Goal: Information Seeking & Learning: Learn about a topic

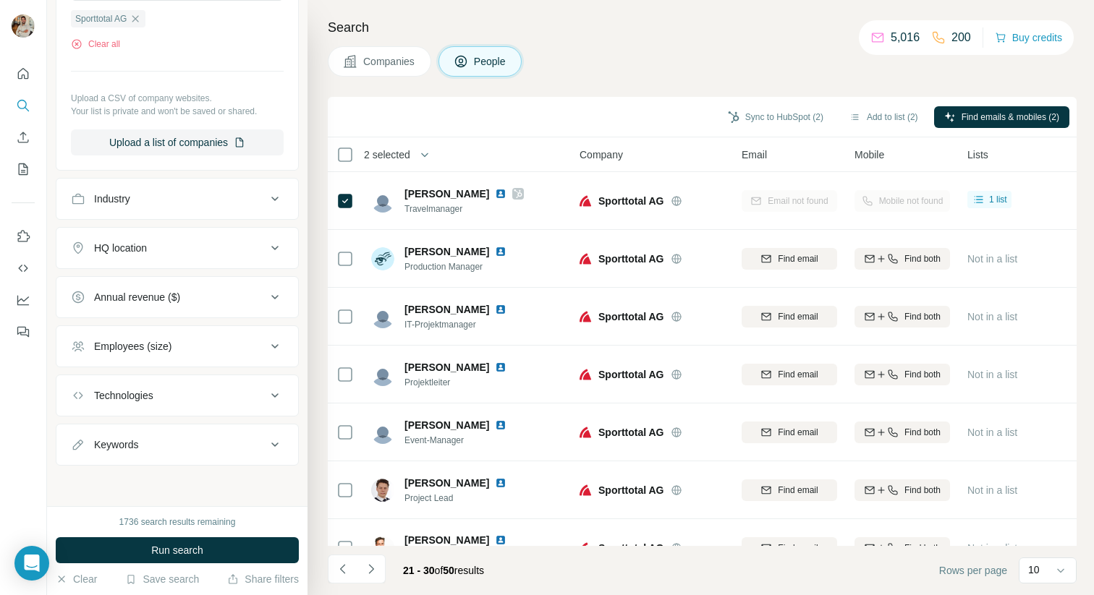
scroll to position [436, 0]
click at [266, 247] on icon at bounding box center [274, 250] width 17 height 17
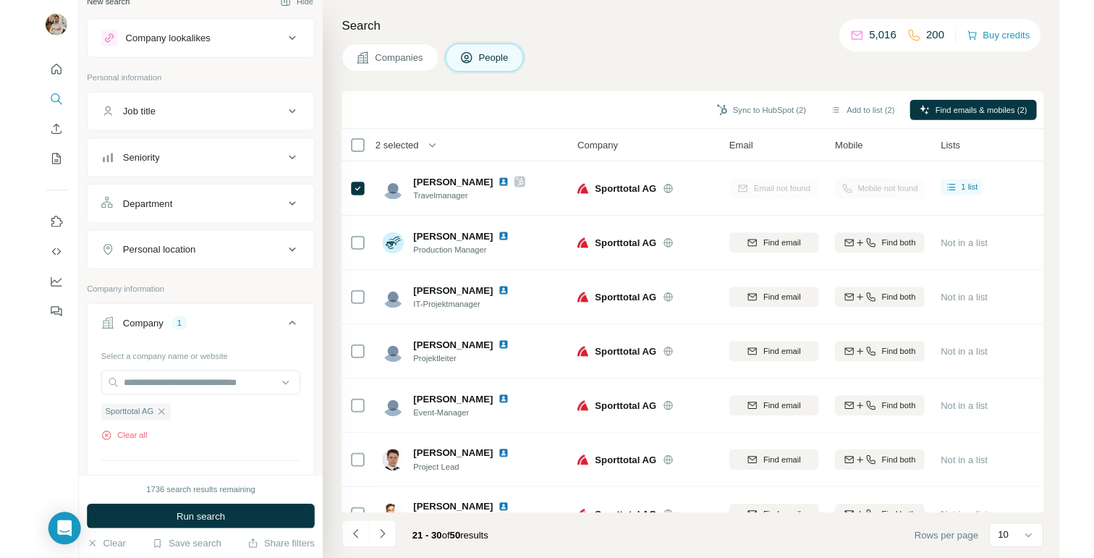
scroll to position [0, 0]
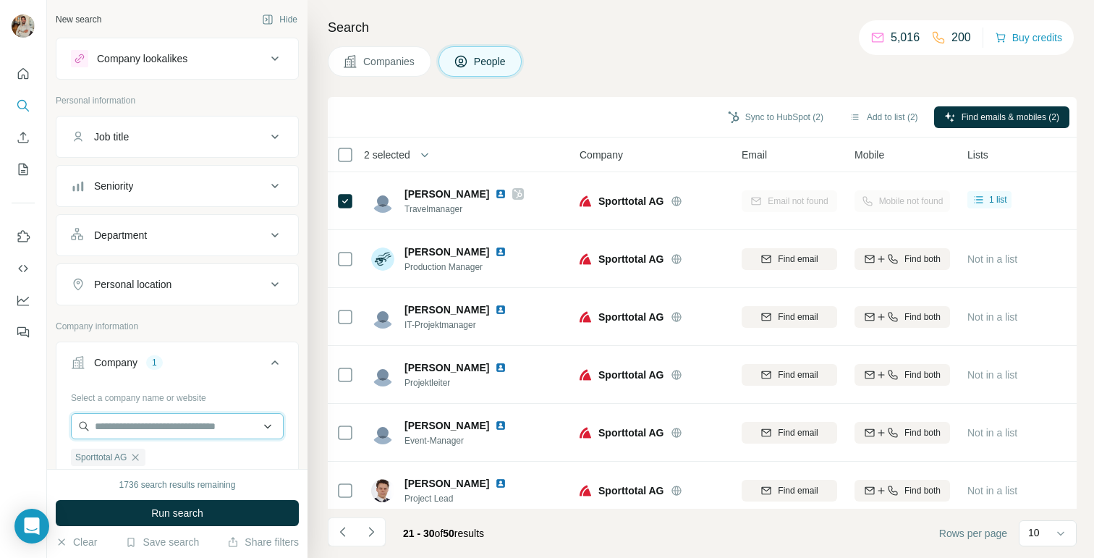
click at [147, 421] on input "text" at bounding box center [177, 426] width 213 height 26
paste input "**********"
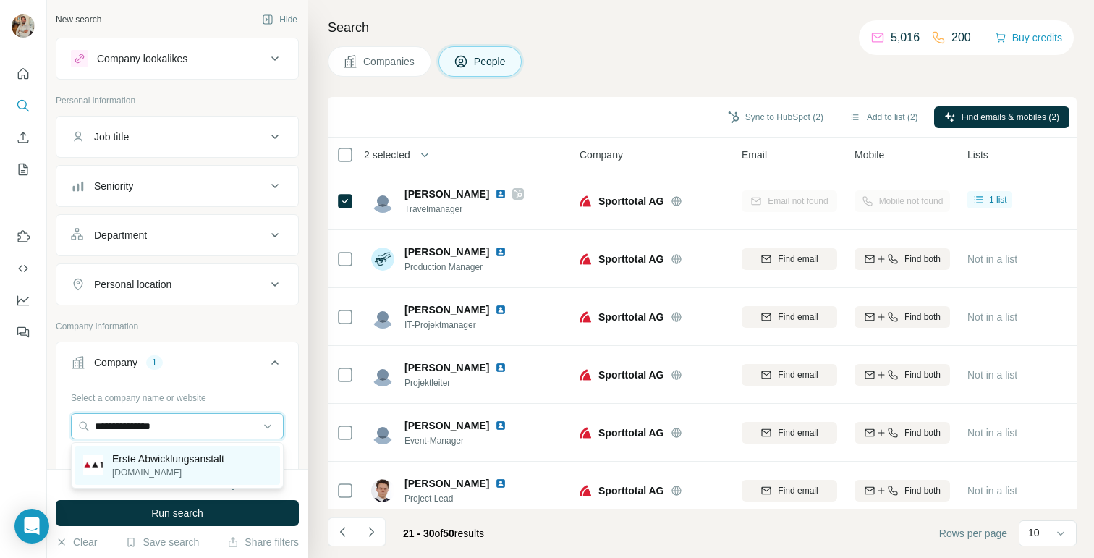
type input "**********"
click at [182, 457] on p "Erste Abwicklungsanstalt" at bounding box center [168, 458] width 112 height 14
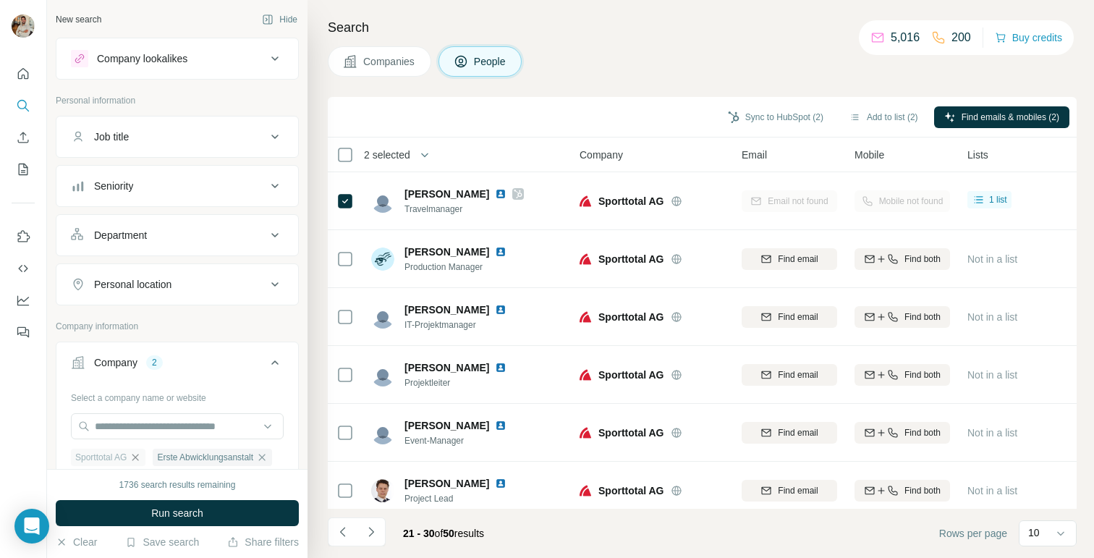
click at [137, 458] on icon "button" at bounding box center [135, 457] width 12 height 12
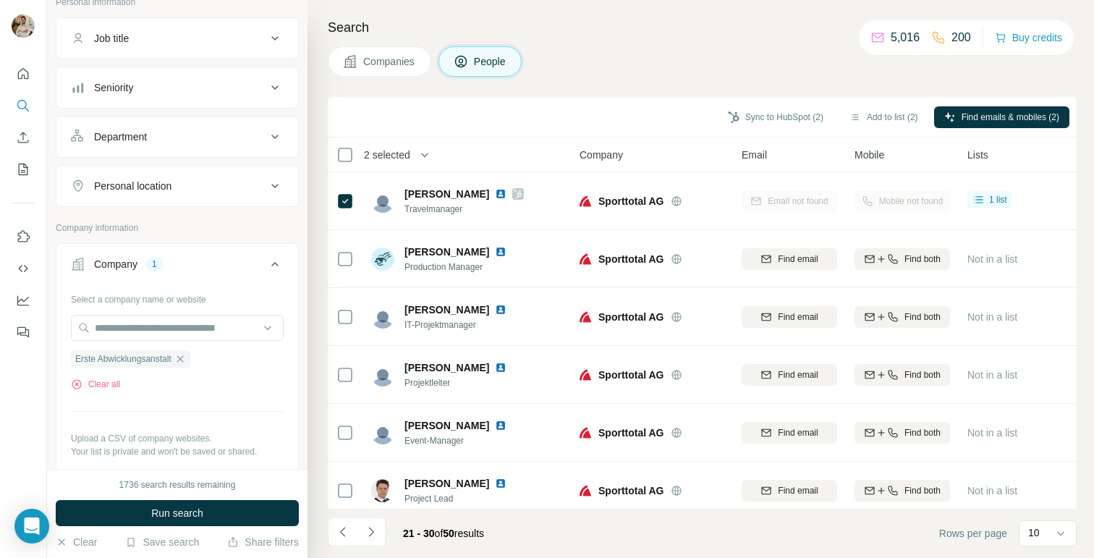
scroll to position [106, 0]
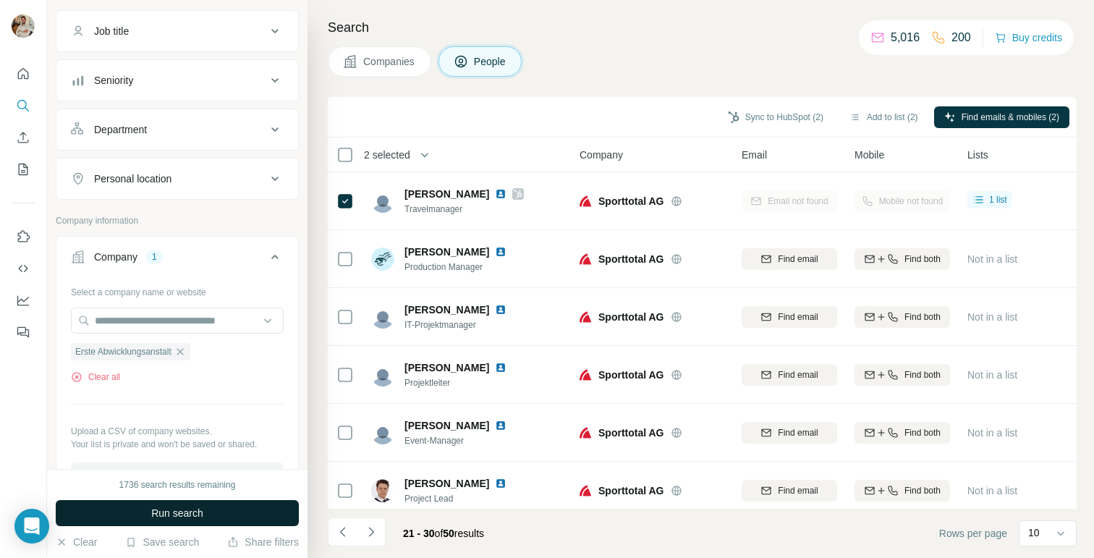
click at [218, 511] on button "Run search" at bounding box center [177, 513] width 243 height 26
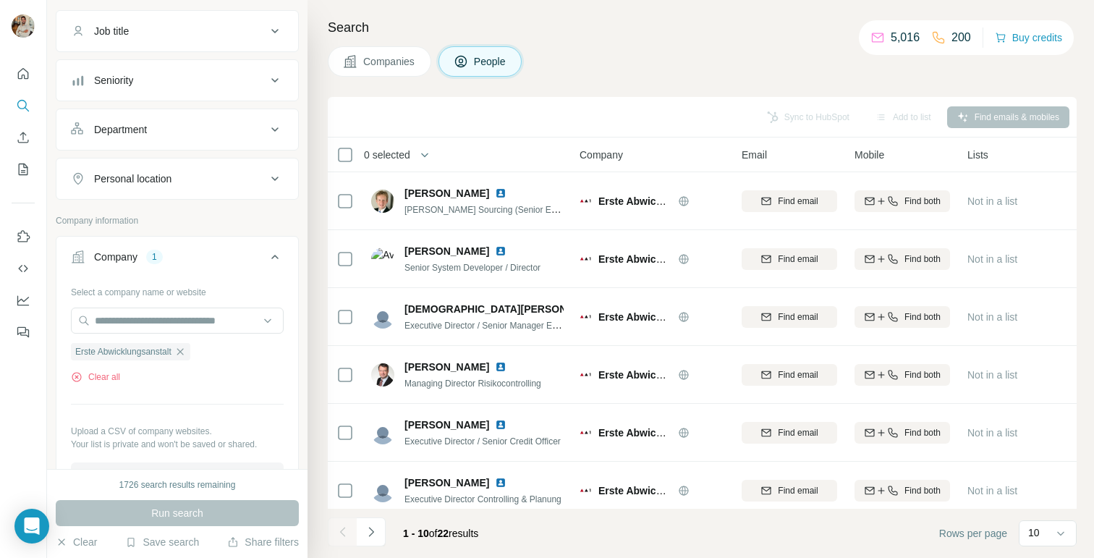
click at [396, 72] on button "Companies" at bounding box center [379, 61] width 103 height 30
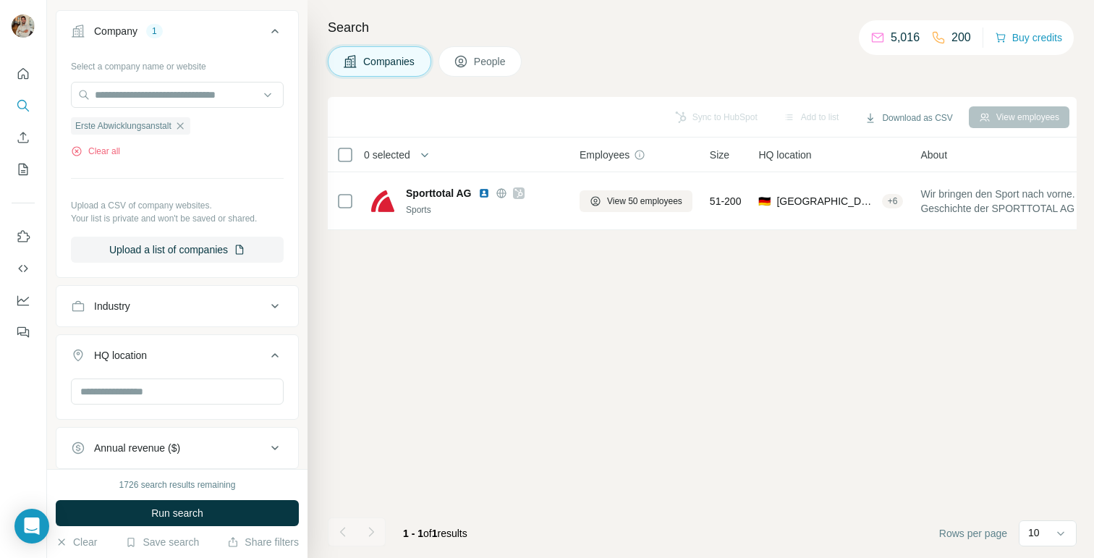
scroll to position [0, 0]
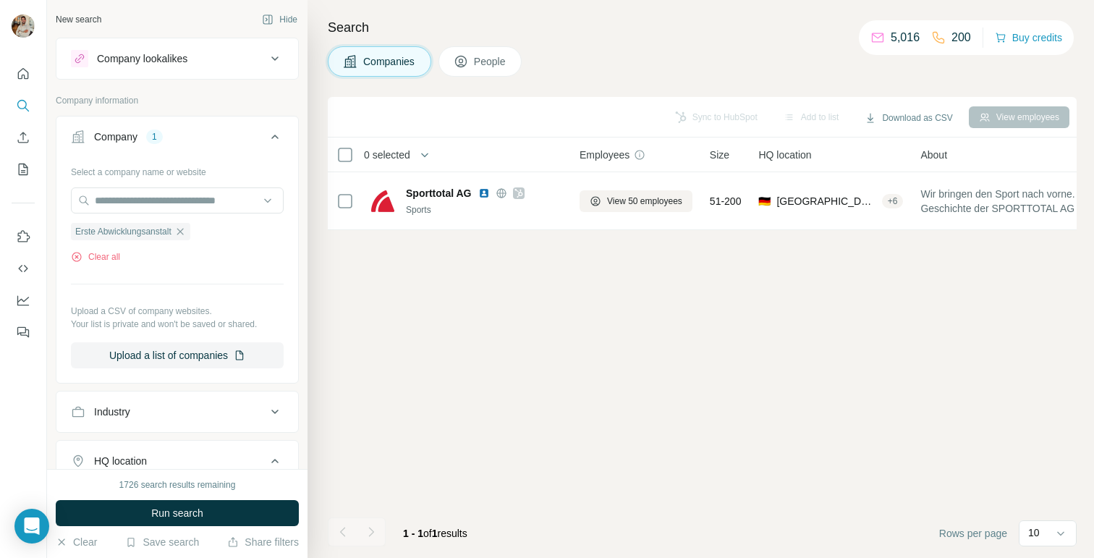
click at [483, 62] on span "People" at bounding box center [490, 61] width 33 height 14
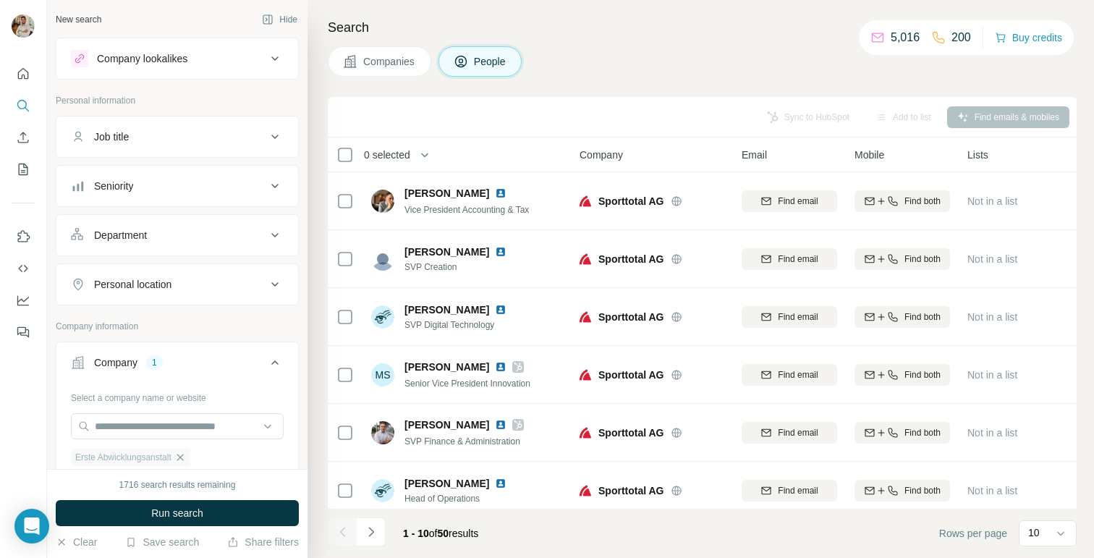
click at [181, 458] on icon "button" at bounding box center [180, 457] width 12 height 12
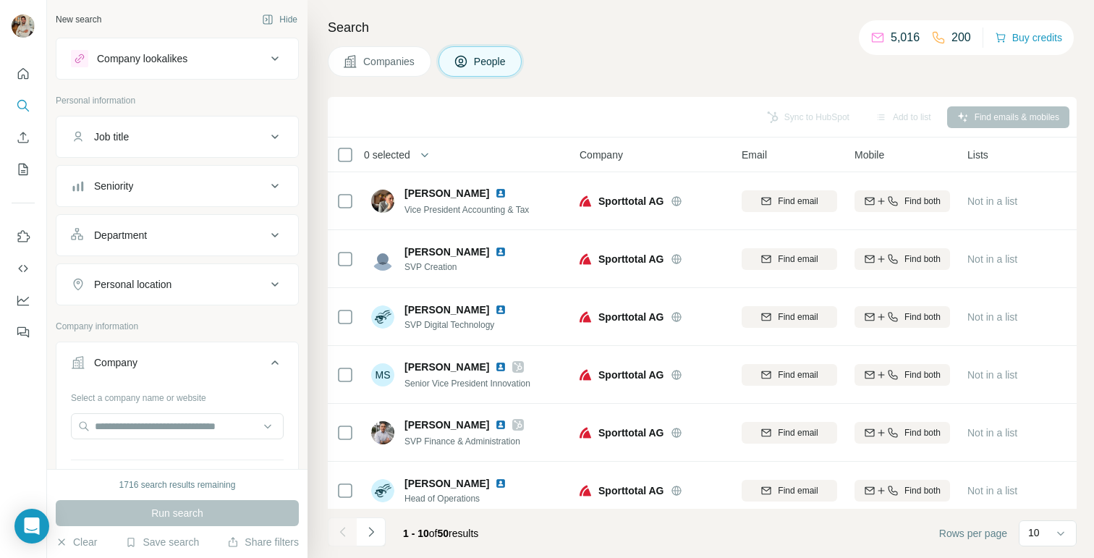
click at [200, 67] on div "Company lookalikes" at bounding box center [168, 58] width 195 height 17
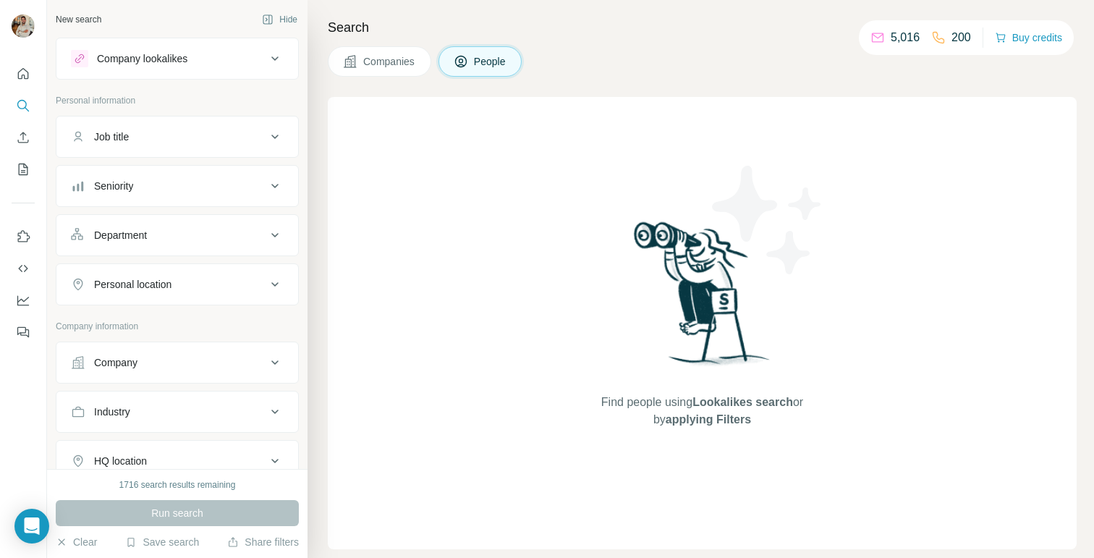
scroll to position [12, 0]
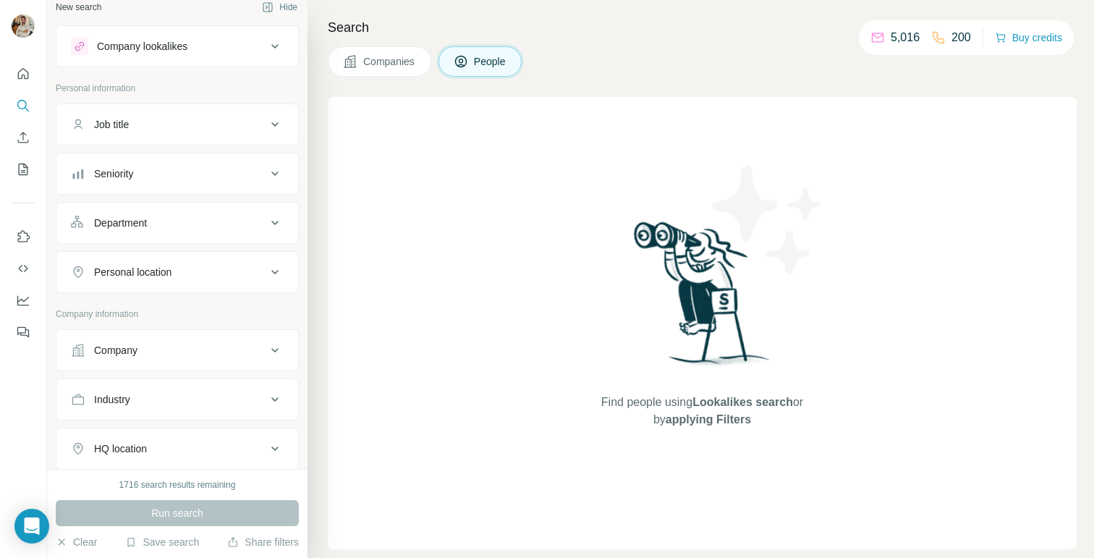
click at [156, 326] on div "Company information" at bounding box center [177, 318] width 243 height 22
click at [149, 343] on div "Company" at bounding box center [168, 350] width 195 height 14
click at [150, 423] on input "text" at bounding box center [177, 414] width 213 height 26
paste input "**********"
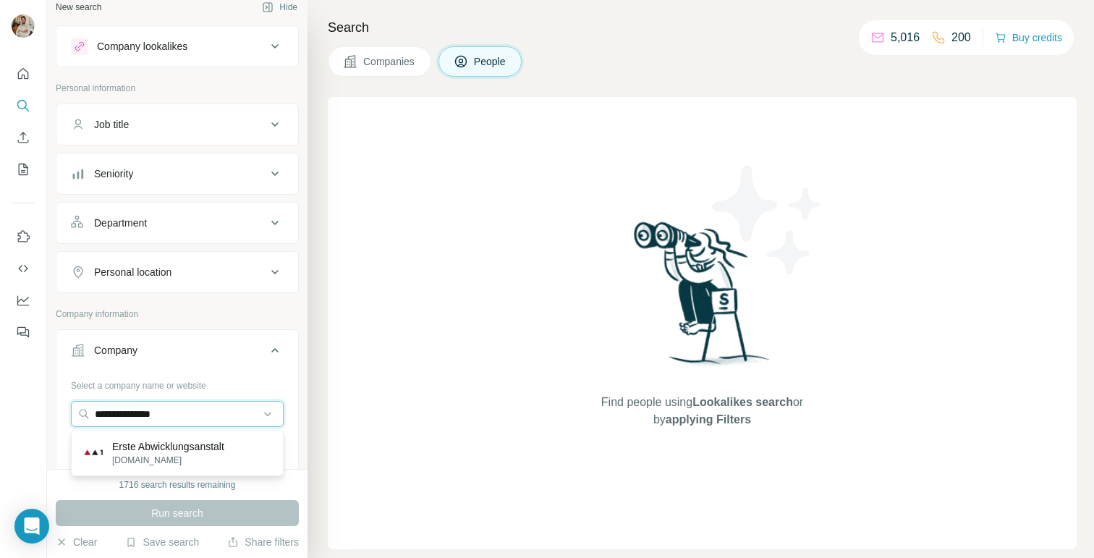
type input "**********"
click at [203, 446] on p "Erste Abwicklungsanstalt" at bounding box center [168, 446] width 112 height 14
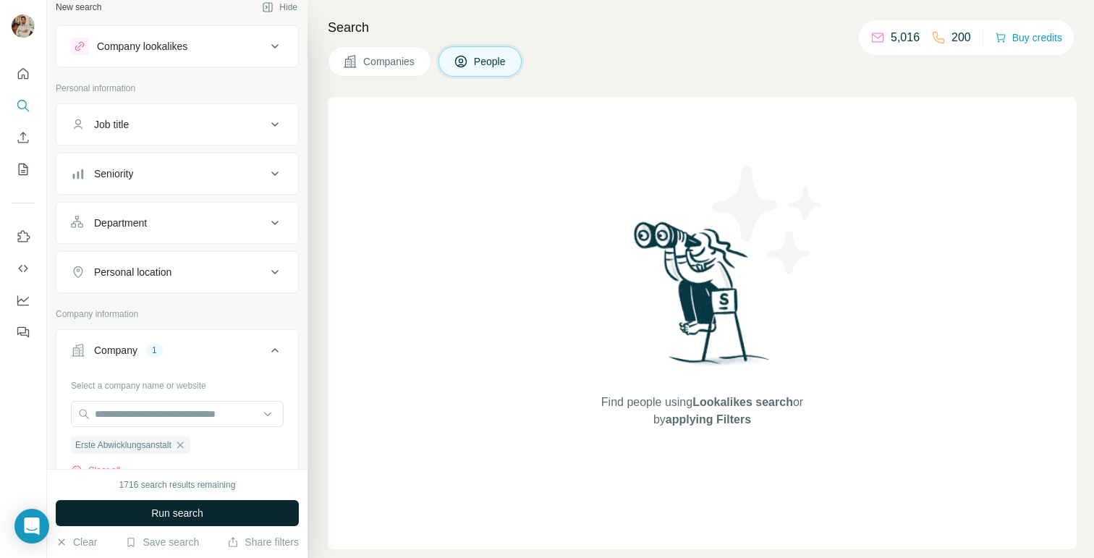
click at [189, 514] on span "Run search" at bounding box center [177, 513] width 52 height 14
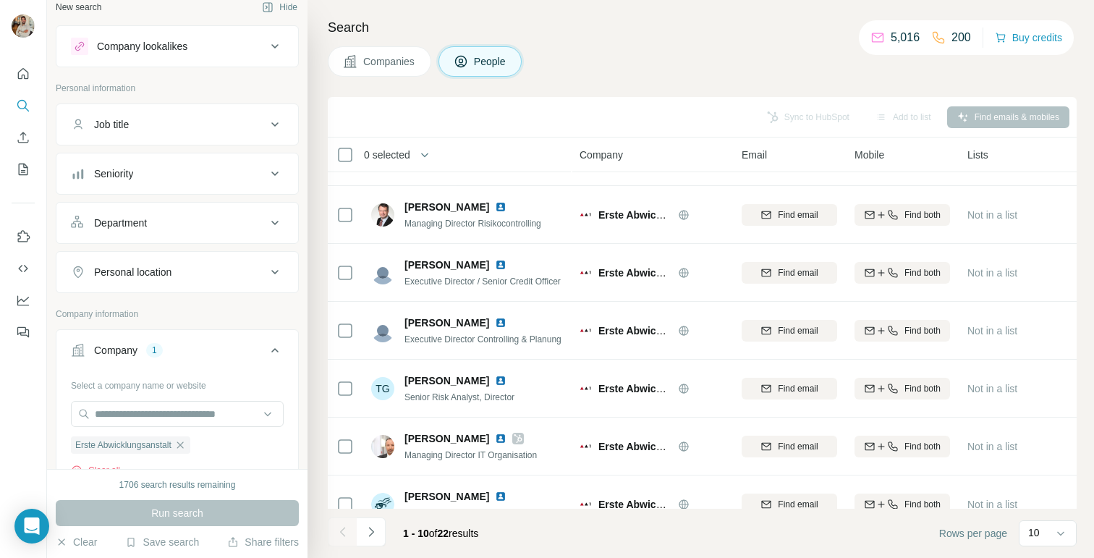
scroll to position [242, 0]
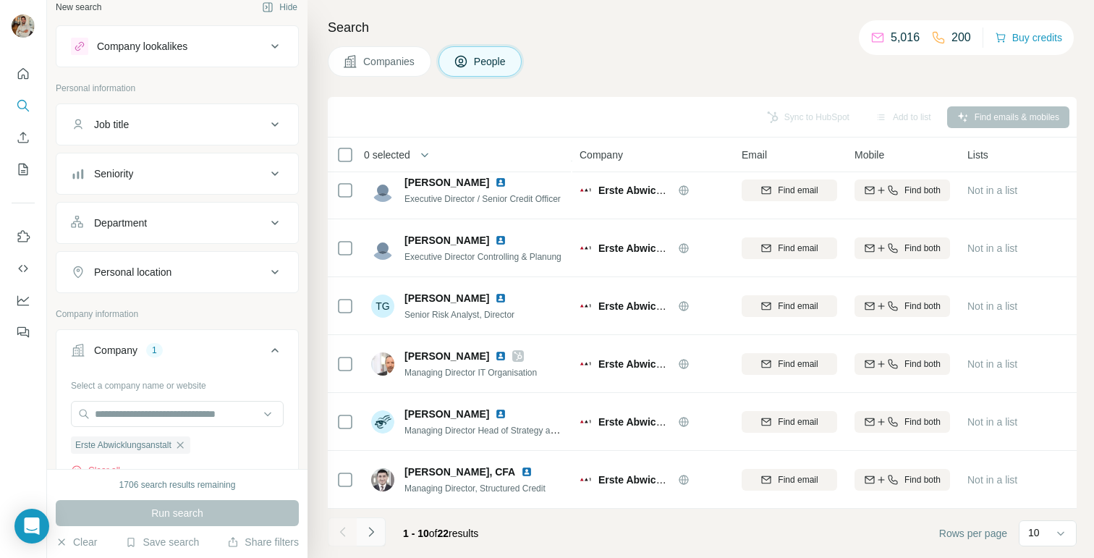
click at [380, 534] on button "Navigate to next page" at bounding box center [371, 531] width 29 height 29
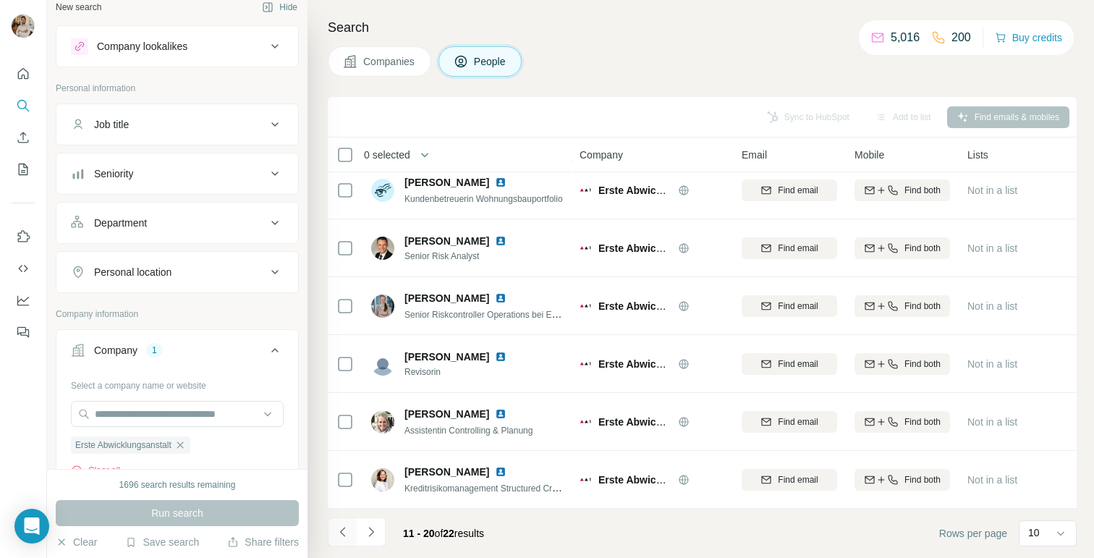
click at [345, 530] on icon "Navigate to previous page" at bounding box center [343, 532] width 14 height 14
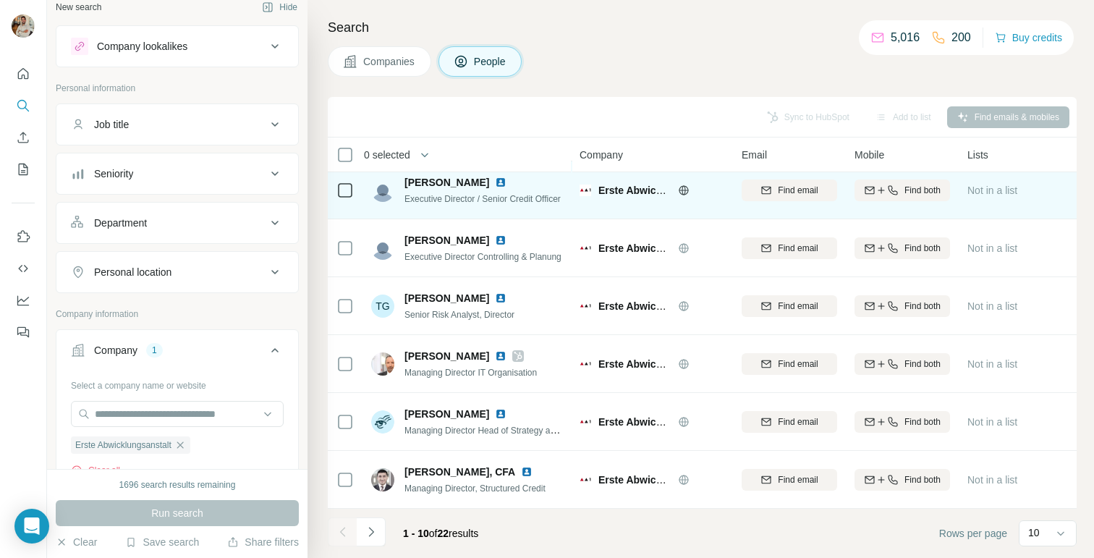
click at [520, 194] on span "Executive Director / Senior Credit Officer" at bounding box center [482, 199] width 156 height 10
click at [495, 179] on div at bounding box center [509, 183] width 29 height 12
click at [495, 179] on img at bounding box center [501, 183] width 12 height 12
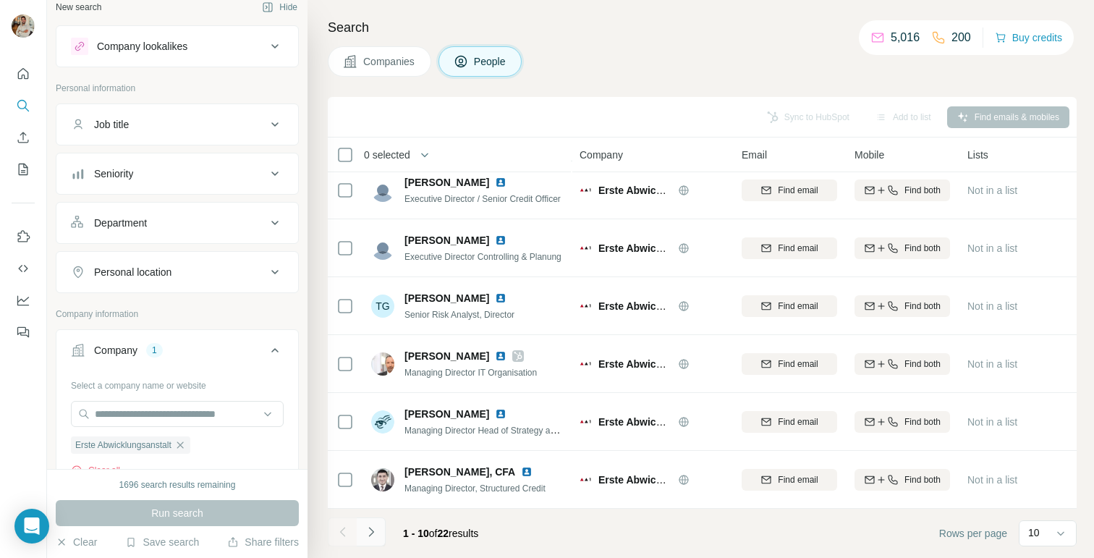
click at [376, 525] on icon "Navigate to next page" at bounding box center [371, 532] width 14 height 14
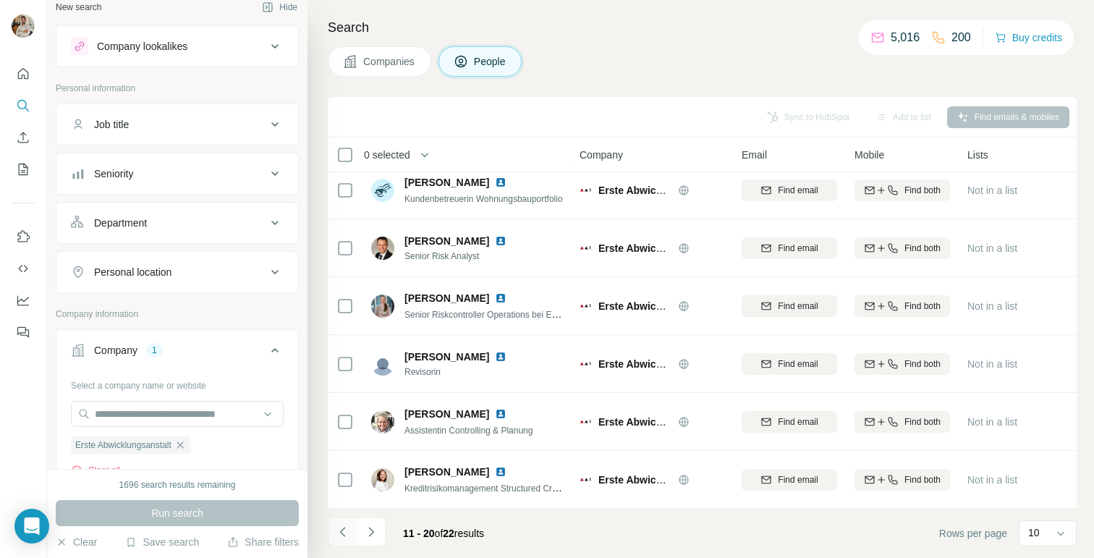
click at [351, 525] on button "Navigate to previous page" at bounding box center [342, 531] width 29 height 29
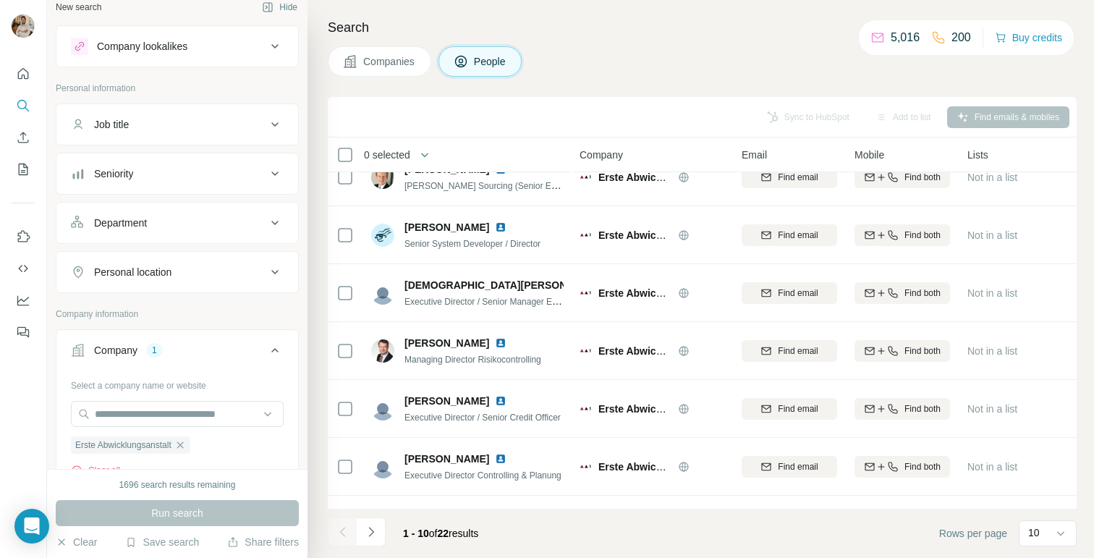
scroll to position [0, 0]
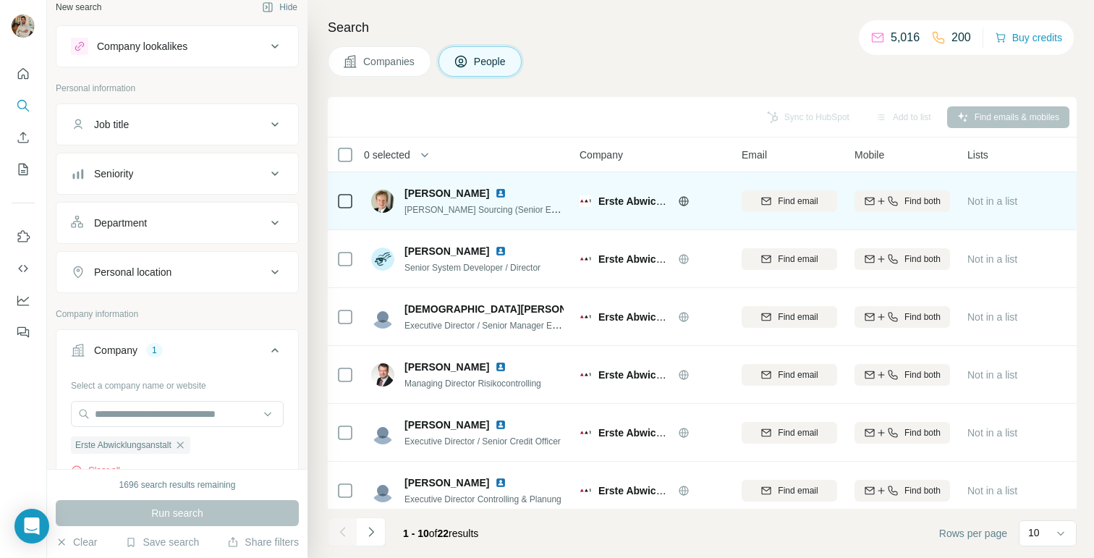
click at [495, 195] on img at bounding box center [501, 193] width 12 height 12
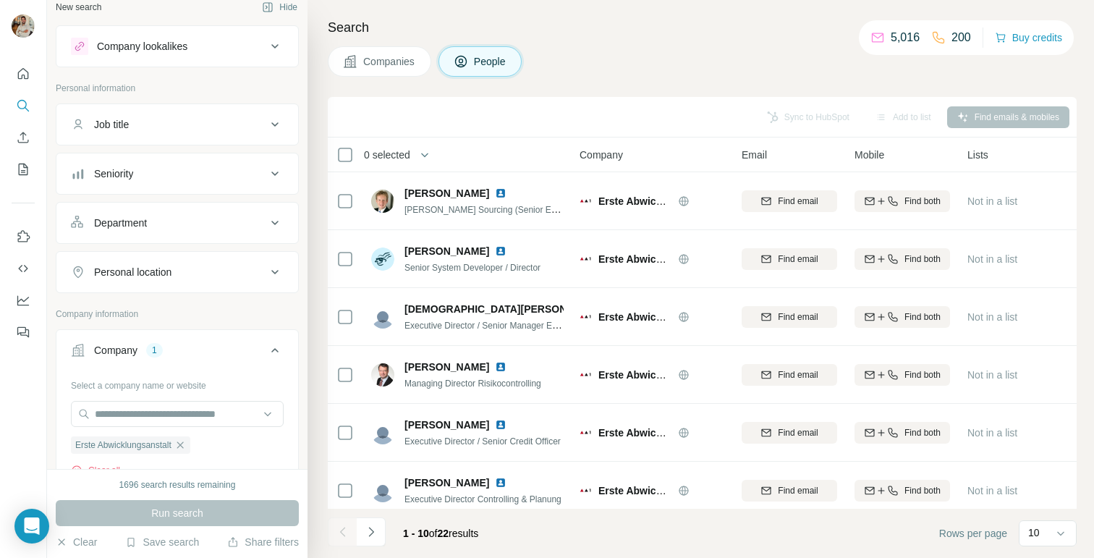
click at [161, 48] on div "Company lookalikes" at bounding box center [142, 46] width 90 height 14
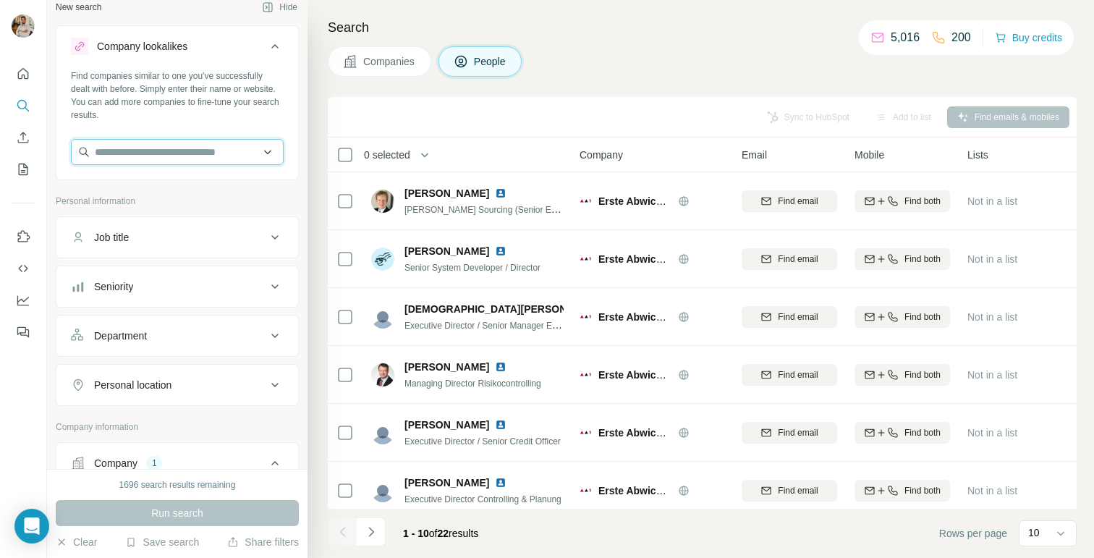
click at [143, 145] on input "text" at bounding box center [177, 152] width 213 height 26
paste input "**********"
type input "**********"
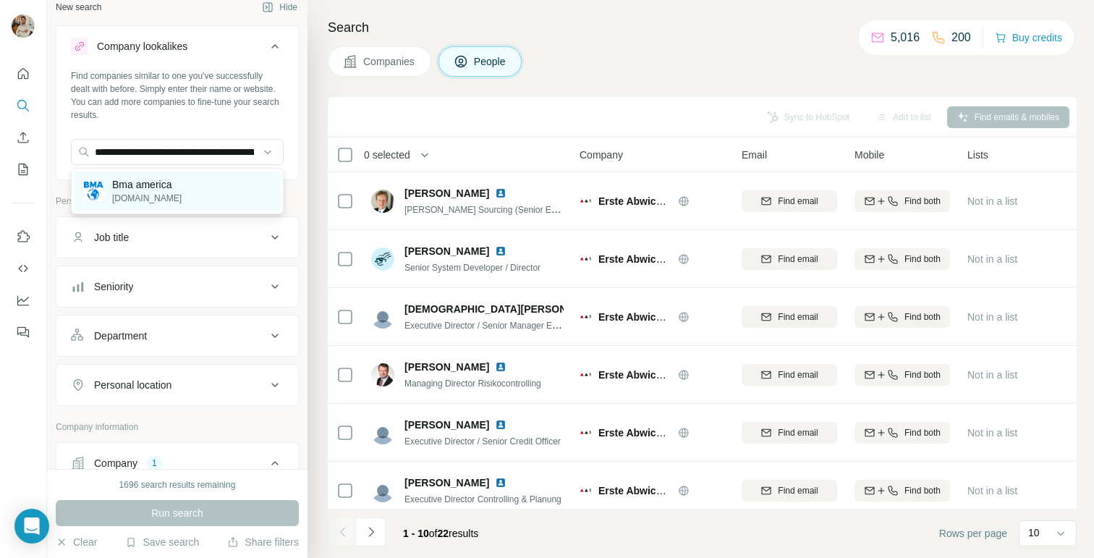
click at [193, 198] on div "Bma america [DOMAIN_NAME]" at bounding box center [177, 190] width 205 height 39
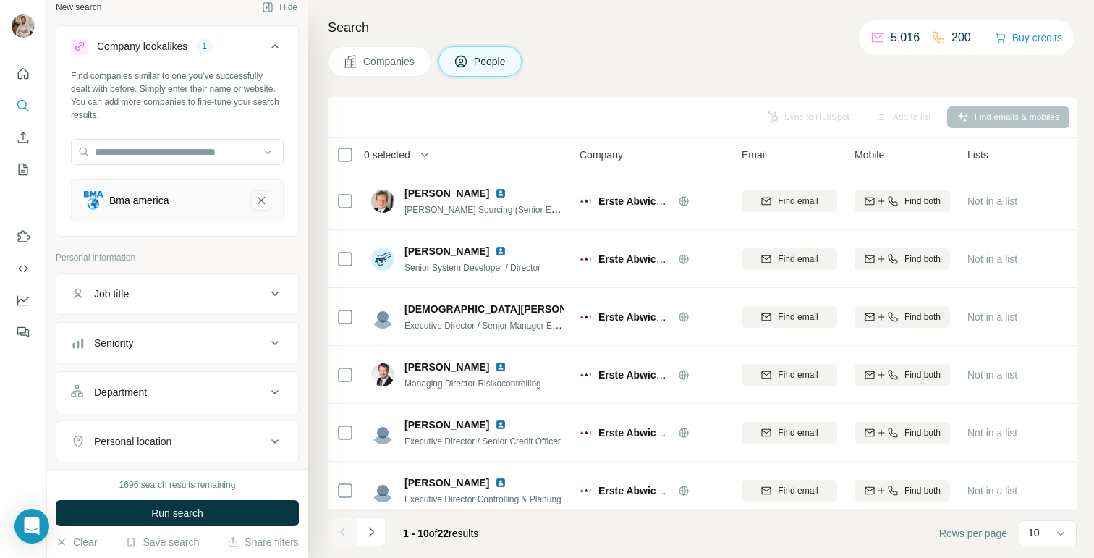
click at [258, 207] on icon "Bma america-remove-button" at bounding box center [261, 200] width 13 height 14
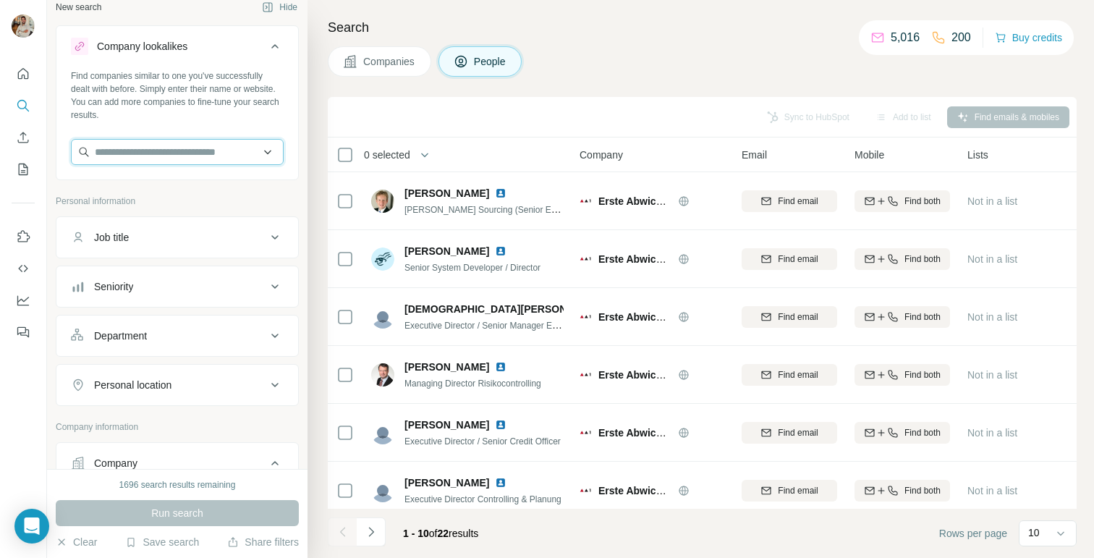
click at [187, 158] on input "text" at bounding box center [177, 152] width 213 height 26
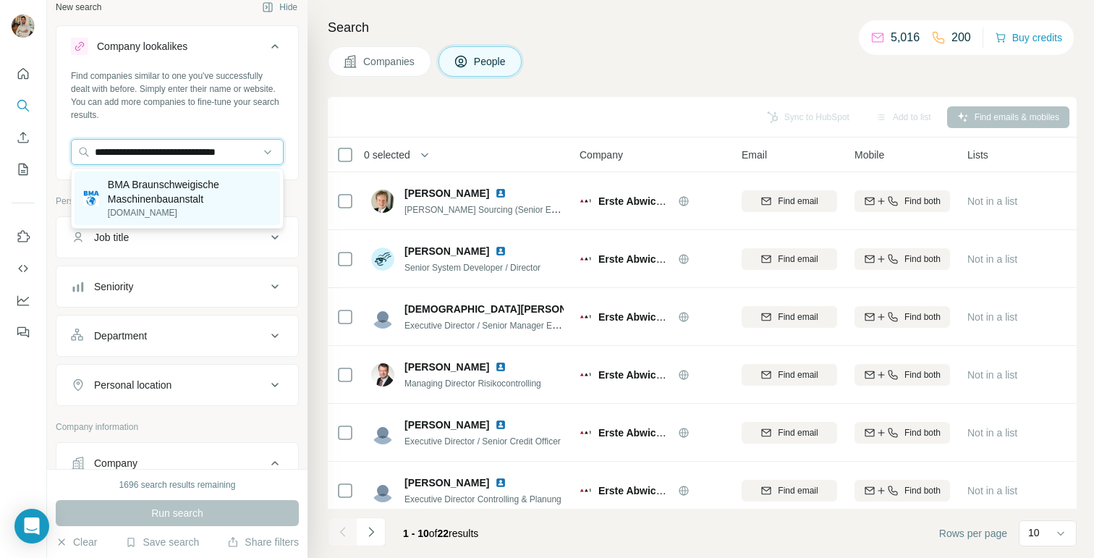
type input "**********"
click at [211, 198] on p "BMA Braunschweigische Maschinenbauanstalt" at bounding box center [190, 191] width 164 height 29
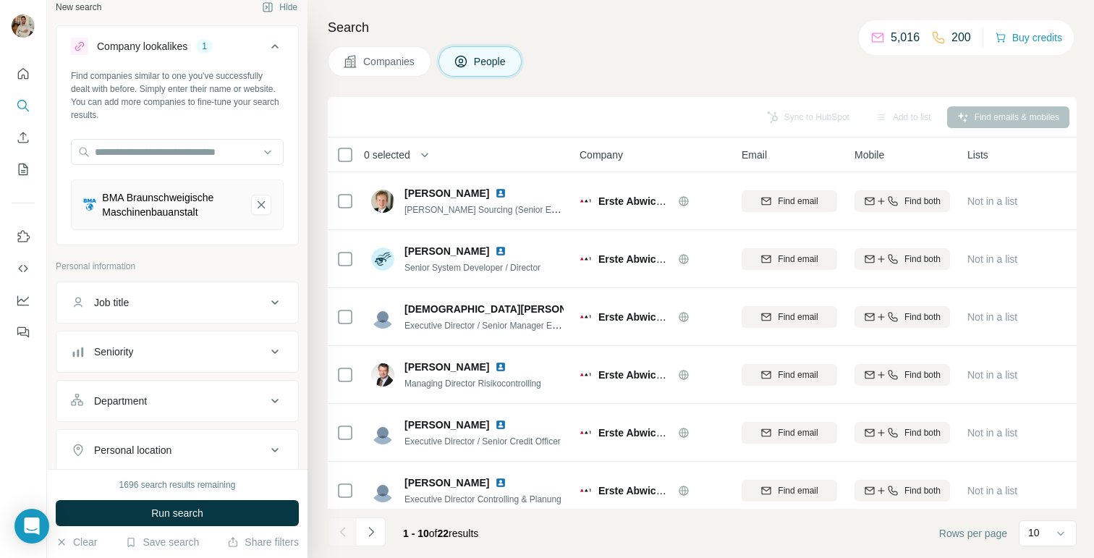
scroll to position [59, 0]
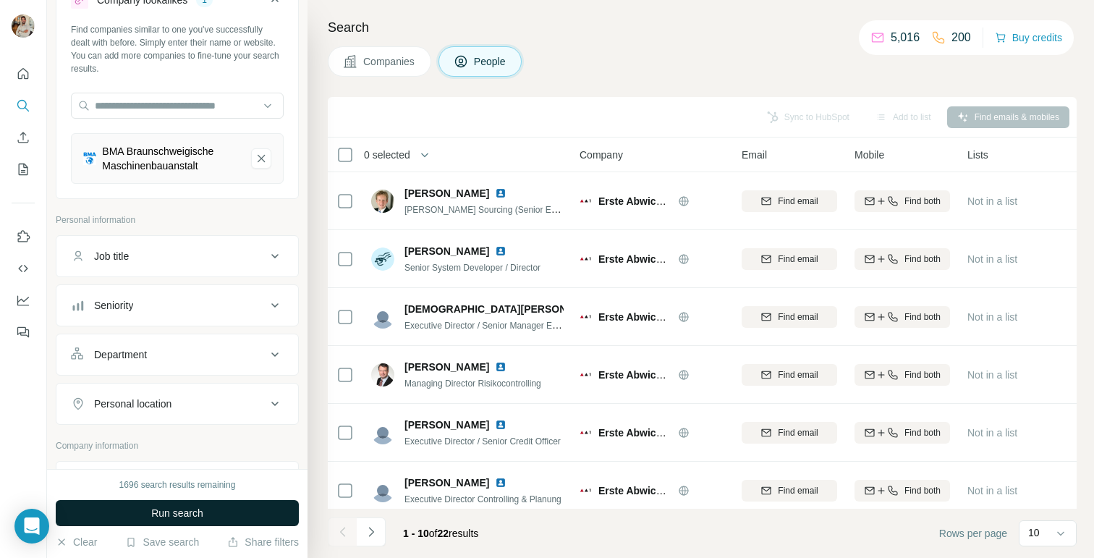
click at [211, 512] on button "Run search" at bounding box center [177, 513] width 243 height 26
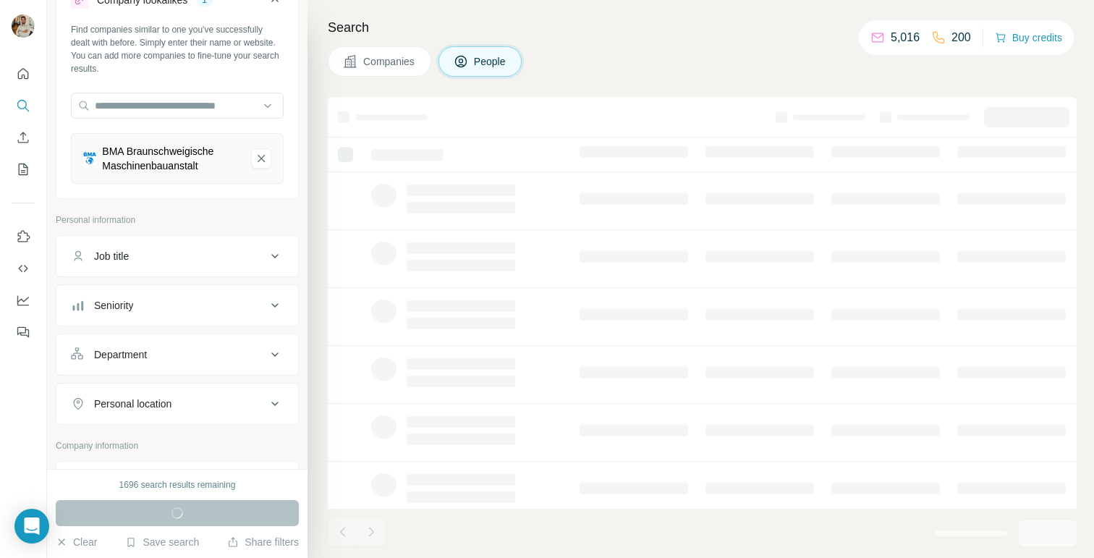
click at [406, 54] on span "Companies" at bounding box center [389, 61] width 53 height 14
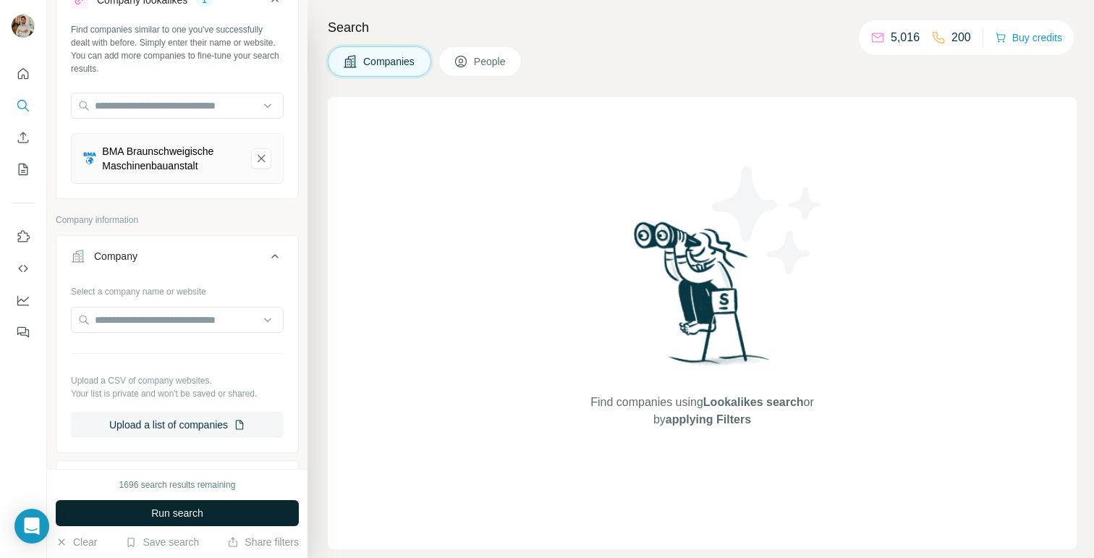
click at [202, 518] on span "Run search" at bounding box center [177, 513] width 52 height 14
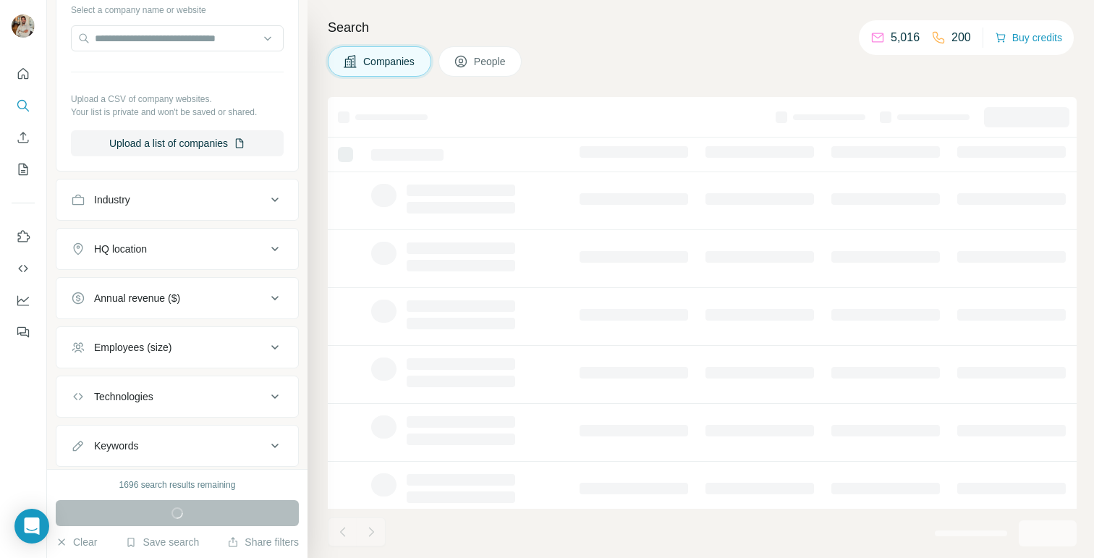
scroll to position [357, 0]
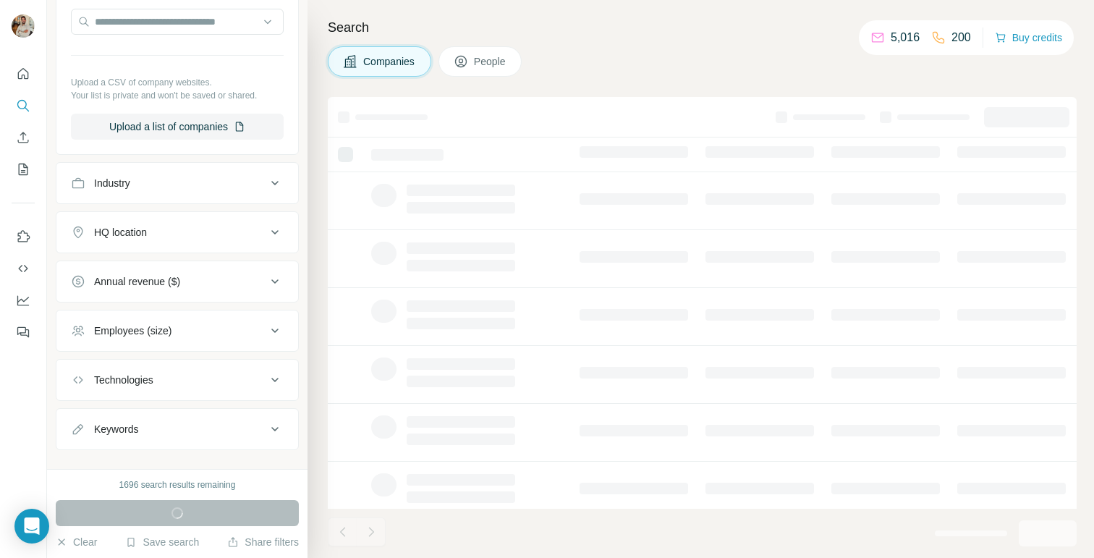
click at [169, 236] on div "HQ location" at bounding box center [168, 232] width 195 height 14
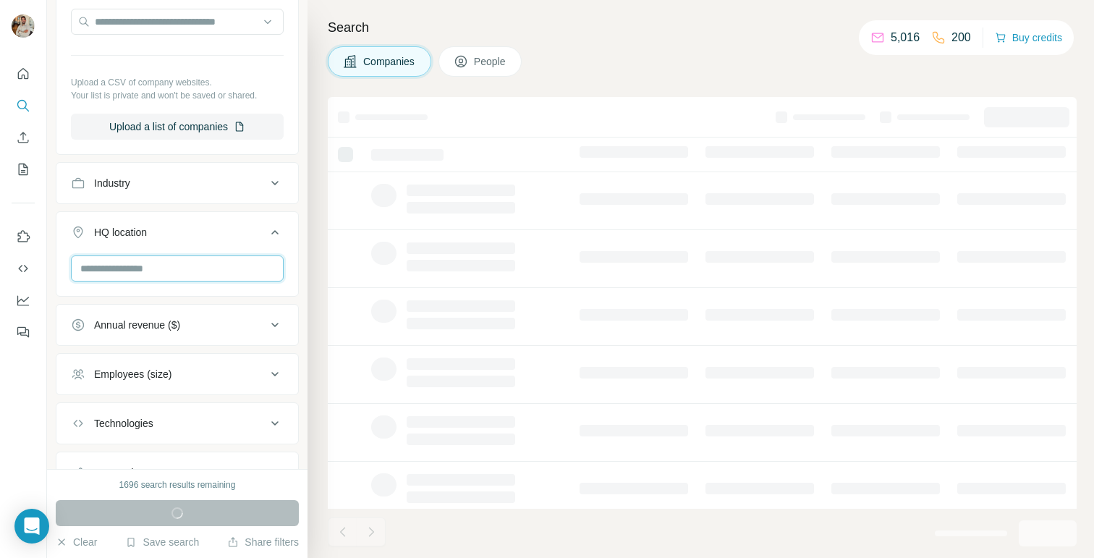
click at [158, 273] on input "text" at bounding box center [177, 268] width 213 height 26
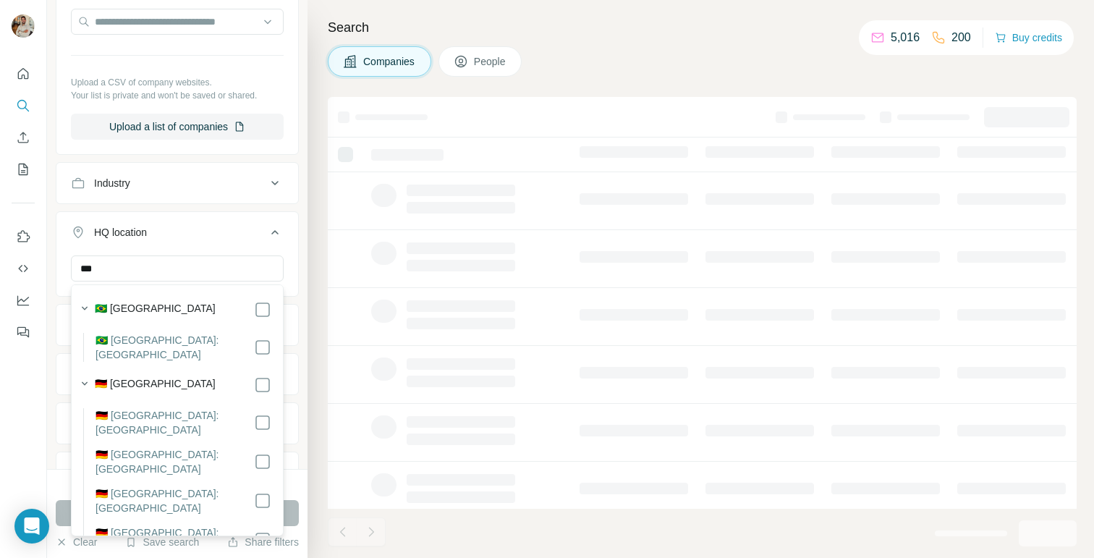
click at [179, 376] on div "🇩🇪 [GEOGRAPHIC_DATA]" at bounding box center [183, 384] width 177 height 17
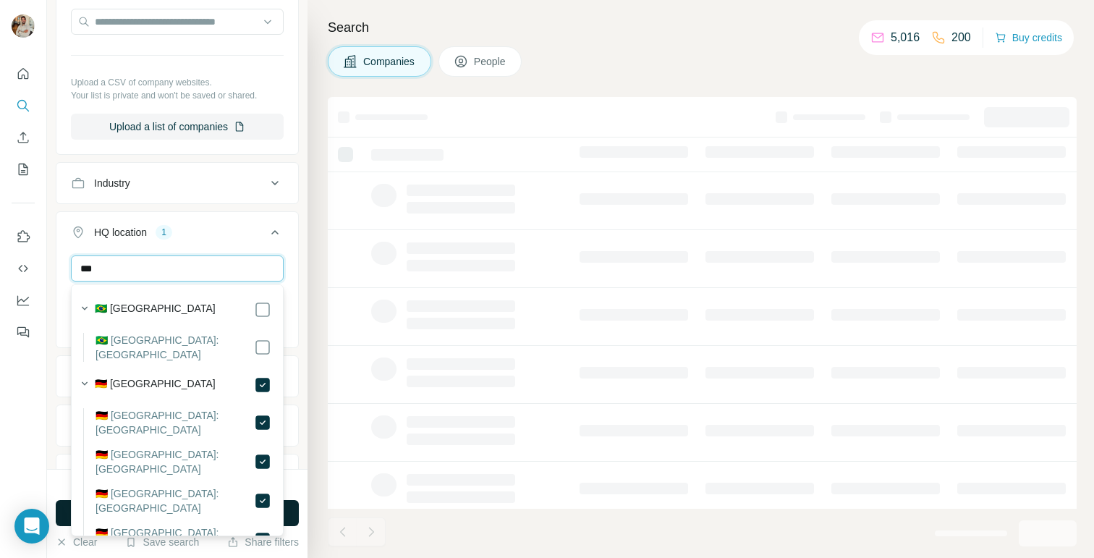
click at [184, 263] on input "***" at bounding box center [177, 268] width 213 height 26
type input "*"
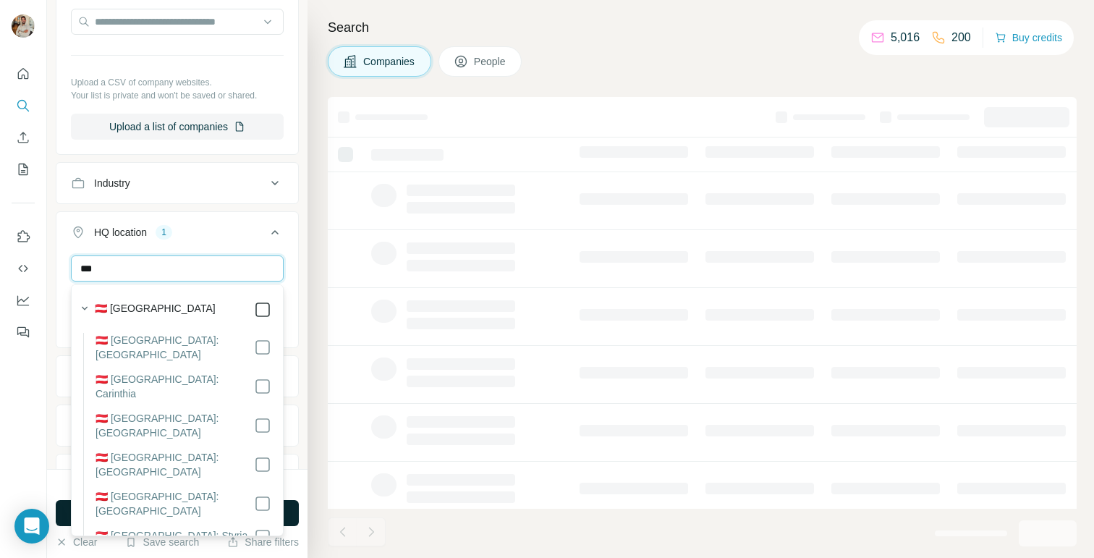
type input "***"
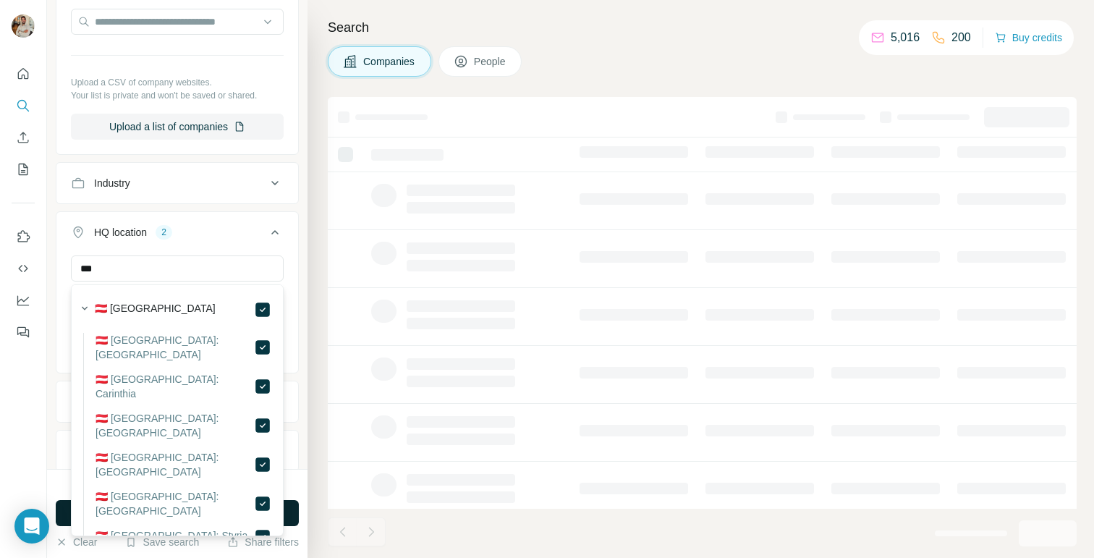
click at [292, 250] on button "HQ location 2" at bounding box center [177, 235] width 242 height 41
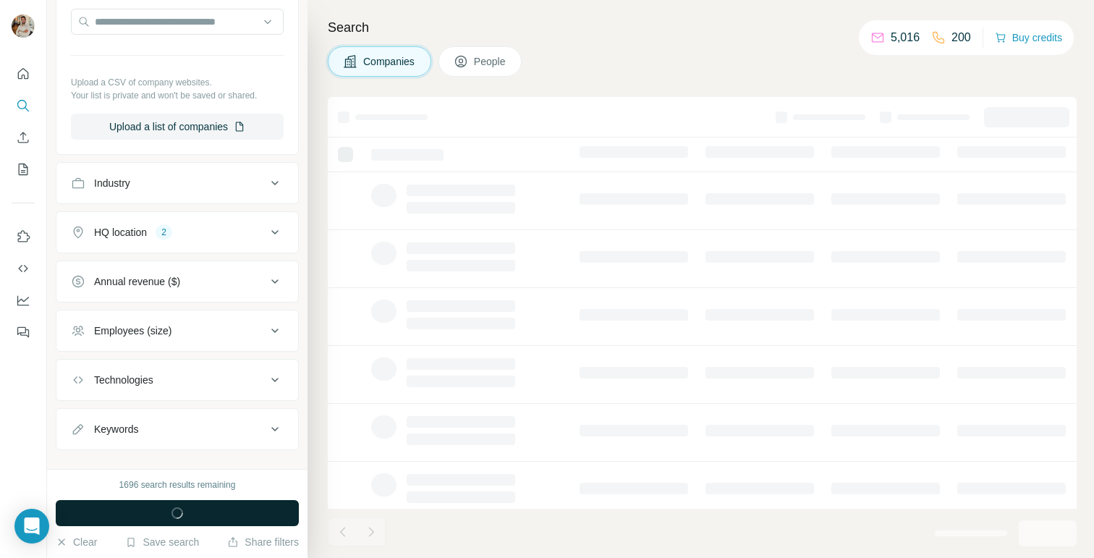
click at [217, 333] on div "Employees (size)" at bounding box center [168, 330] width 195 height 14
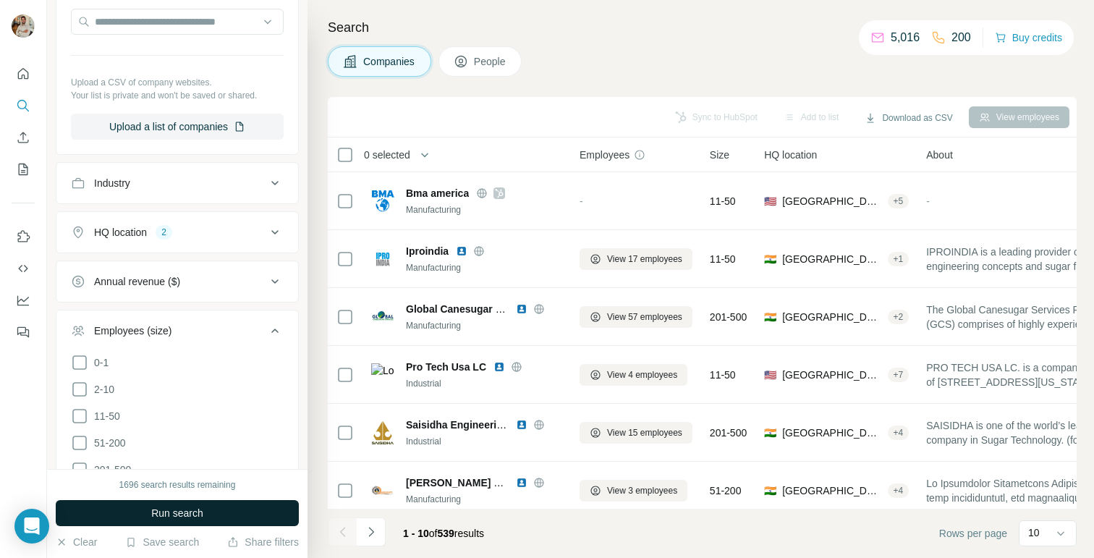
scroll to position [438, 0]
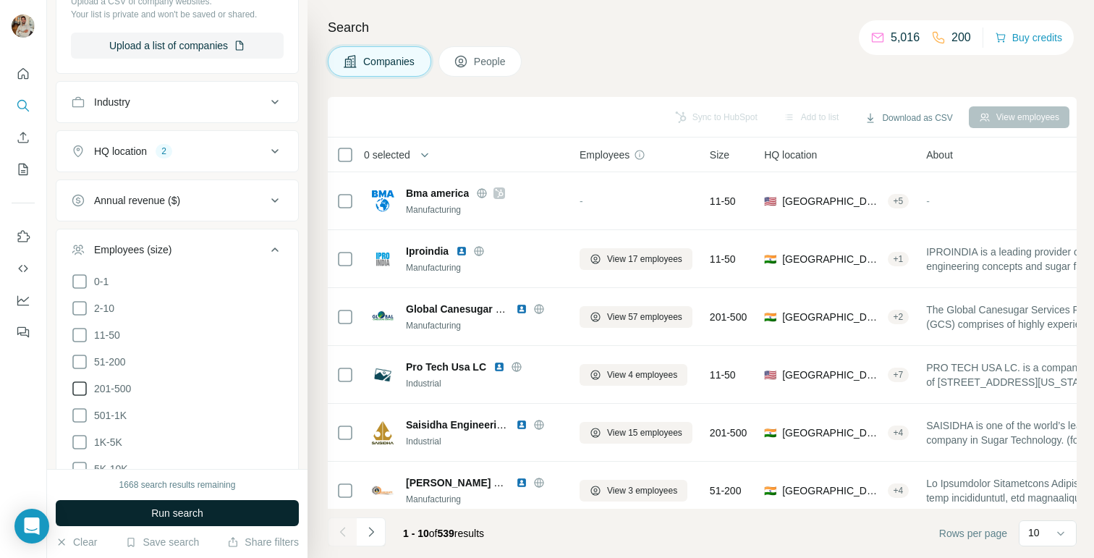
click at [88, 383] on icon at bounding box center [79, 388] width 17 height 17
click at [185, 511] on span "Run search" at bounding box center [177, 513] width 52 height 14
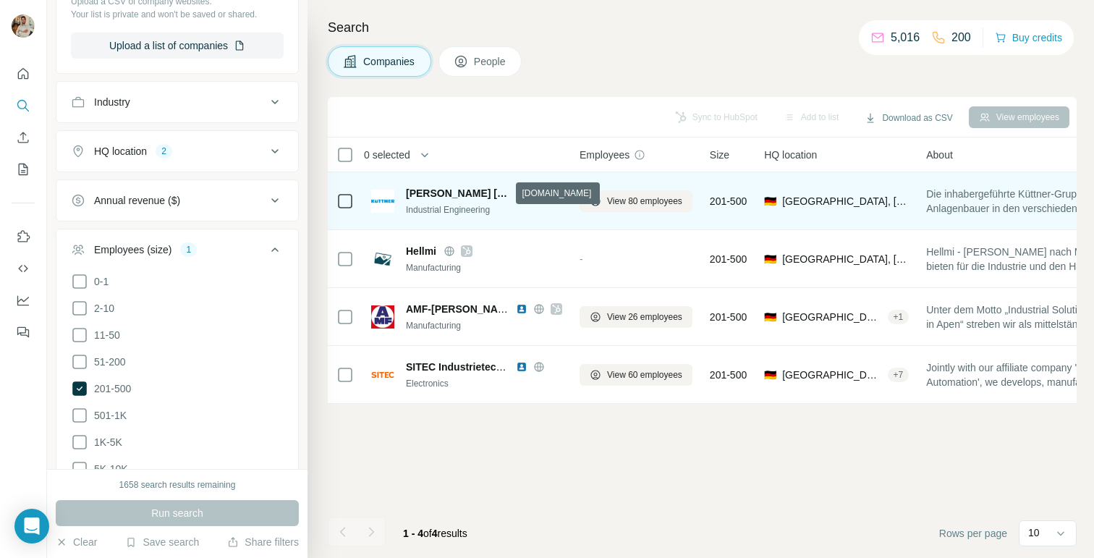
click at [537, 191] on icon at bounding box center [539, 192] width 4 height 9
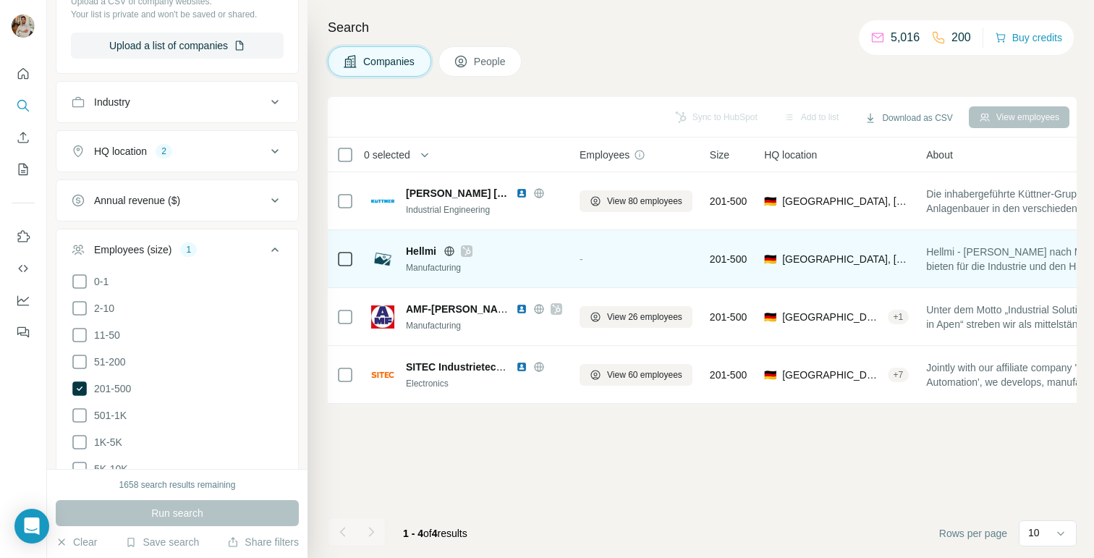
click at [449, 252] on icon at bounding box center [449, 251] width 12 height 12
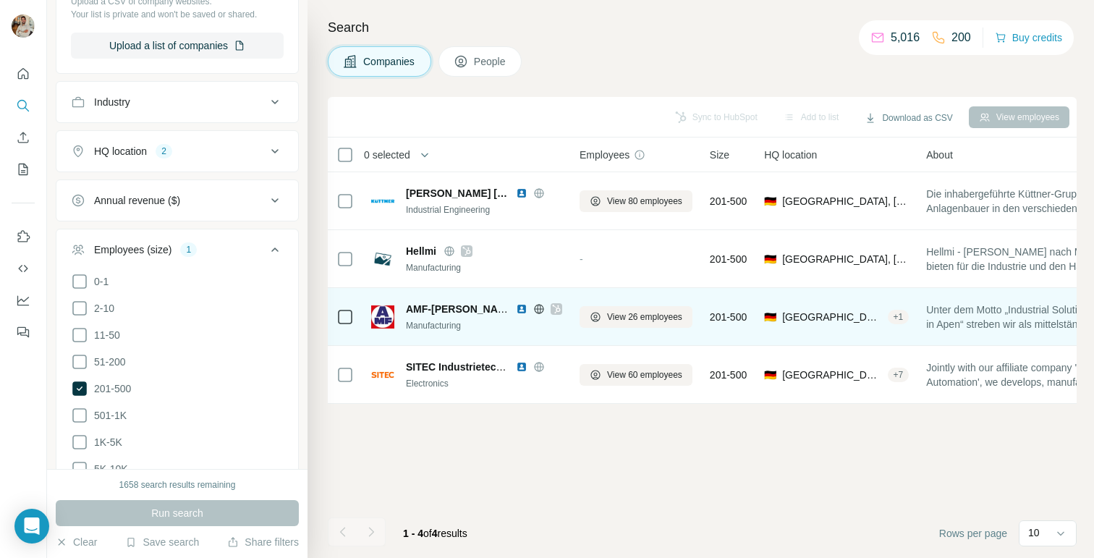
click at [535, 310] on icon at bounding box center [538, 308] width 9 height 9
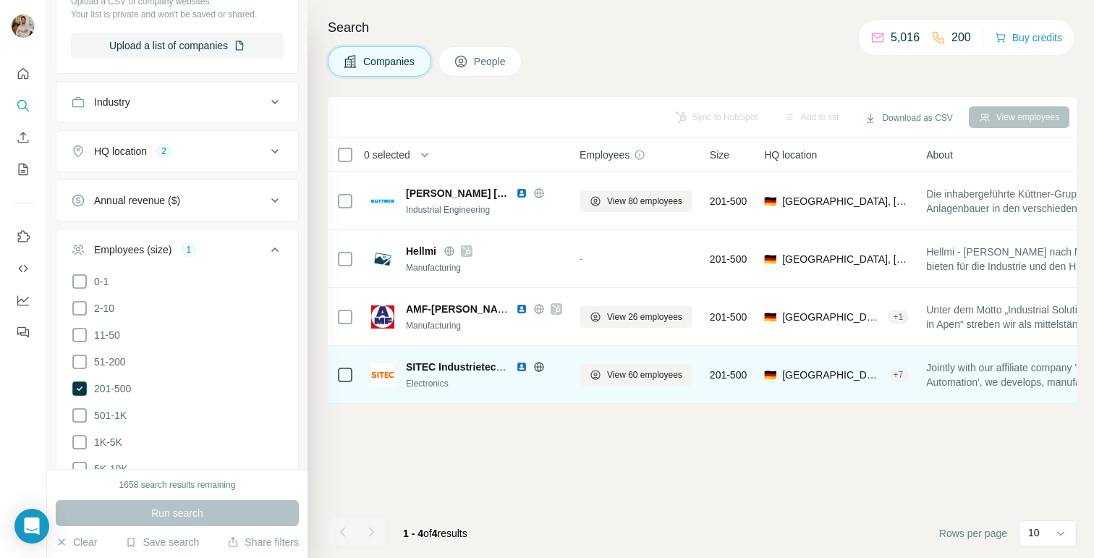
click at [543, 369] on icon at bounding box center [538, 366] width 9 height 9
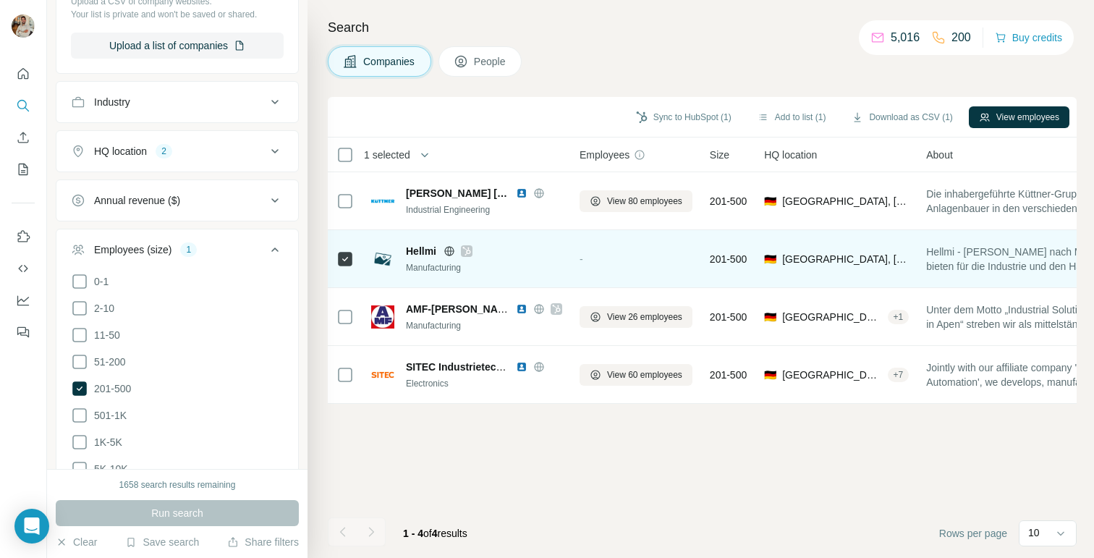
click at [470, 250] on icon at bounding box center [466, 251] width 8 height 9
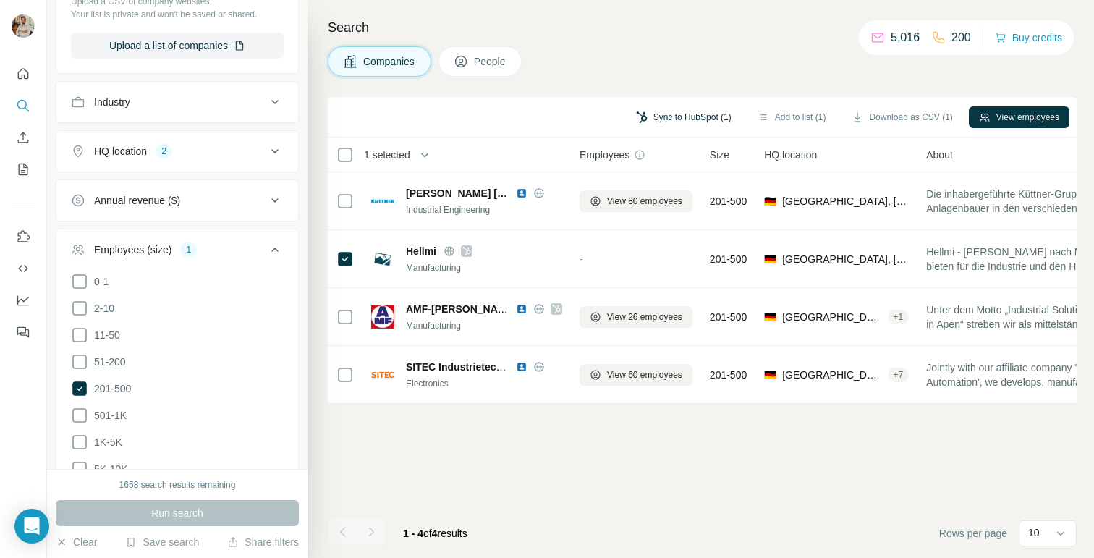
click at [682, 127] on button "Sync to HubSpot (1)" at bounding box center [684, 117] width 116 height 22
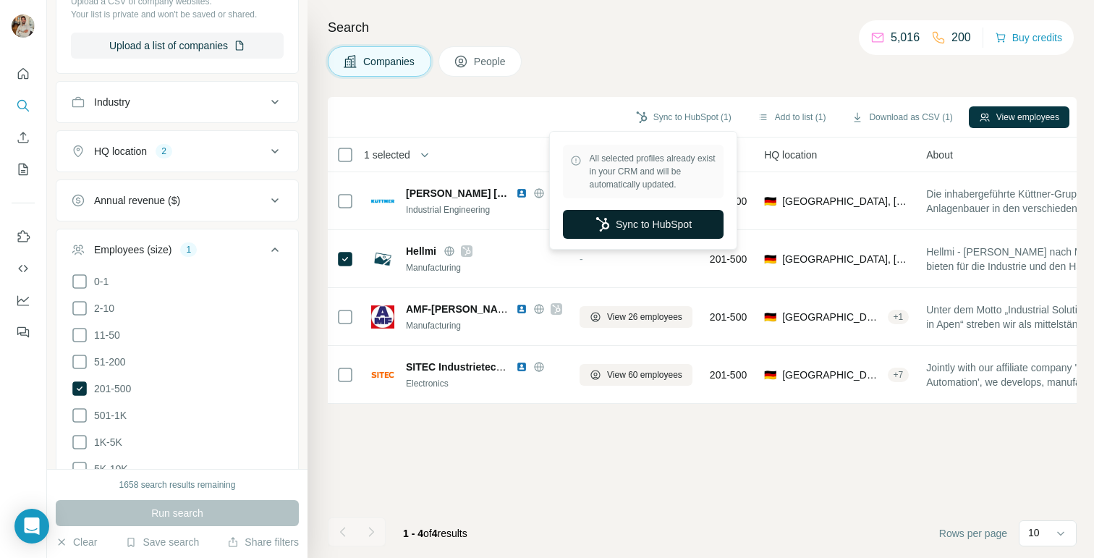
click at [632, 230] on button "Sync to HubSpot" at bounding box center [643, 224] width 161 height 29
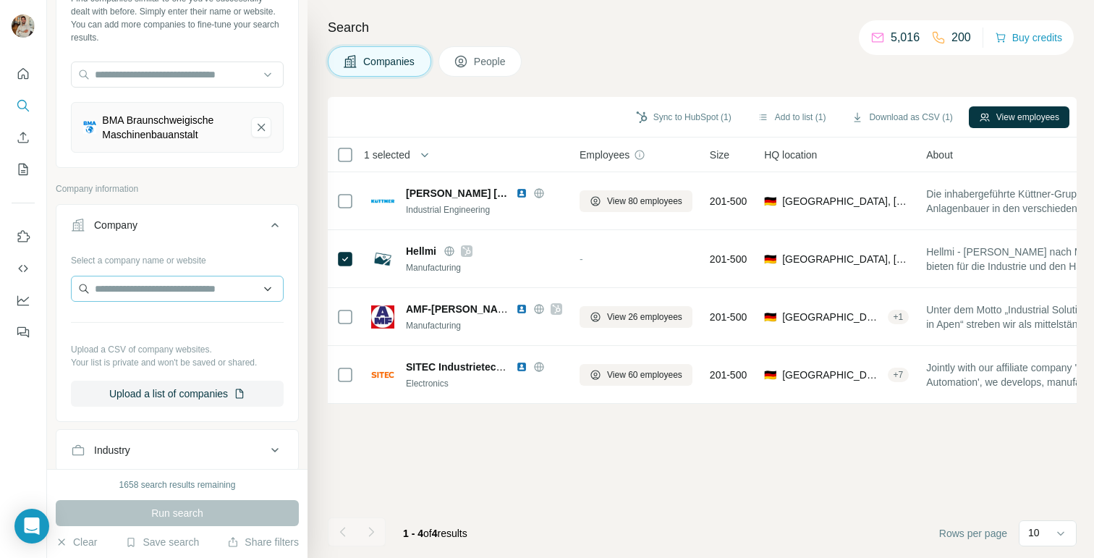
scroll to position [43, 0]
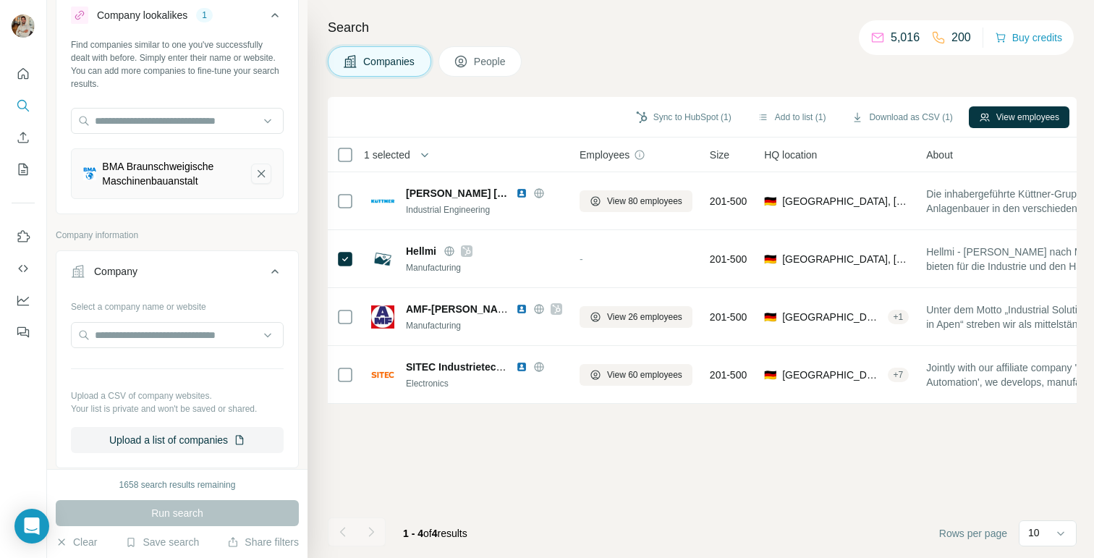
click at [267, 171] on icon "BMA Braunschweigische Maschinenbauanstalt-remove-button" at bounding box center [261, 173] width 13 height 14
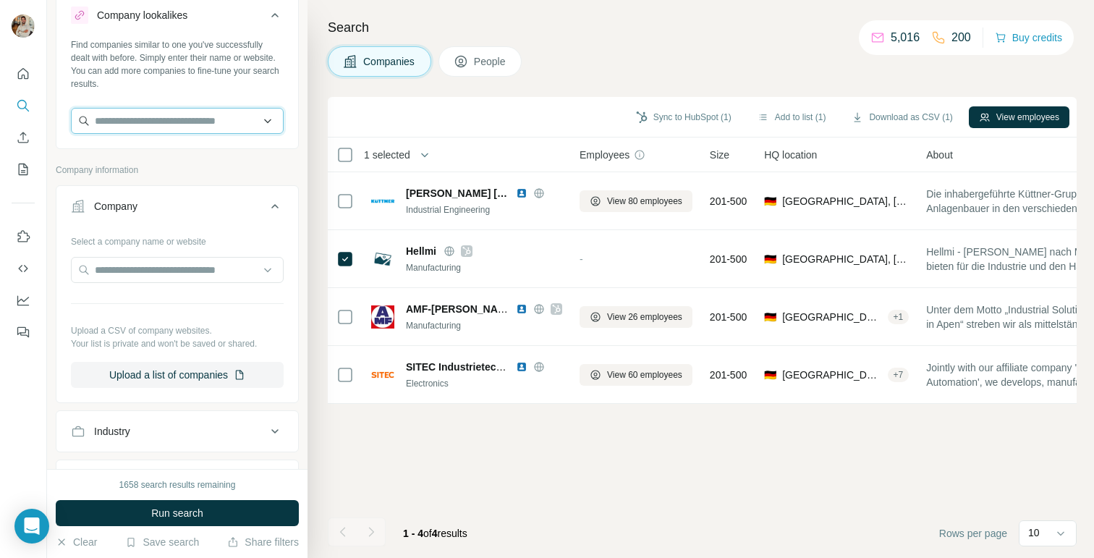
click at [164, 120] on input "text" at bounding box center [177, 121] width 213 height 26
paste input "**********"
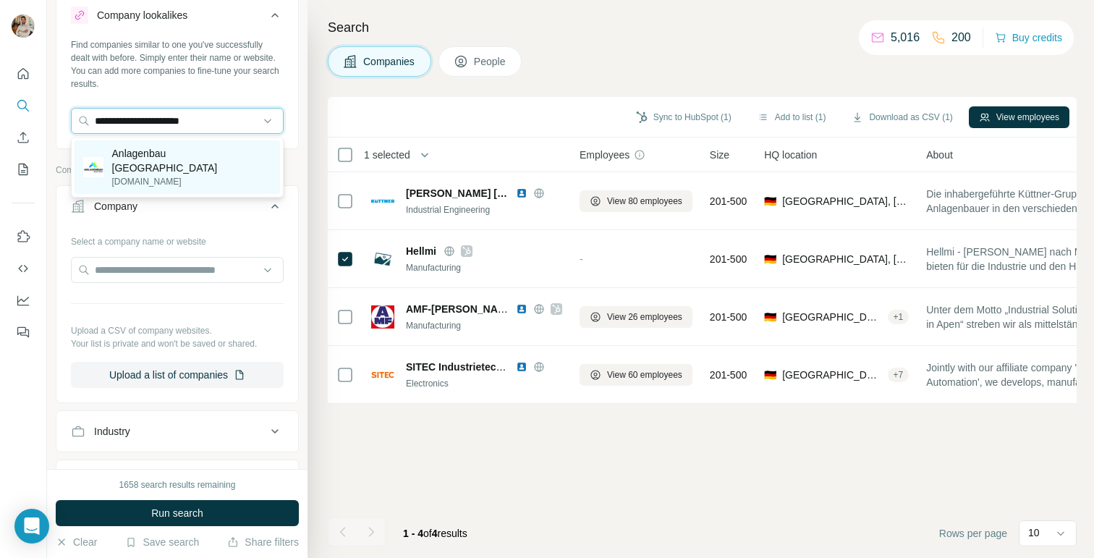
type input "**********"
click at [163, 175] on p "[DOMAIN_NAME]" at bounding box center [191, 181] width 159 height 13
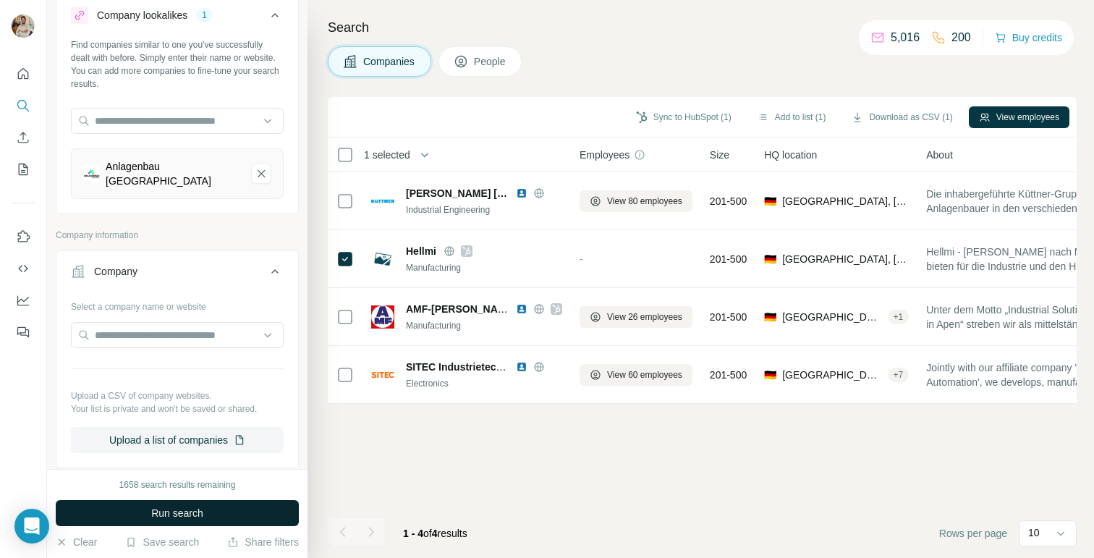
click at [190, 514] on span "Run search" at bounding box center [177, 513] width 52 height 14
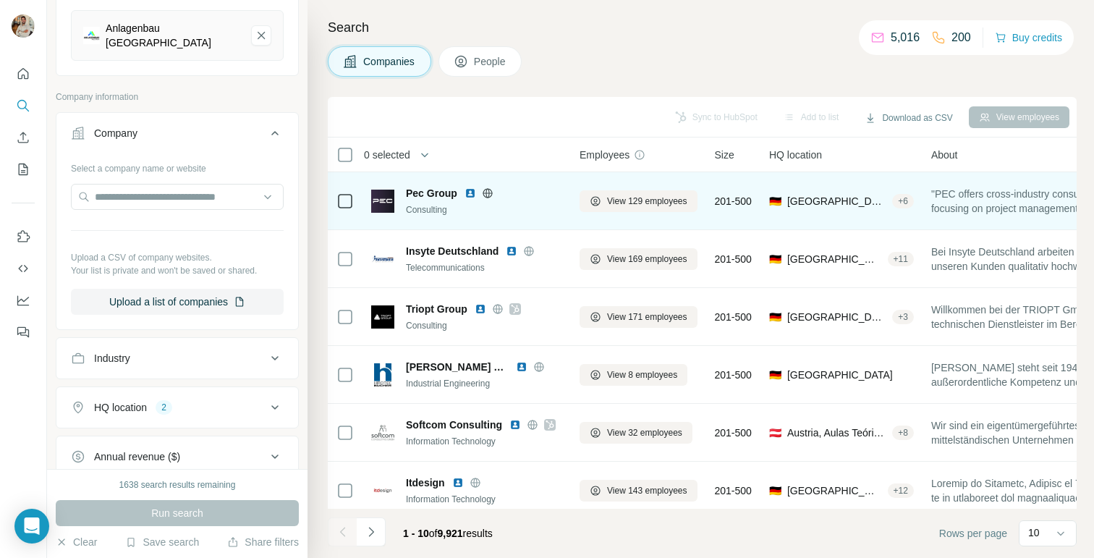
click at [489, 195] on icon at bounding box center [488, 193] width 12 height 12
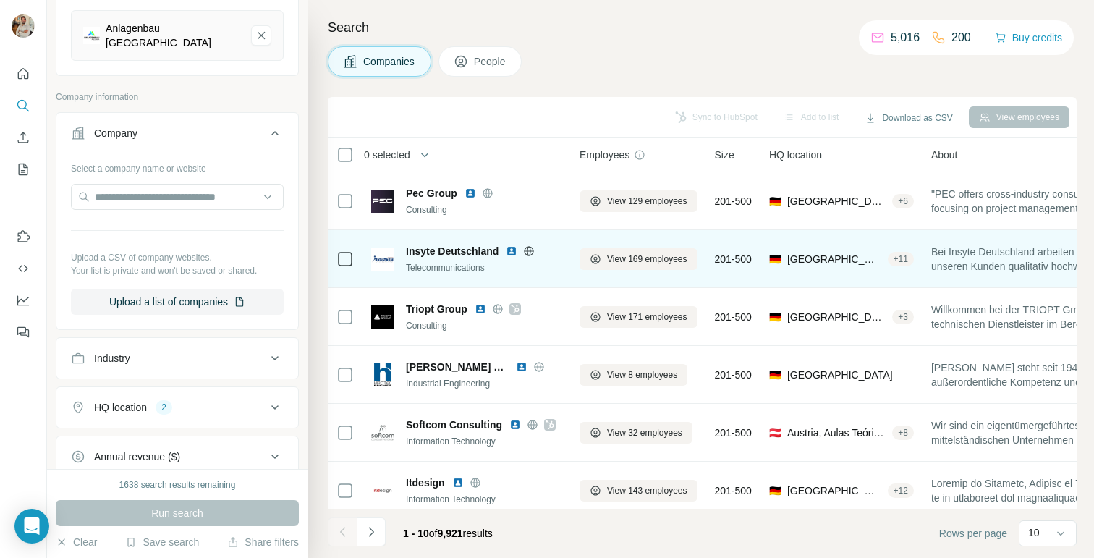
click at [528, 252] on icon at bounding box center [529, 251] width 12 height 12
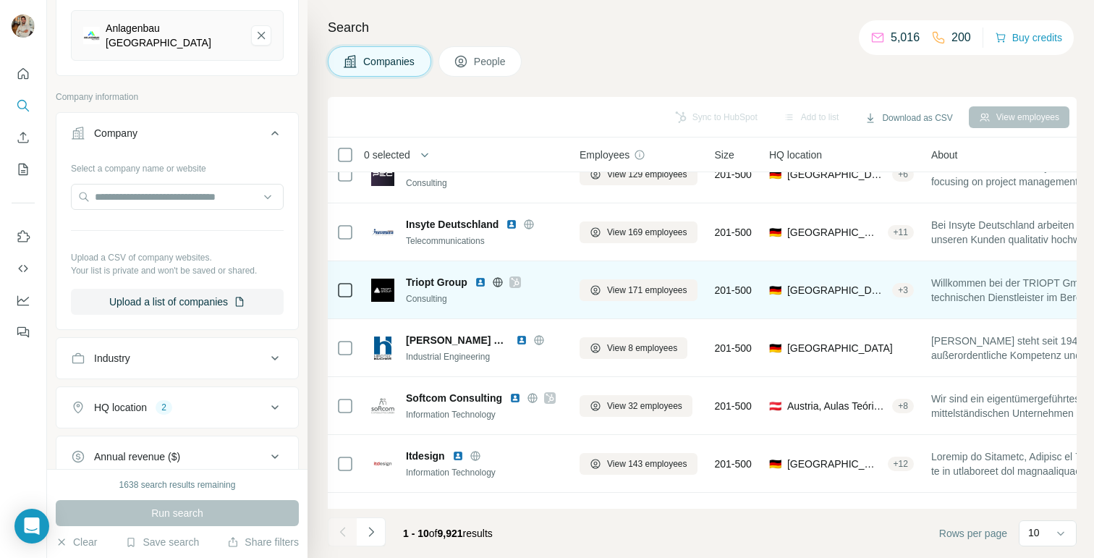
scroll to position [29, 0]
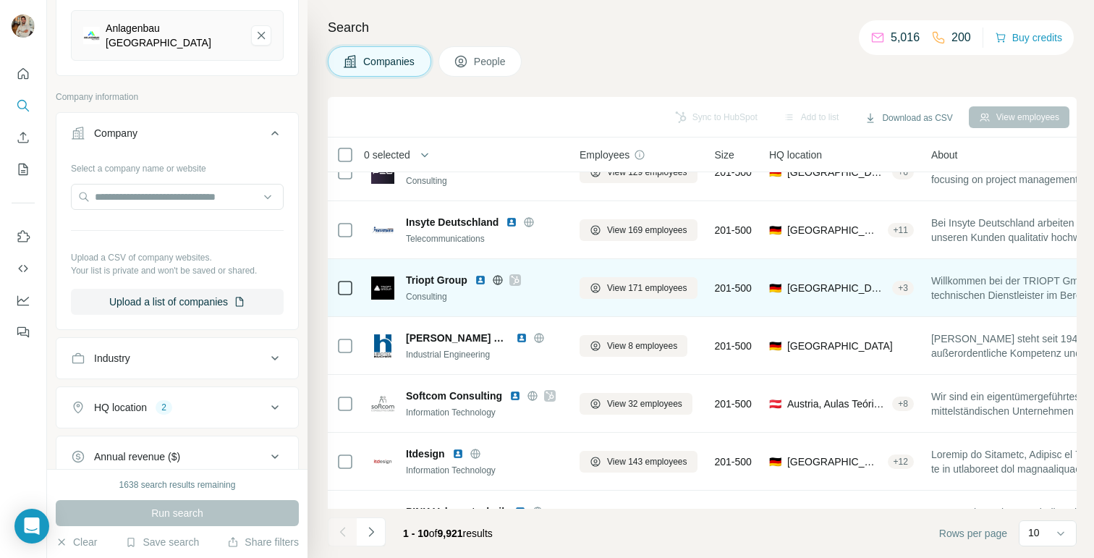
click at [501, 281] on icon at bounding box center [498, 280] width 12 height 12
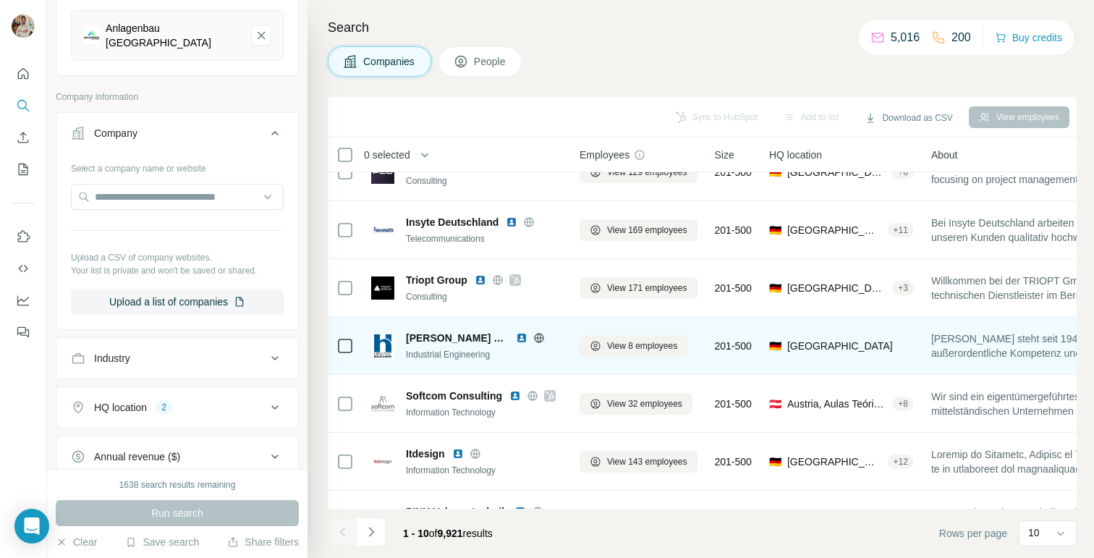
click at [533, 333] on icon at bounding box center [539, 338] width 12 height 12
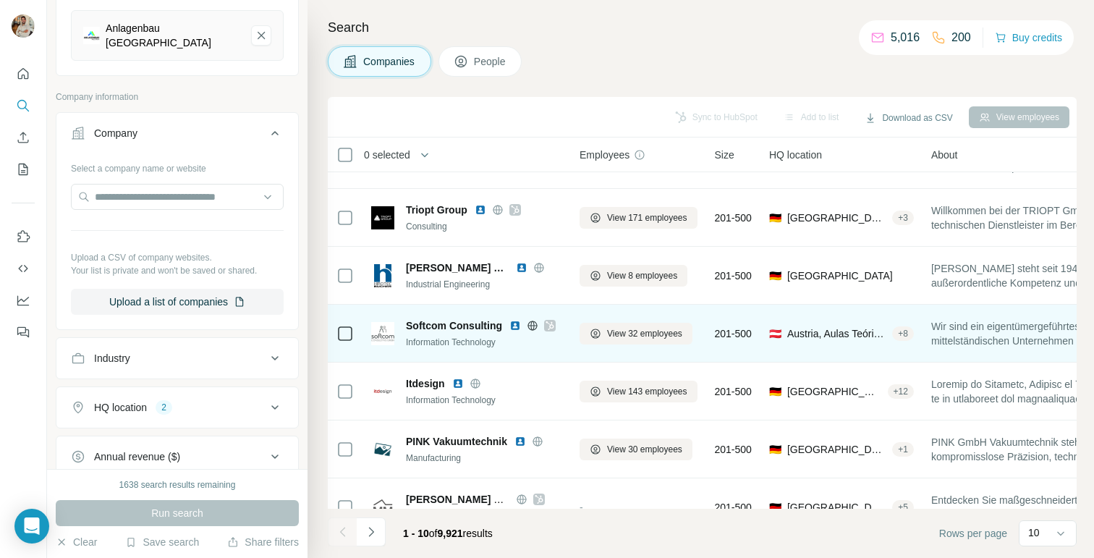
scroll to position [96, 0]
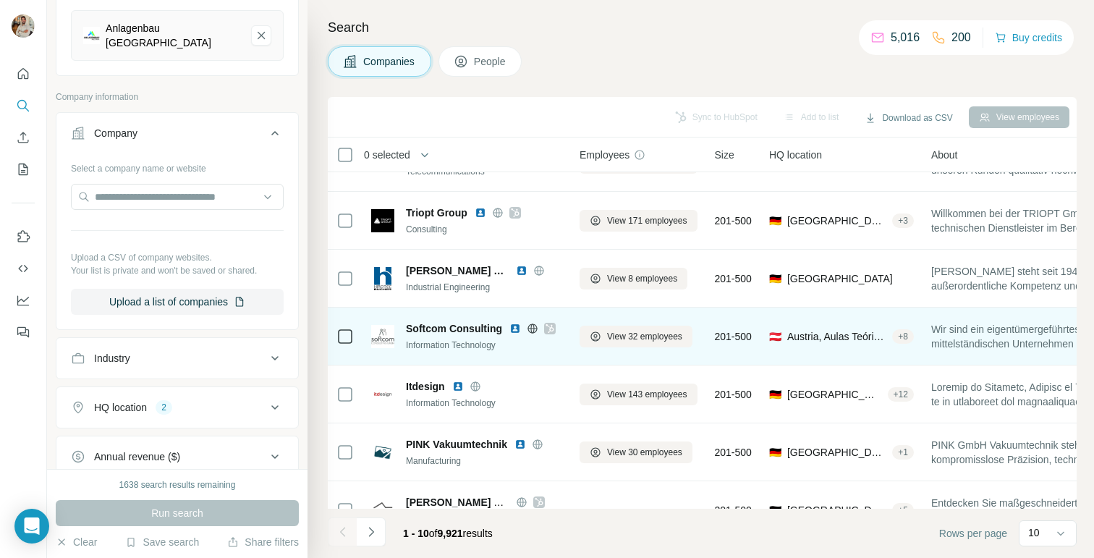
click at [530, 330] on icon at bounding box center [533, 329] width 12 height 12
click at [547, 329] on icon at bounding box center [549, 329] width 9 height 12
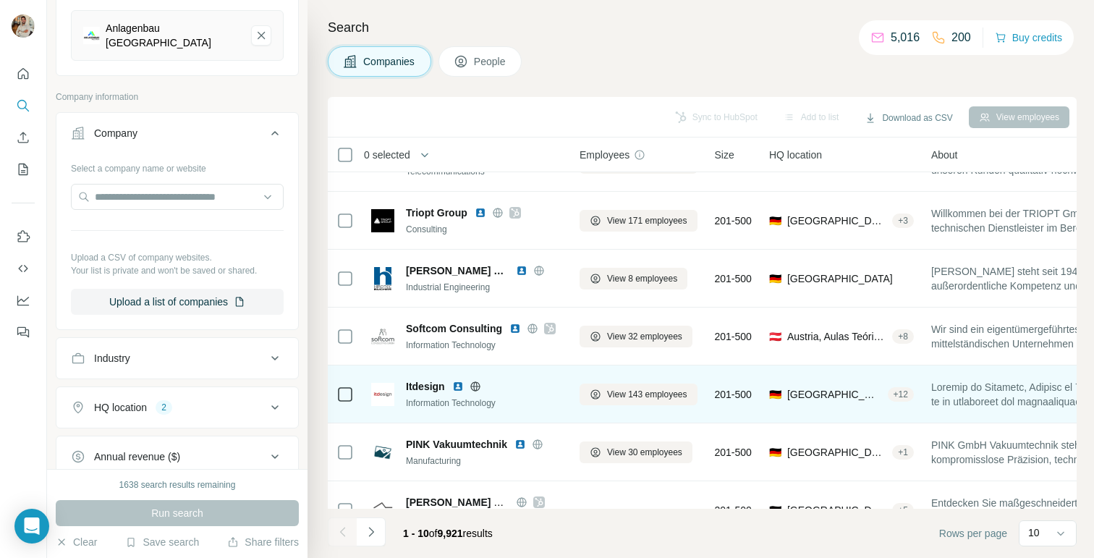
scroll to position [242, 0]
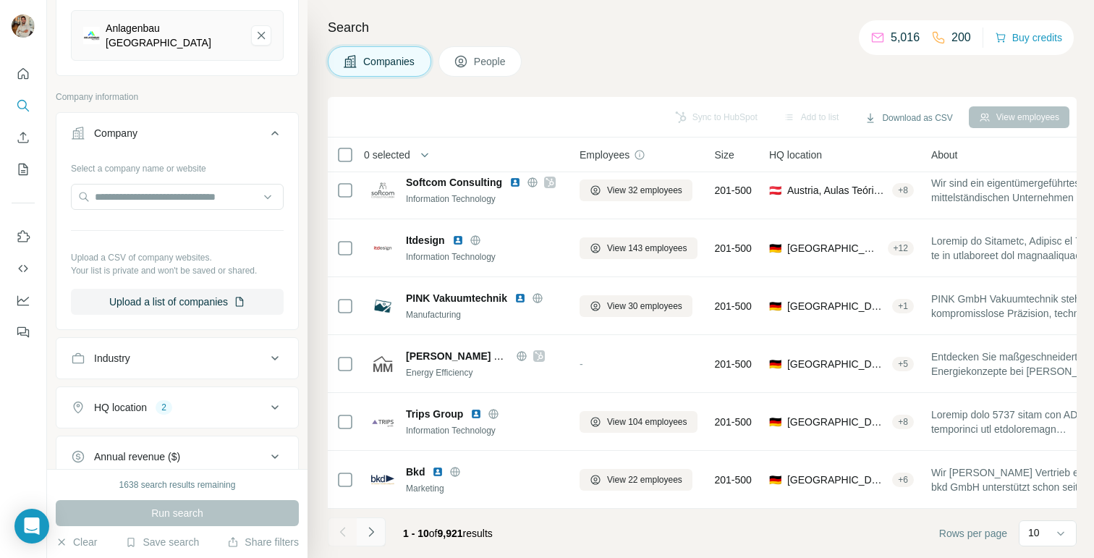
click at [375, 537] on icon "Navigate to next page" at bounding box center [371, 532] width 14 height 14
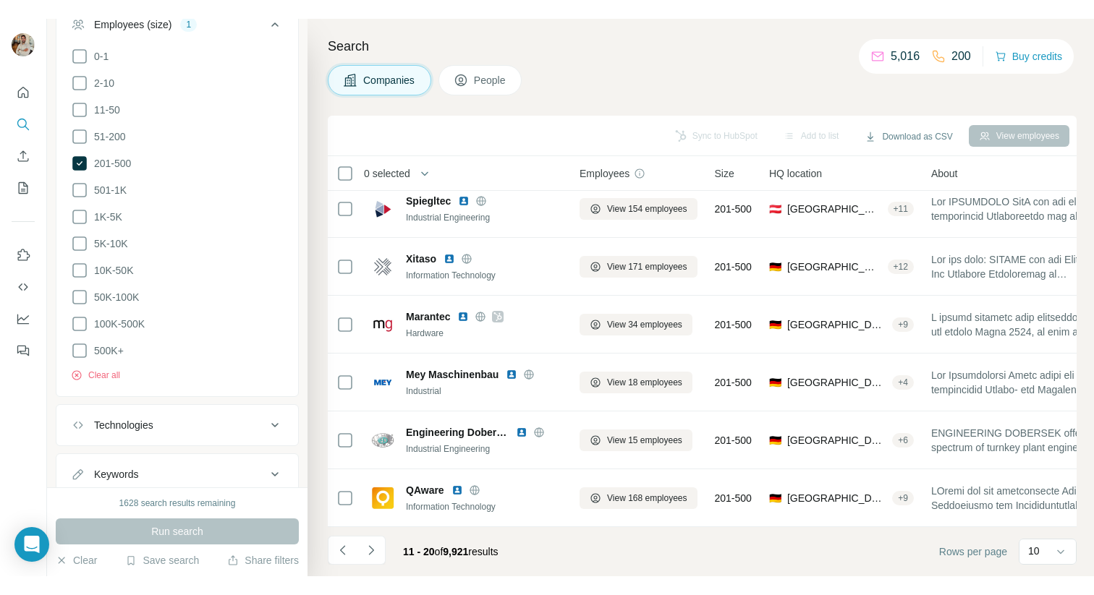
scroll to position [717, 0]
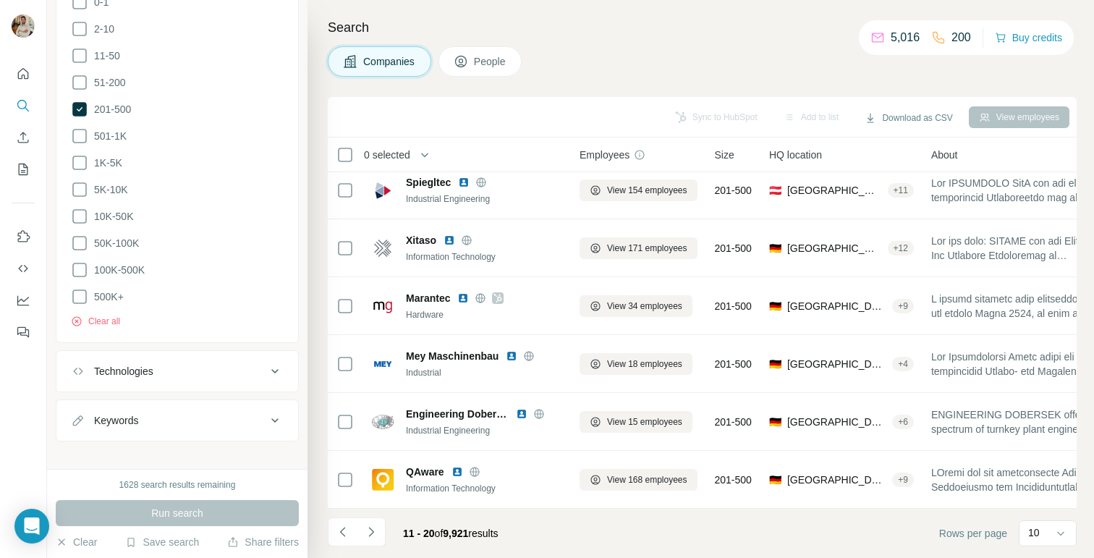
click at [245, 364] on div "Technologies" at bounding box center [168, 371] width 195 height 14
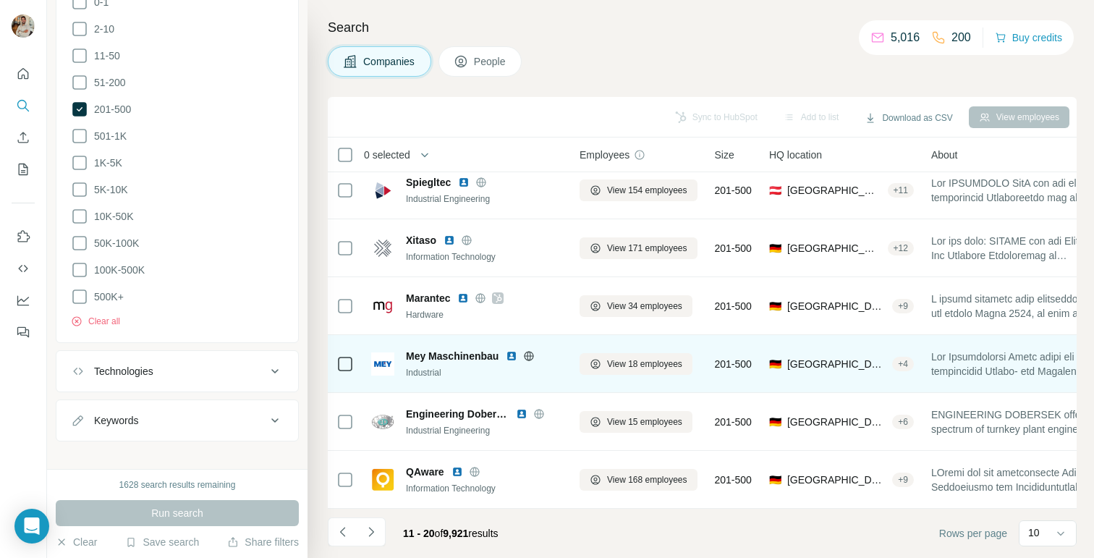
click at [532, 359] on icon at bounding box center [529, 356] width 12 height 12
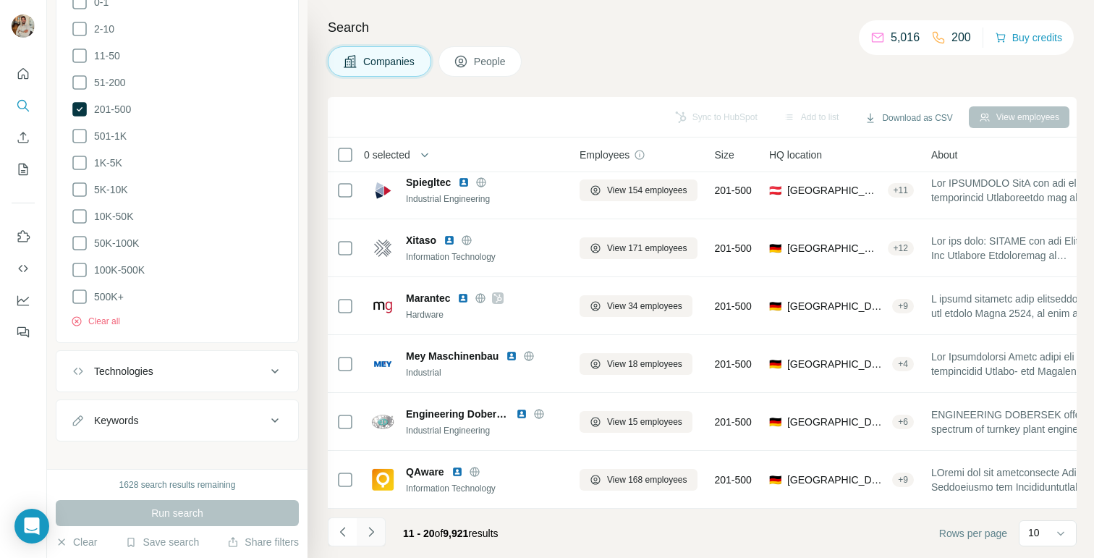
click at [370, 531] on icon "Navigate to next page" at bounding box center [371, 532] width 14 height 14
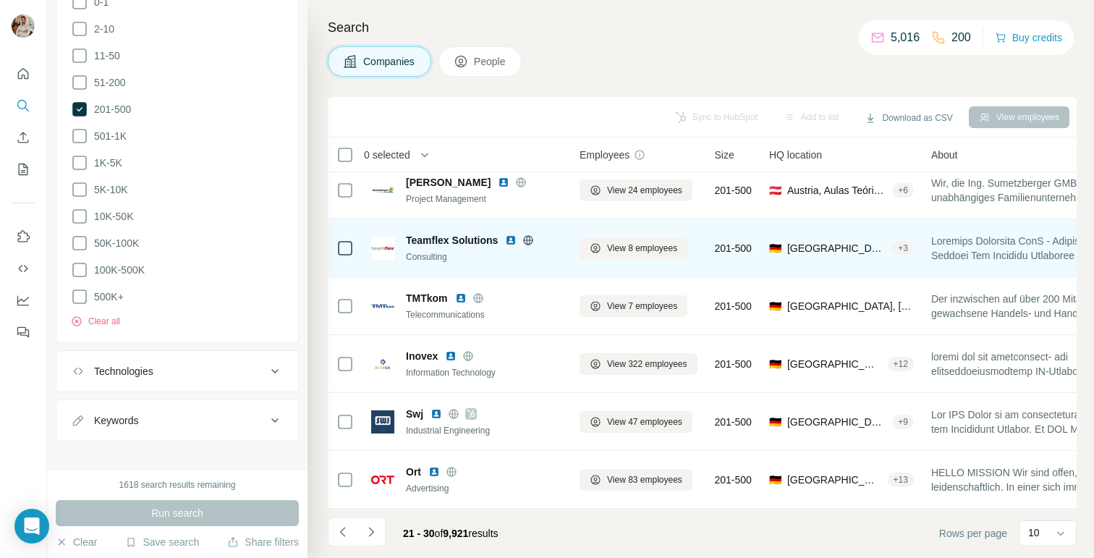
click at [527, 238] on icon at bounding box center [528, 240] width 12 height 12
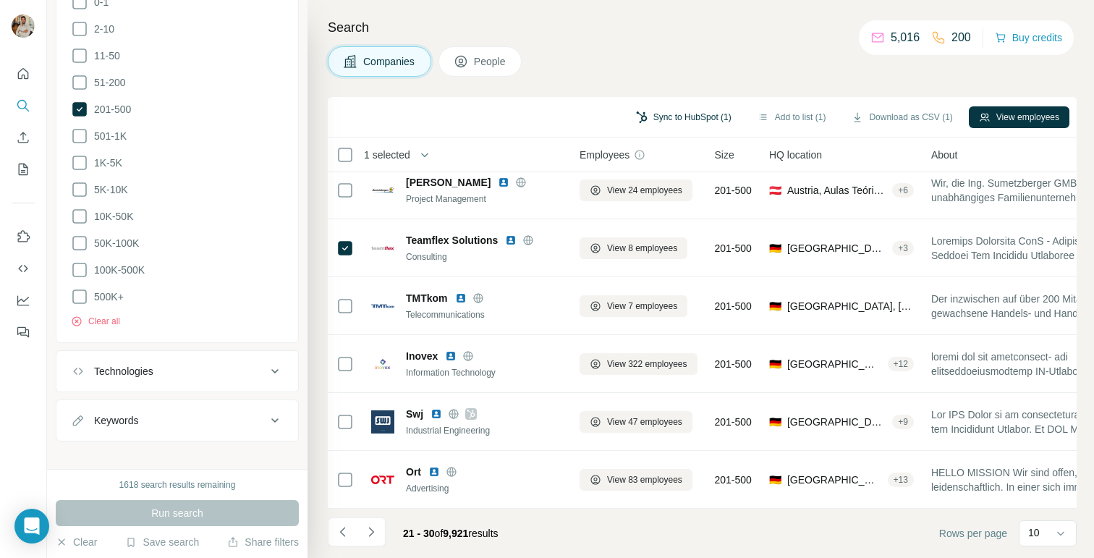
click at [676, 119] on button "Sync to HubSpot (1)" at bounding box center [684, 117] width 116 height 22
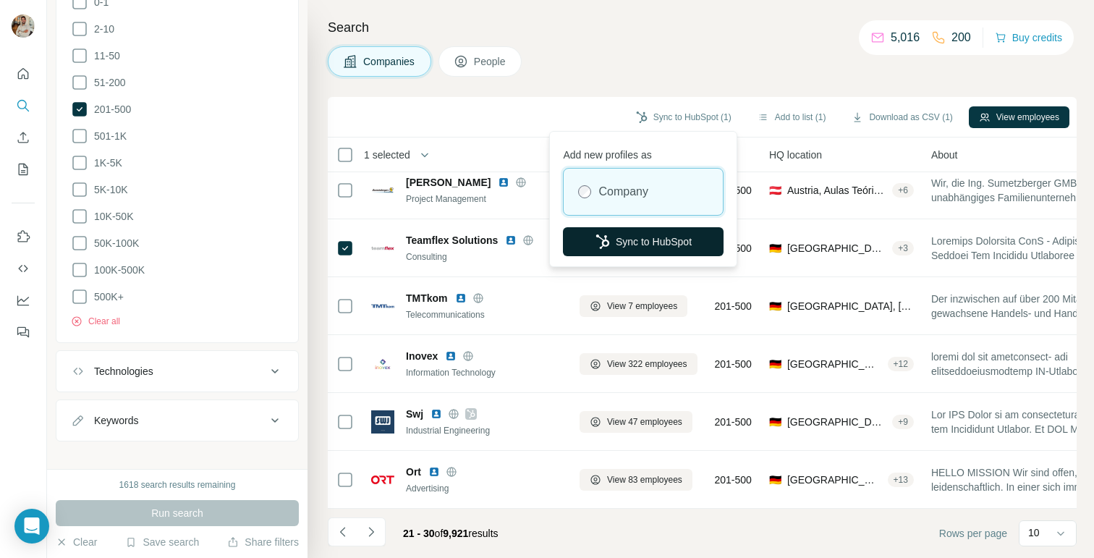
click at [633, 238] on button "Sync to HubSpot" at bounding box center [643, 241] width 161 height 29
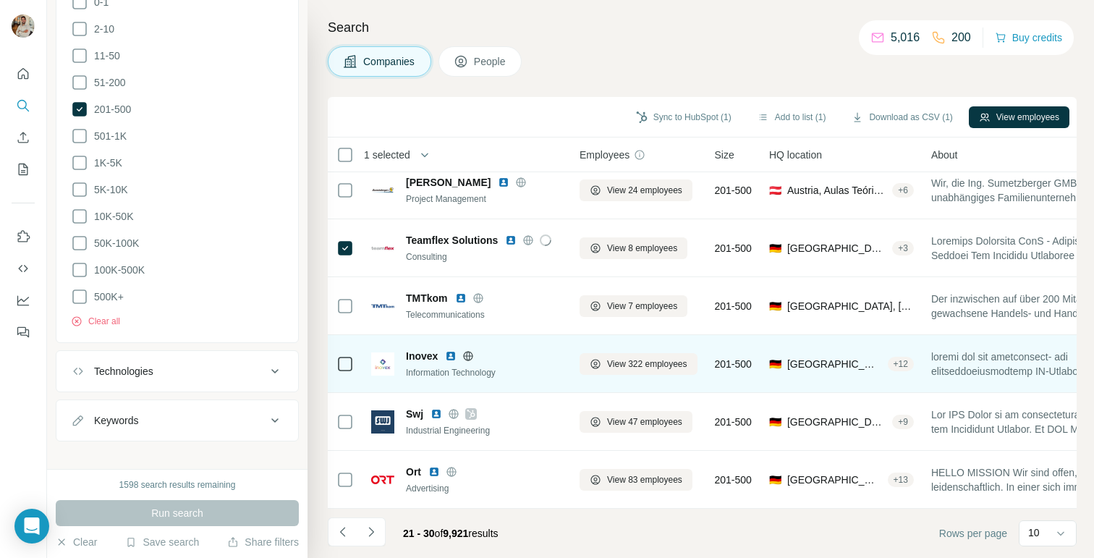
click at [470, 360] on icon at bounding box center [468, 356] width 12 height 12
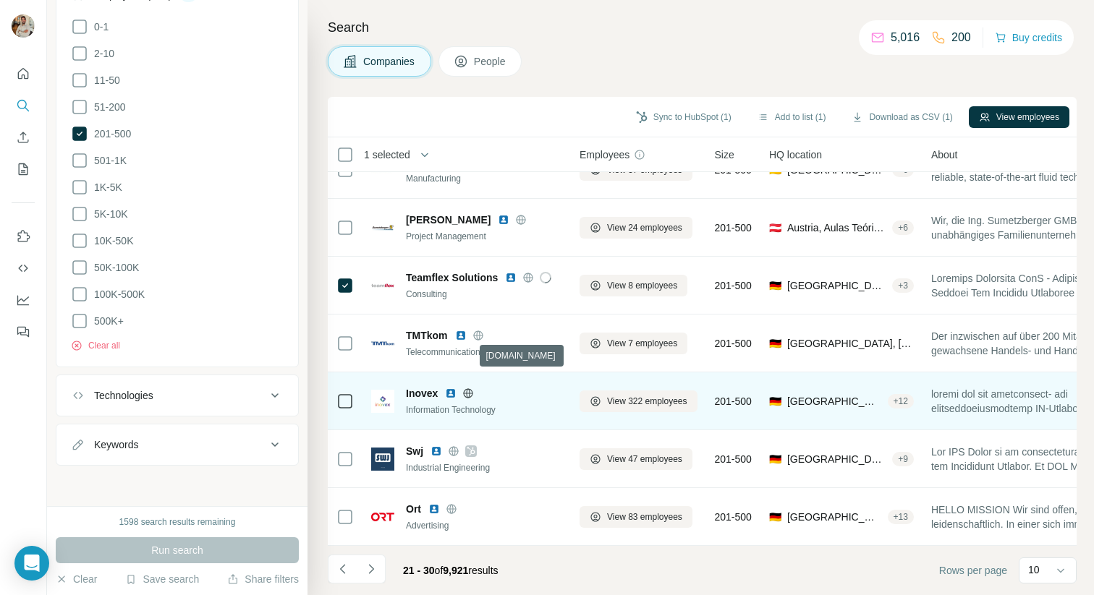
scroll to position [205, 0]
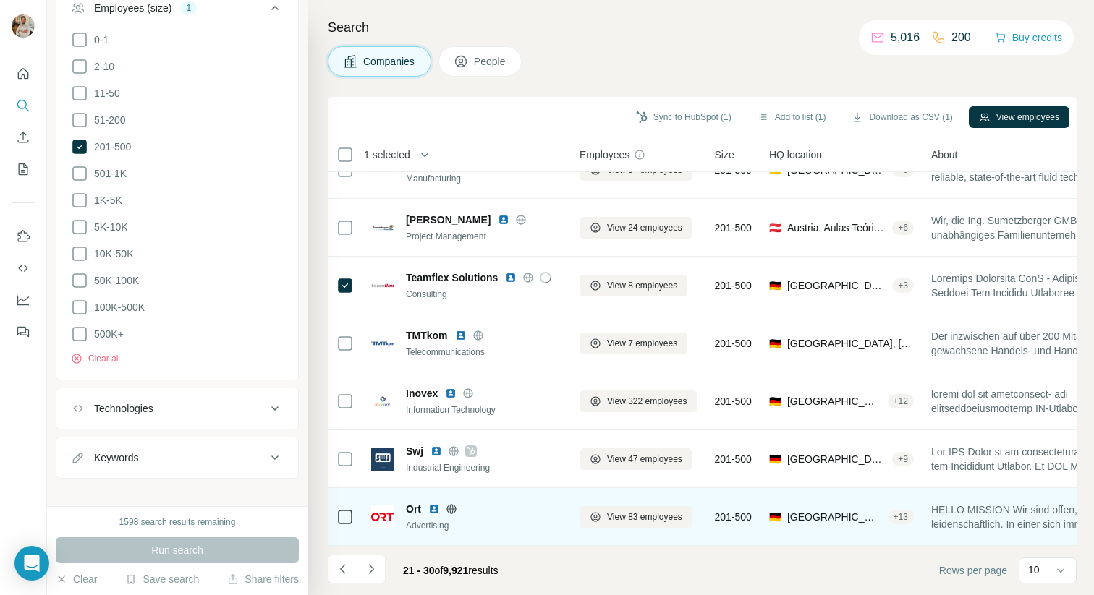
click at [448, 512] on icon at bounding box center [452, 510] width 12 height 12
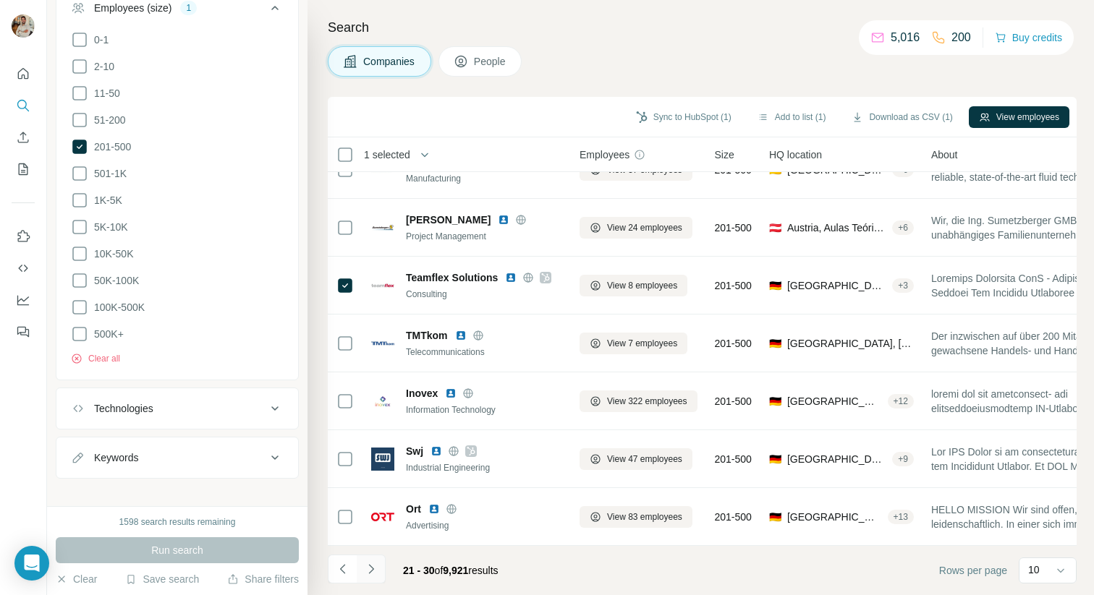
click at [373, 557] on icon "Navigate to next page" at bounding box center [371, 569] width 14 height 14
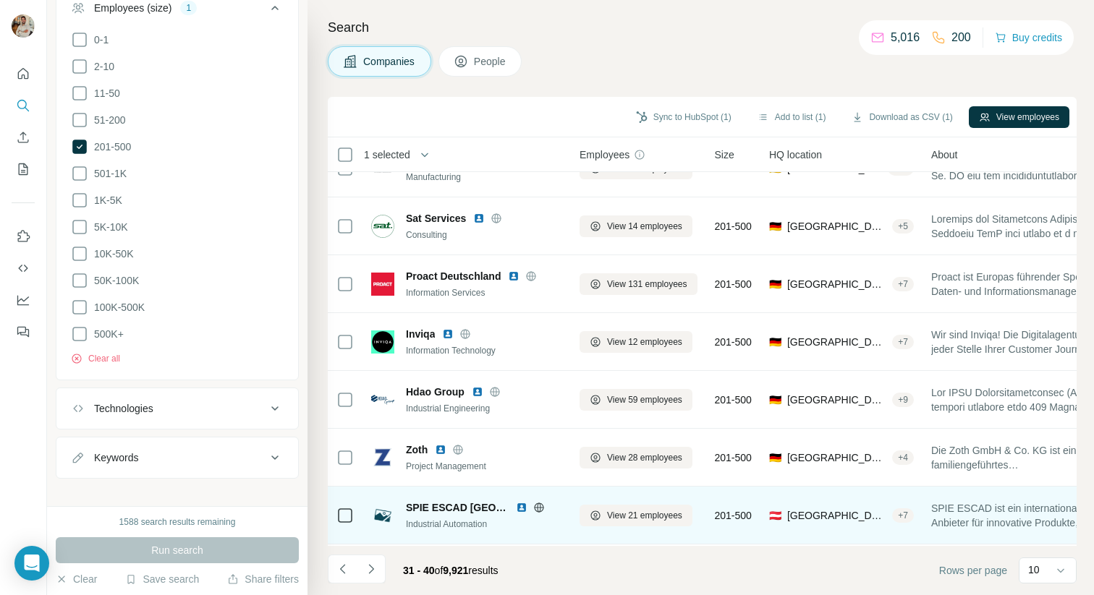
scroll to position [63, 0]
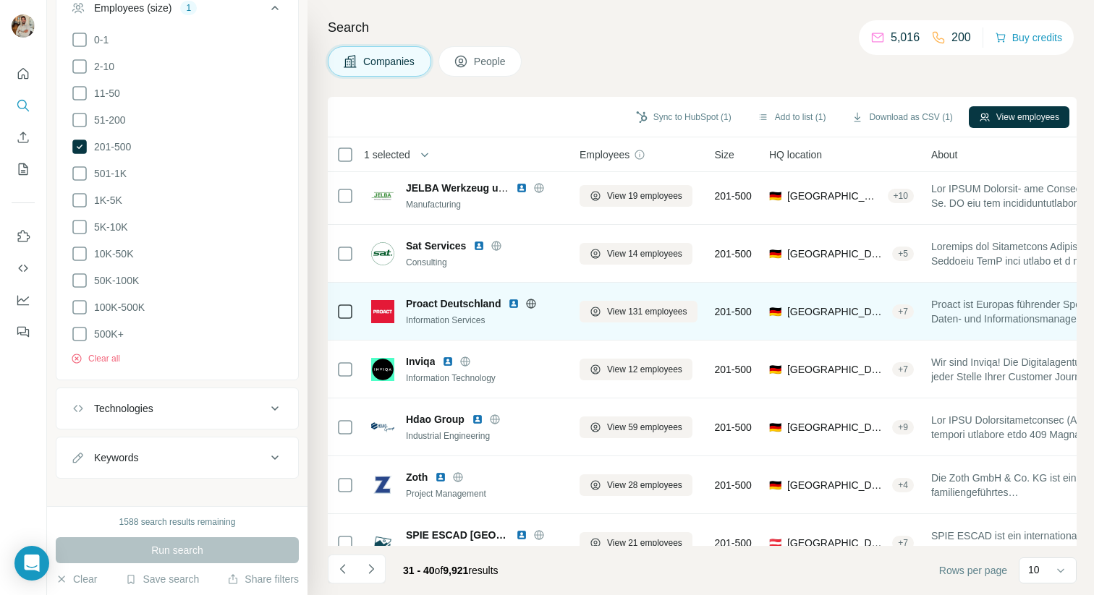
click at [528, 300] on icon at bounding box center [531, 304] width 12 height 12
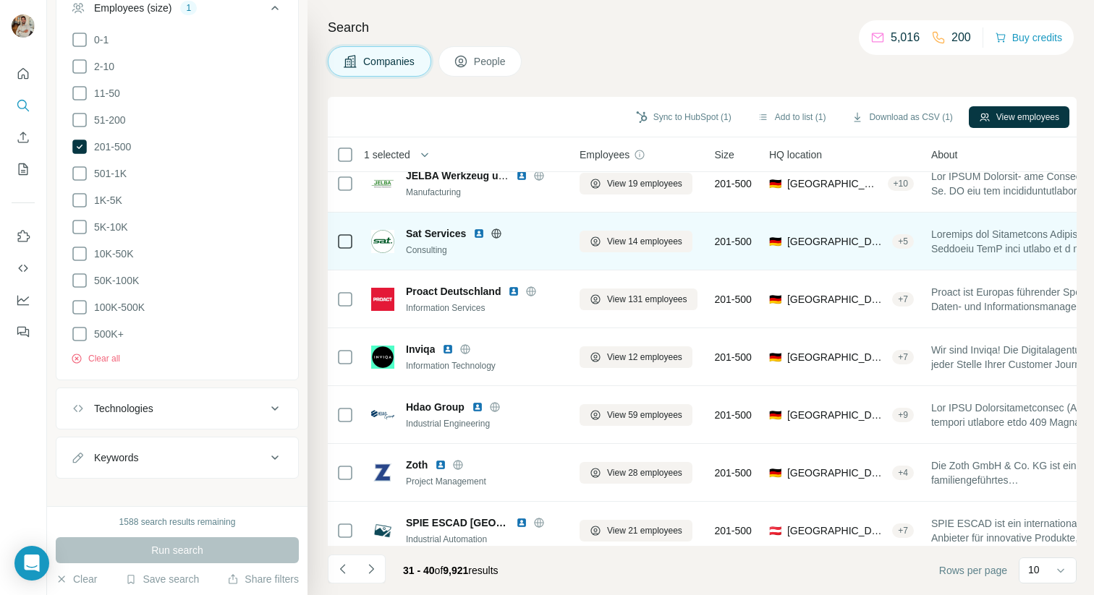
scroll to position [75, 0]
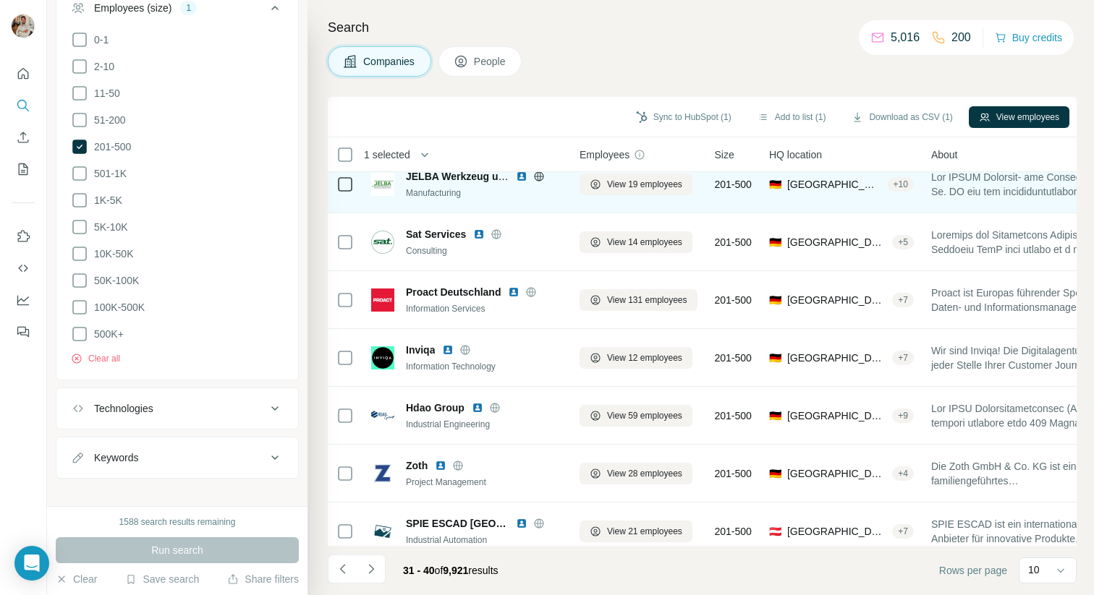
click at [535, 177] on icon at bounding box center [539, 177] width 12 height 12
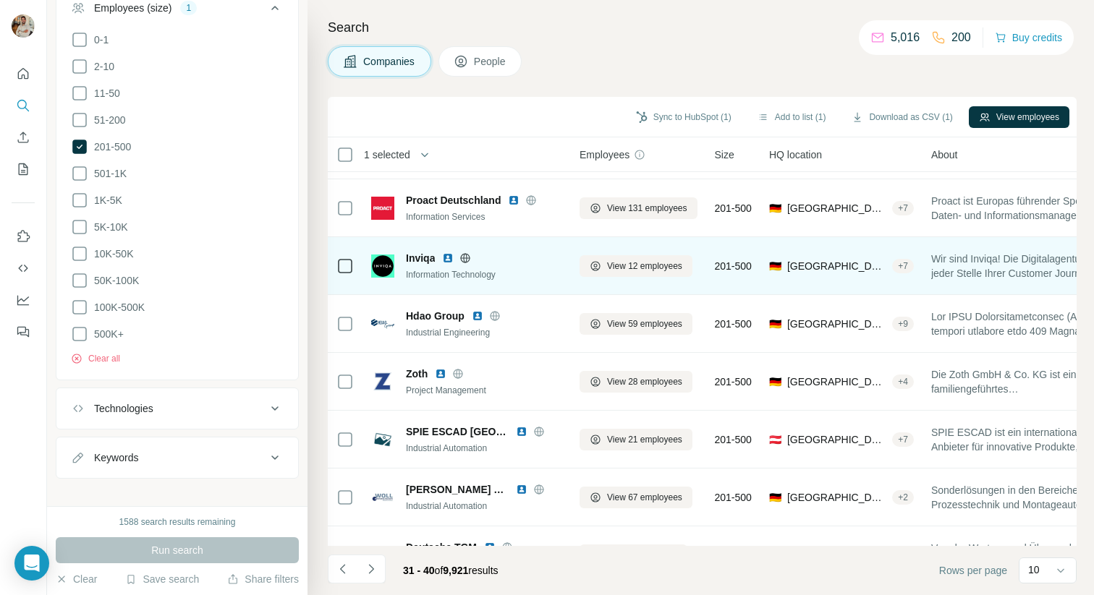
scroll to position [205, 0]
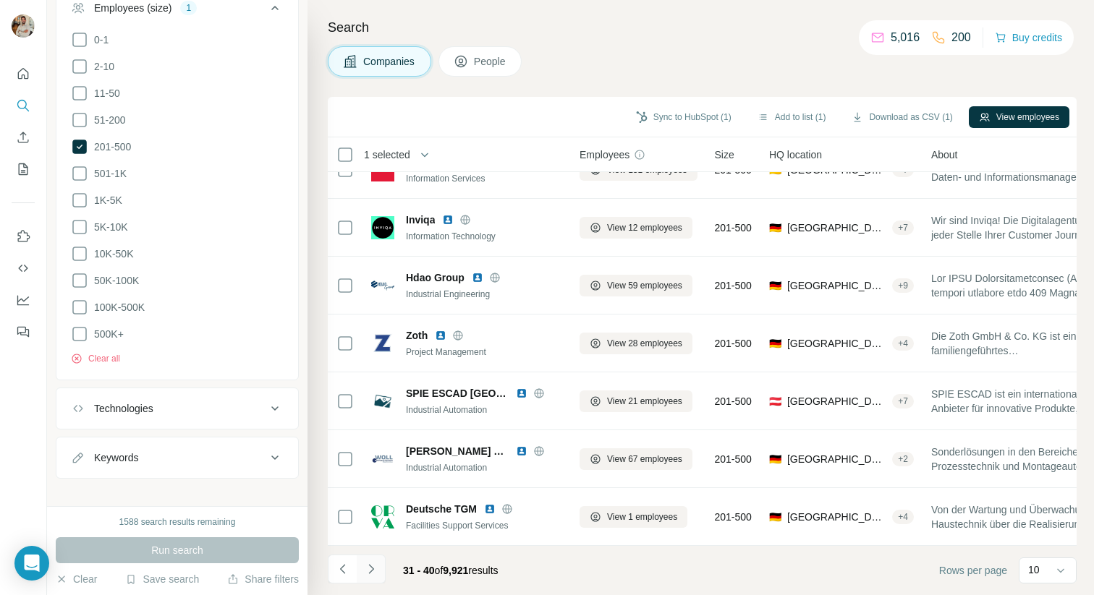
click at [372, 557] on icon "Navigate to next page" at bounding box center [371, 569] width 14 height 14
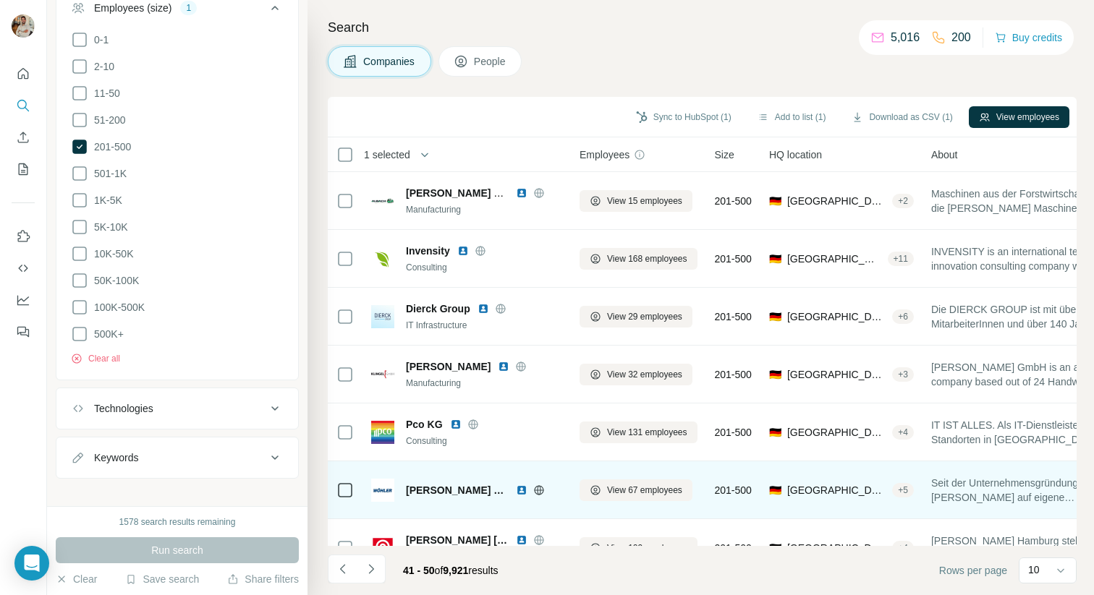
scroll to position [0, 1]
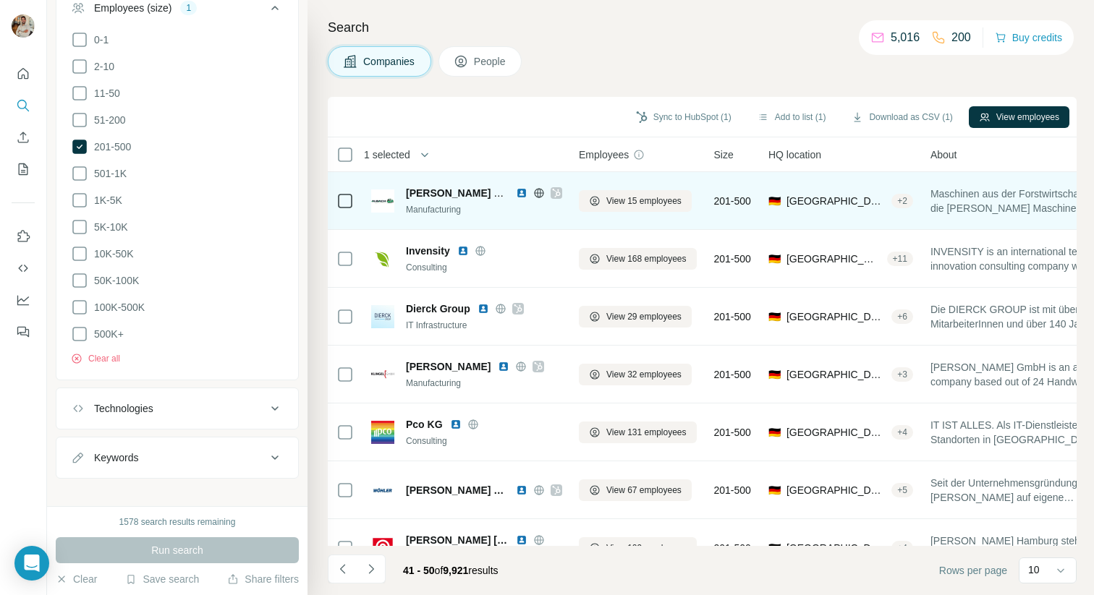
click at [541, 192] on icon at bounding box center [539, 193] width 12 height 12
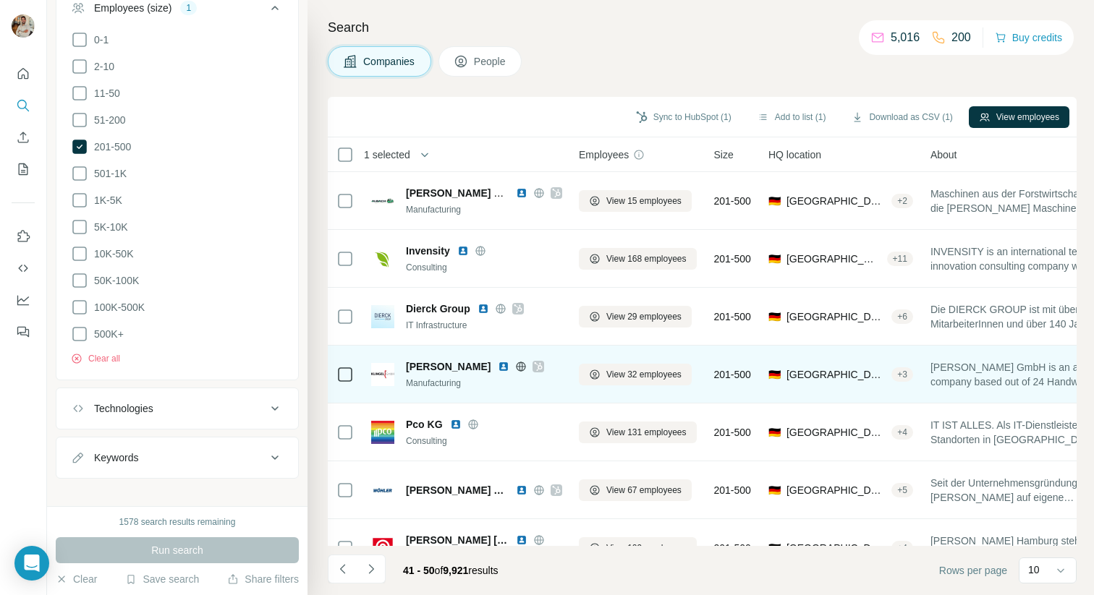
scroll to position [19, 1]
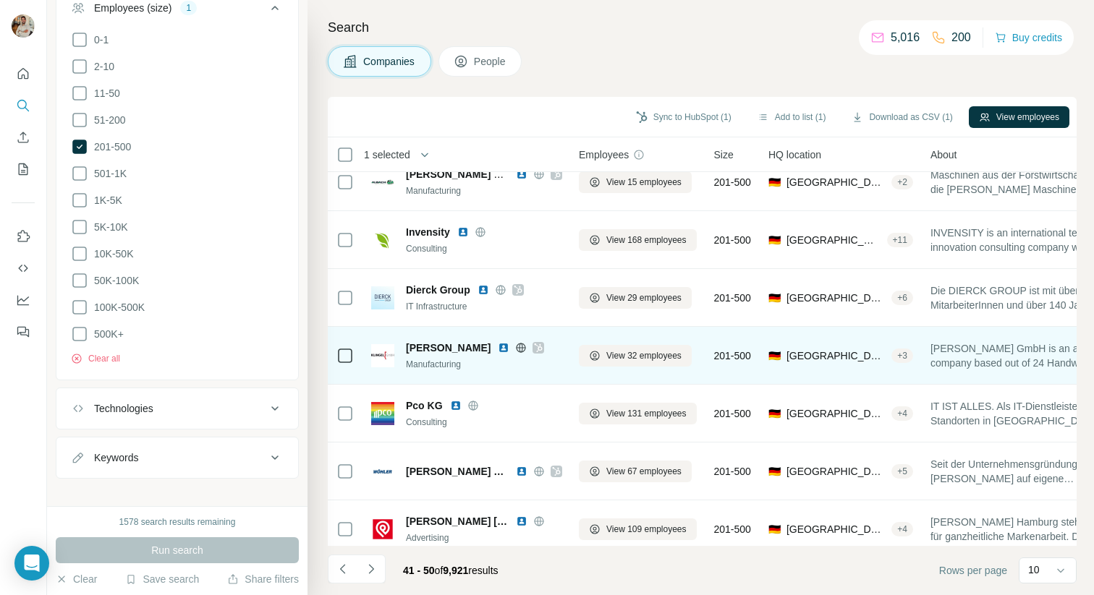
click at [515, 347] on icon at bounding box center [521, 348] width 12 height 12
click at [534, 347] on icon at bounding box center [538, 348] width 9 height 12
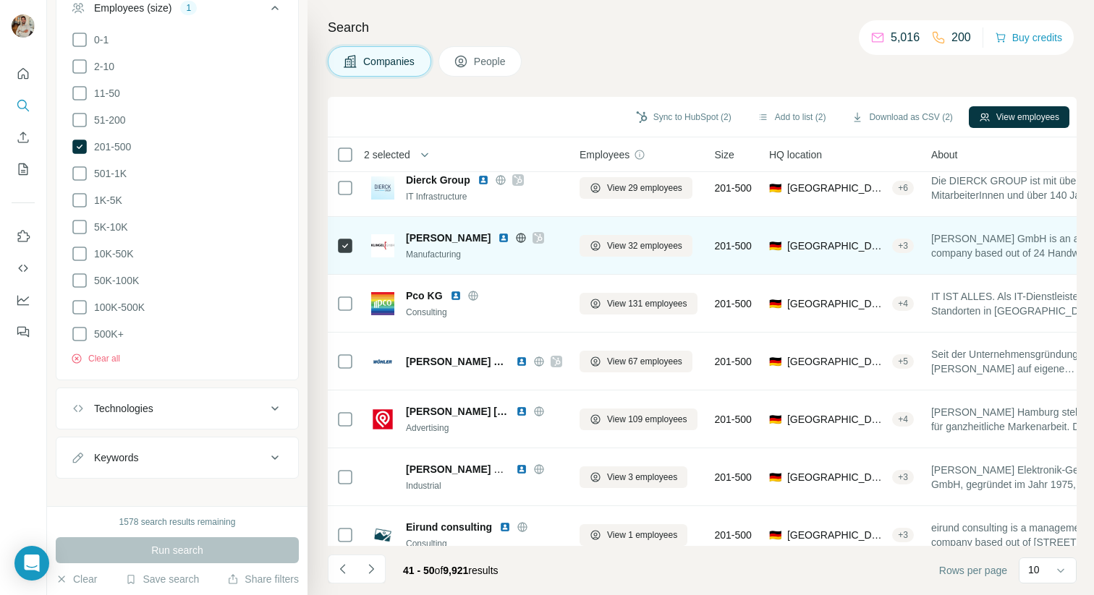
scroll to position [0, 0]
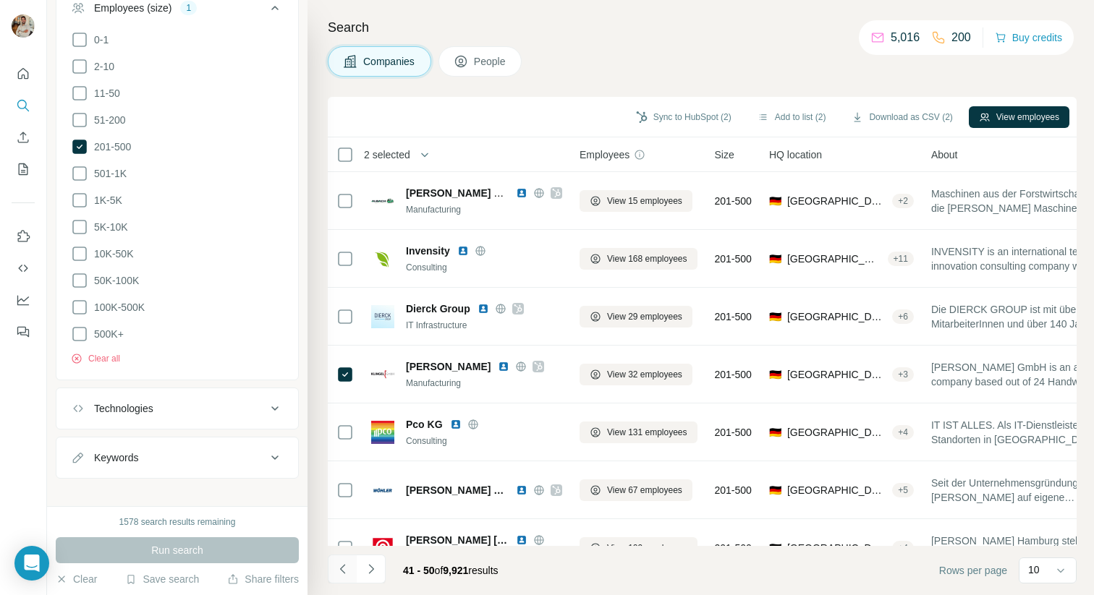
click at [345, 557] on icon "Navigate to previous page" at bounding box center [343, 569] width 14 height 14
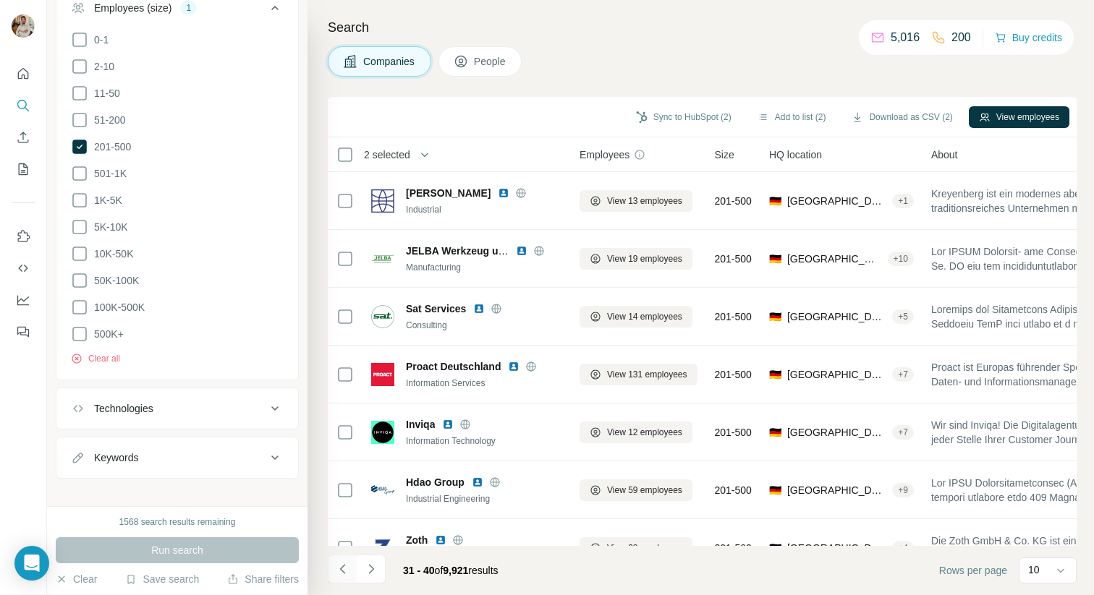
click at [341, 557] on icon "Navigate to previous page" at bounding box center [343, 569] width 14 height 14
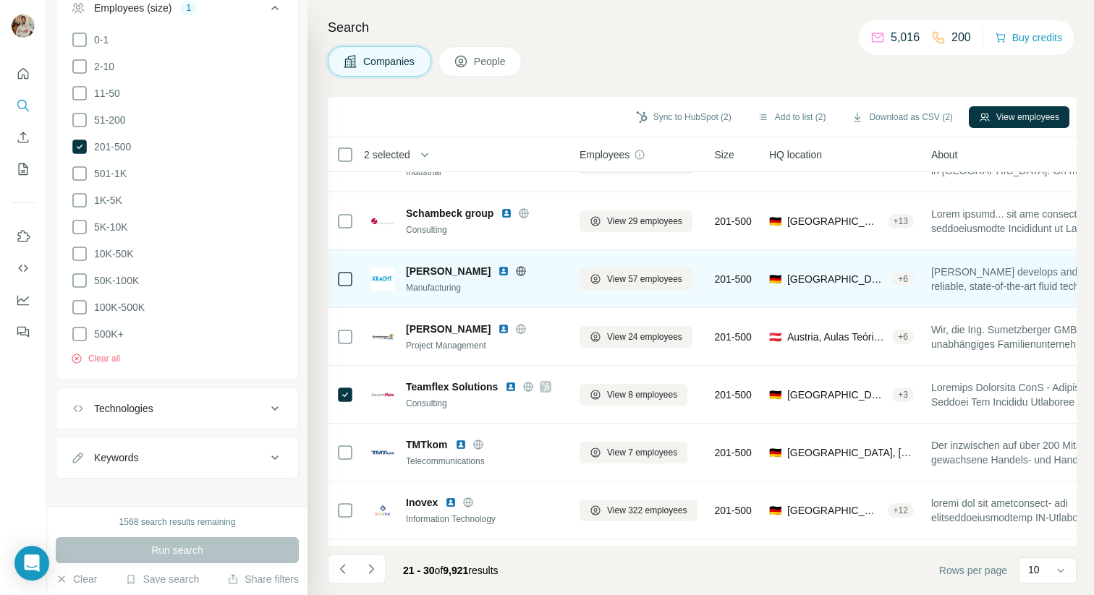
scroll to position [97, 0]
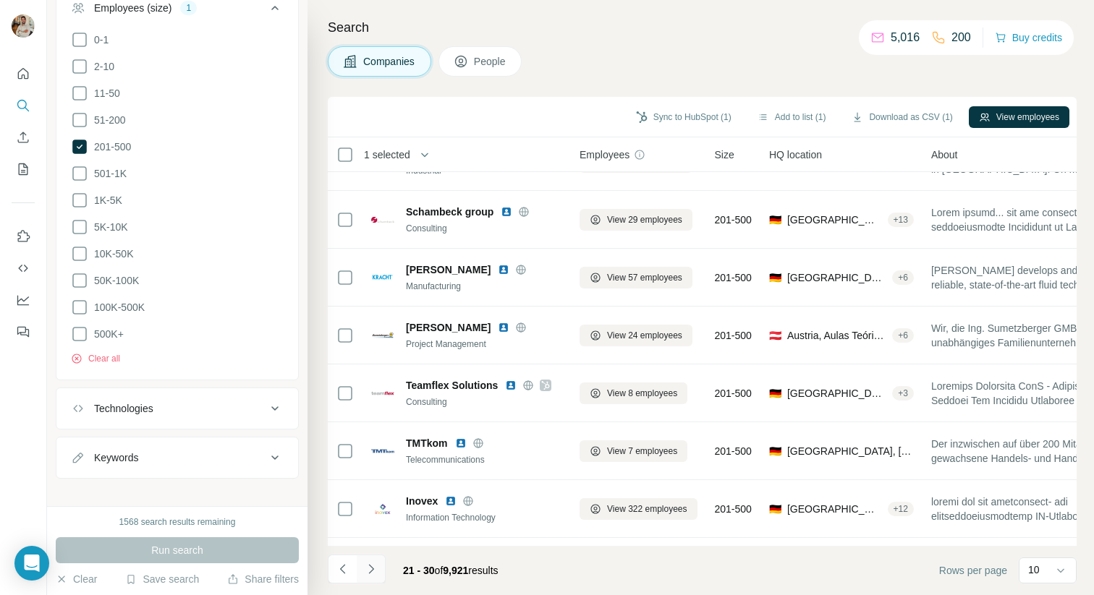
click at [375, 557] on icon "Navigate to next page" at bounding box center [371, 569] width 14 height 14
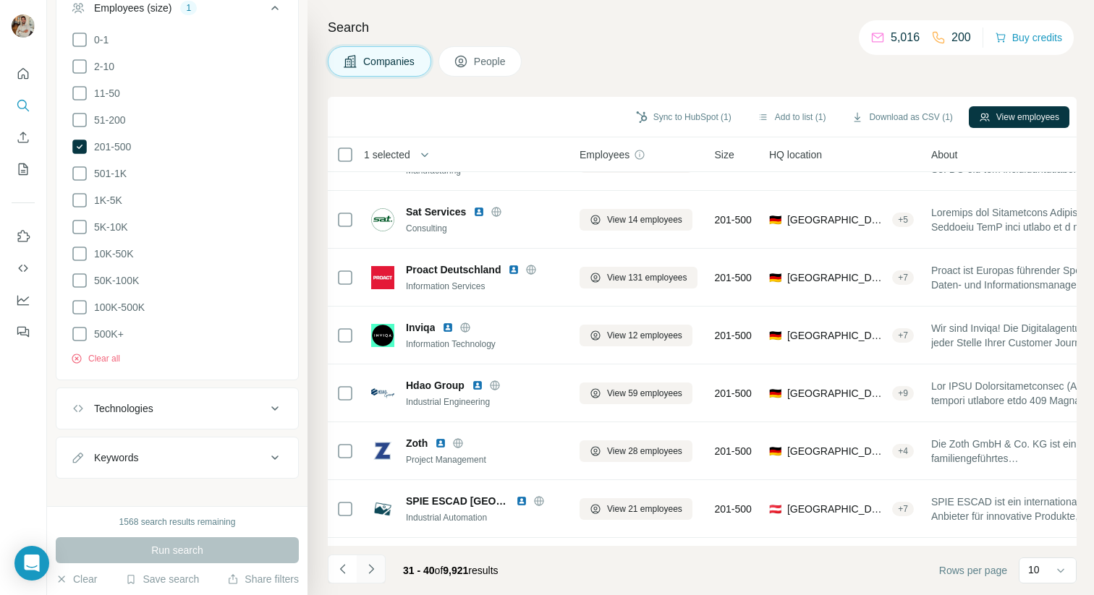
click at [375, 557] on icon "Navigate to next page" at bounding box center [371, 569] width 14 height 14
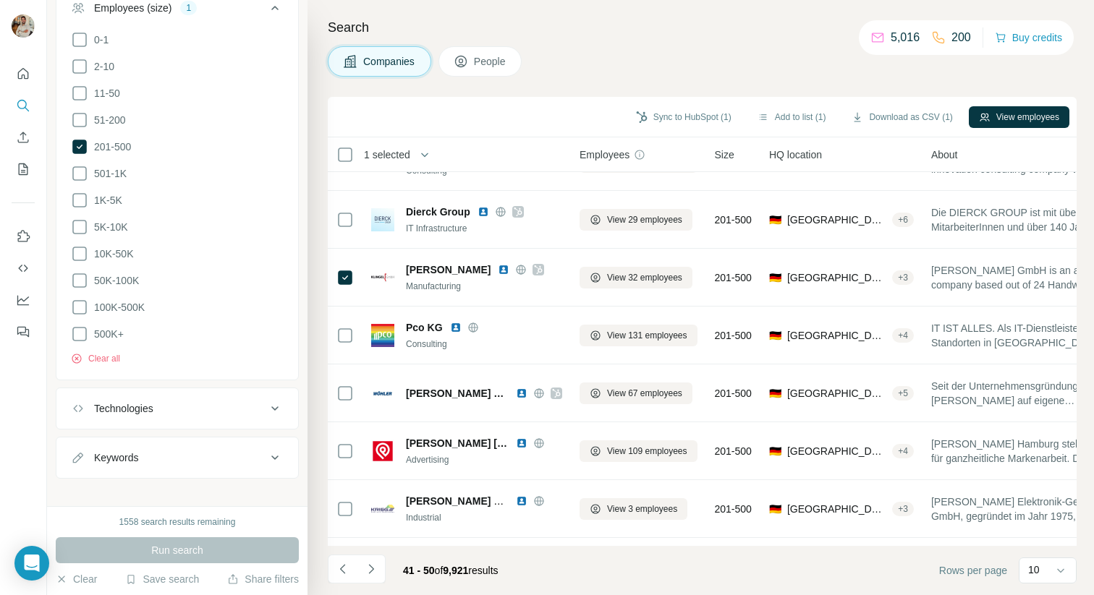
click at [677, 103] on div "Sync to HubSpot (1) Add to list (1) Download as CSV (1) View employees" at bounding box center [702, 117] width 749 height 41
click at [678, 115] on button "Sync to HubSpot (1)" at bounding box center [684, 117] width 116 height 22
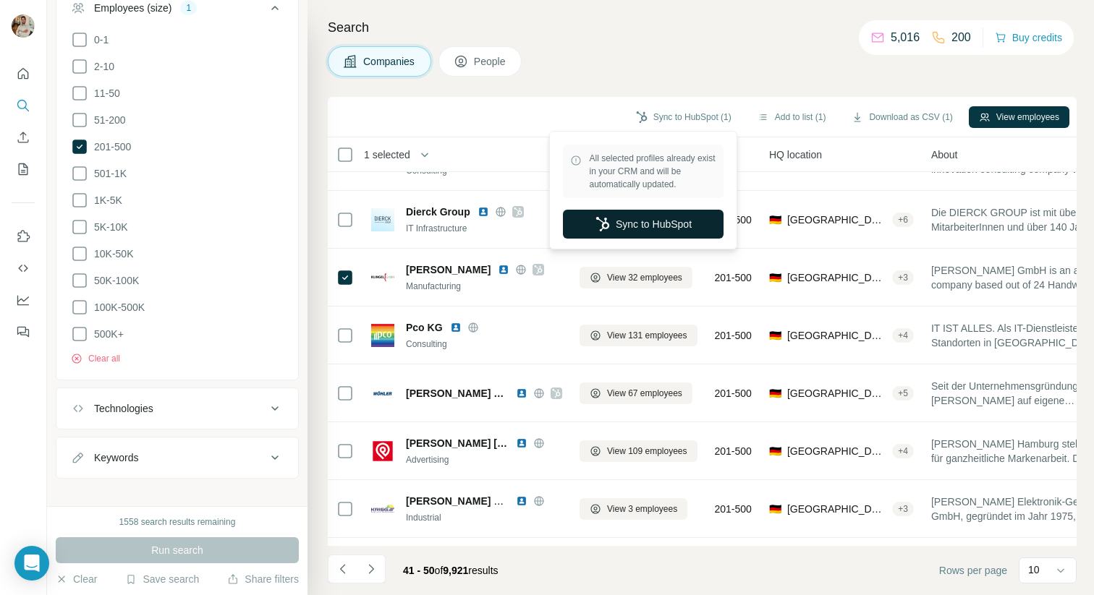
click at [618, 218] on button "Sync to HubSpot" at bounding box center [643, 224] width 161 height 29
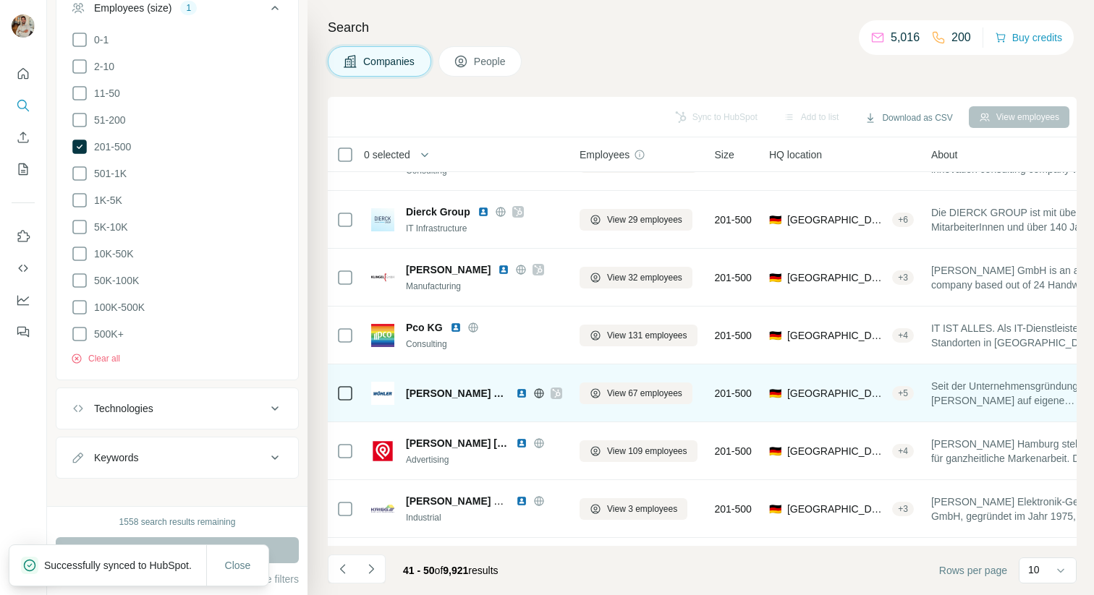
scroll to position [205, 0]
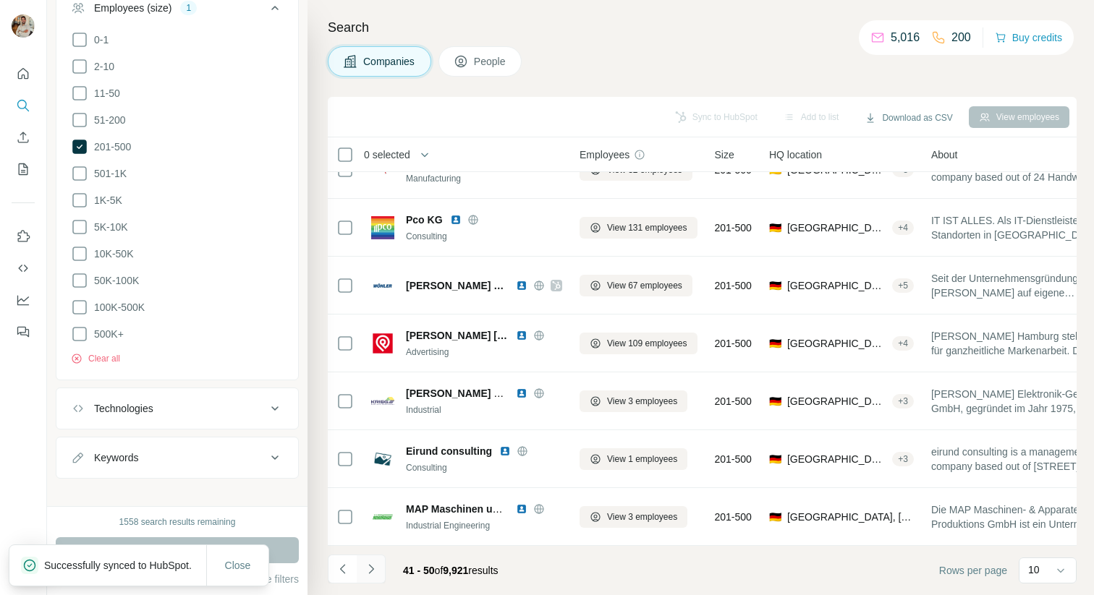
click at [374, 557] on icon "Navigate to next page" at bounding box center [371, 569] width 14 height 14
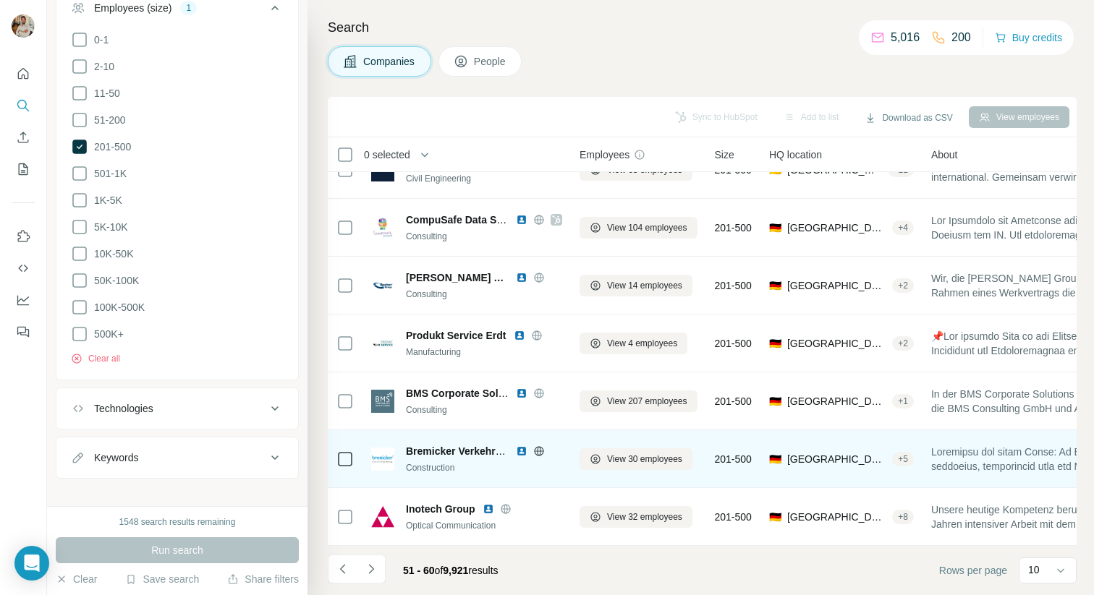
click at [539, 453] on icon at bounding box center [539, 452] width 12 height 12
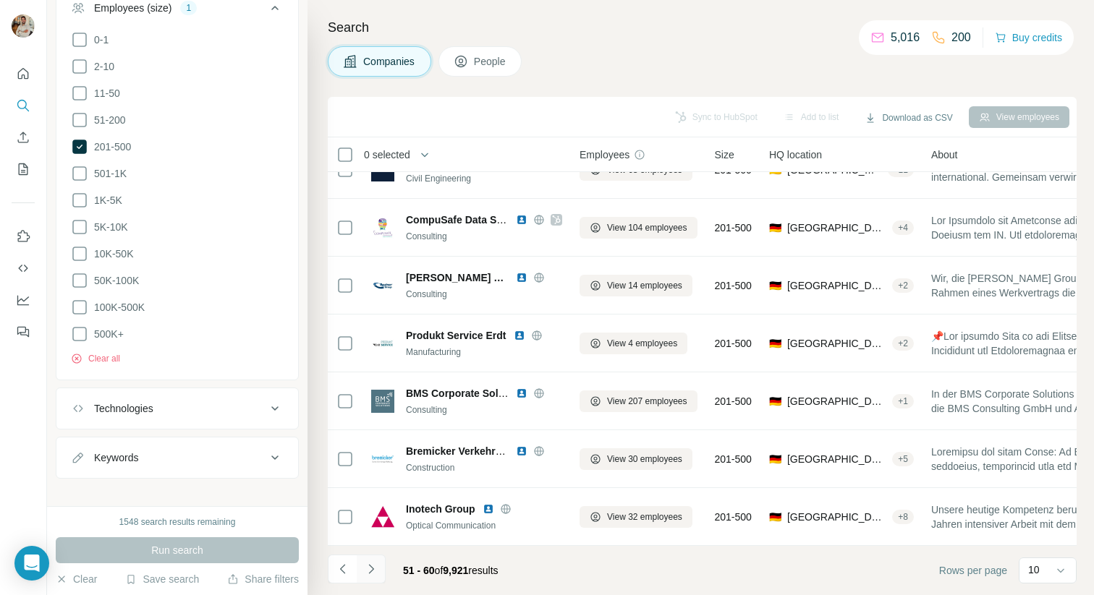
click at [368, 557] on icon "Navigate to next page" at bounding box center [371, 569] width 14 height 14
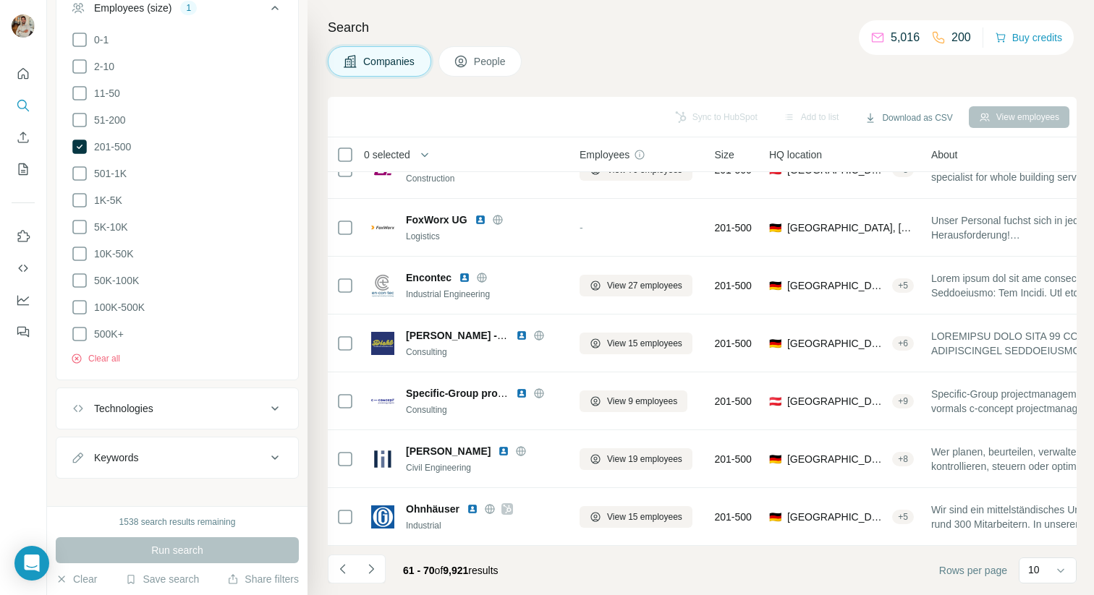
click at [701, 60] on div "Companies People" at bounding box center [702, 61] width 749 height 30
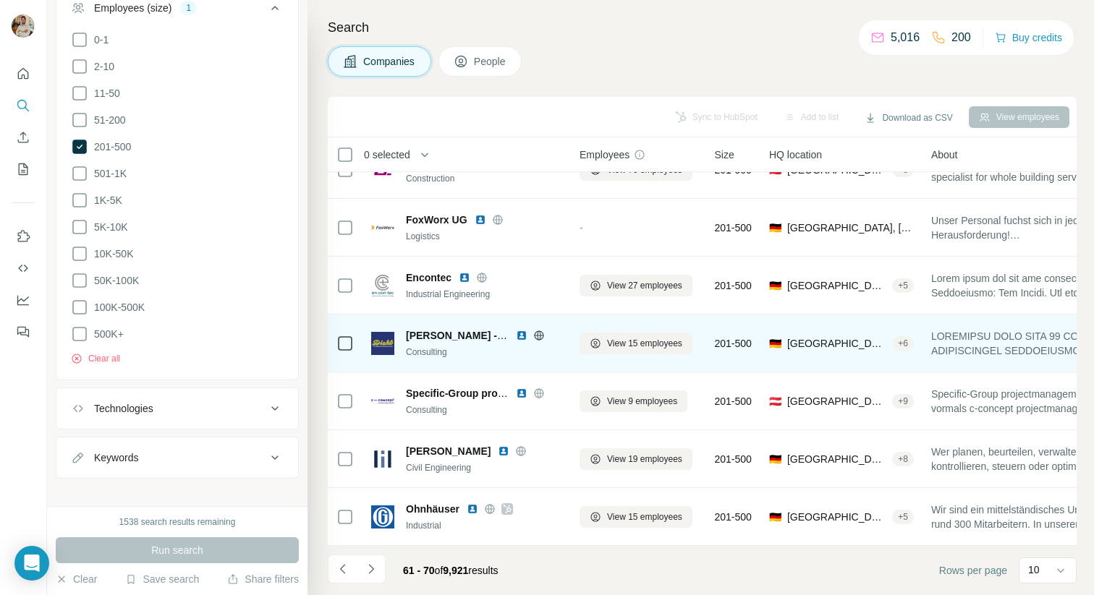
click at [535, 334] on icon at bounding box center [539, 336] width 12 height 12
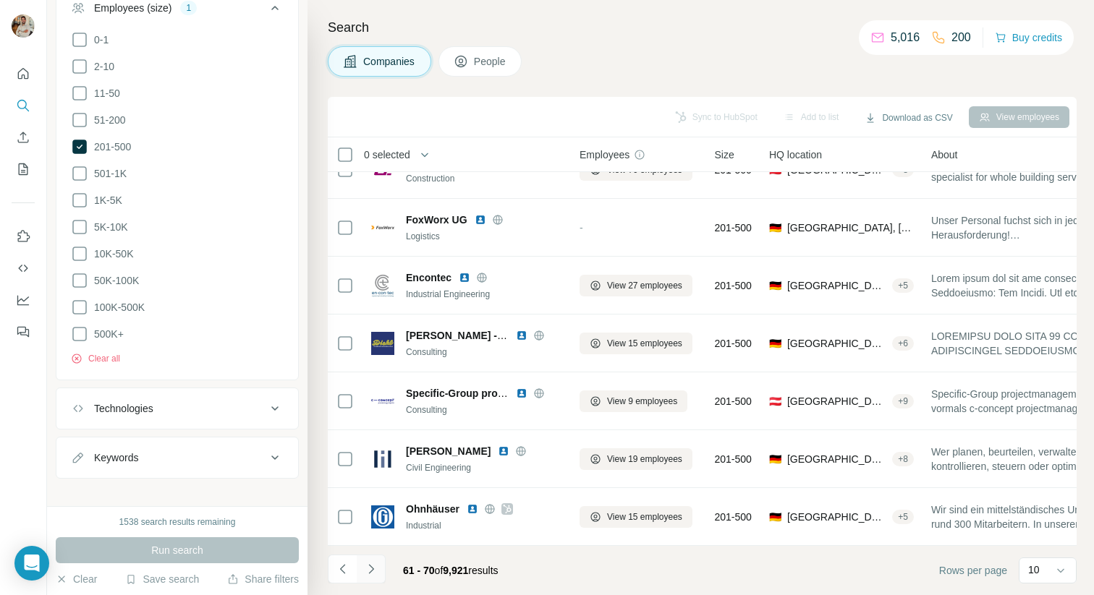
click at [375, 557] on icon "Navigate to next page" at bounding box center [371, 569] width 14 height 14
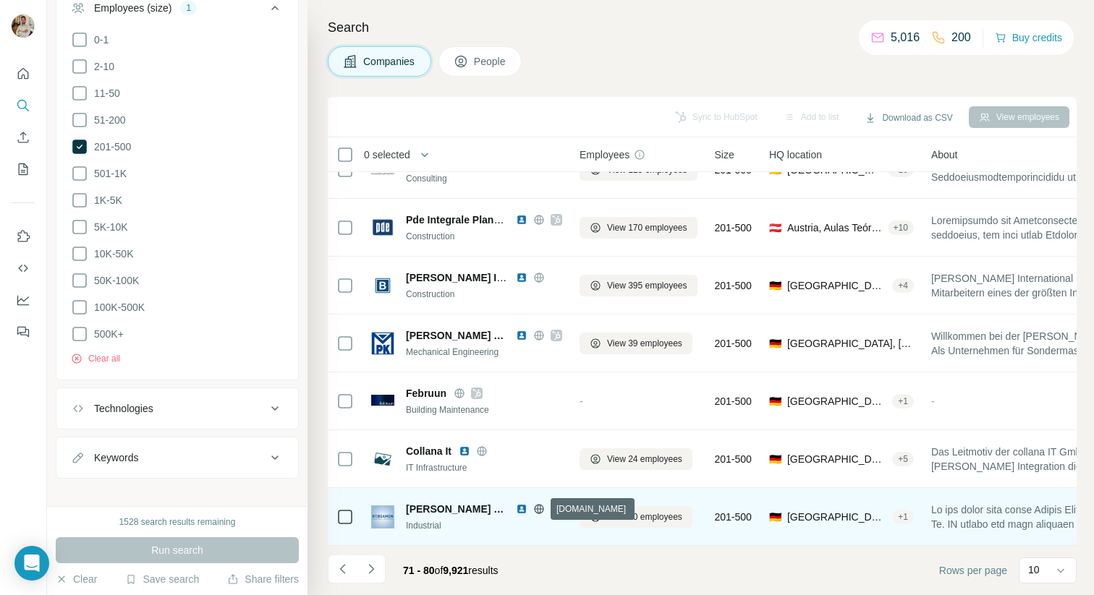
click at [543, 511] on icon at bounding box center [538, 508] width 9 height 9
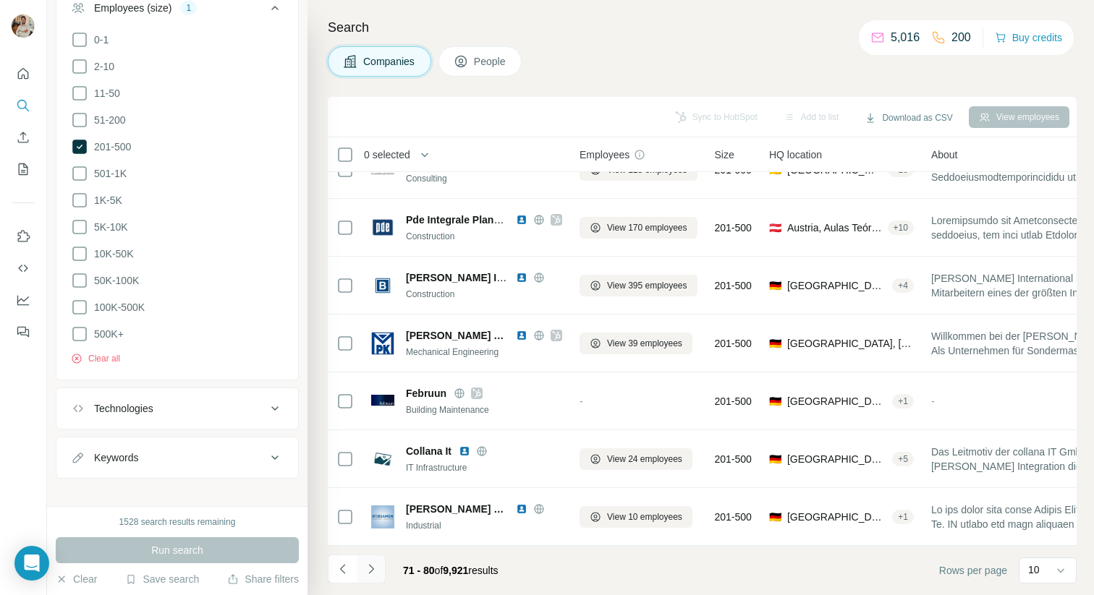
click at [380, 557] on button "Navigate to next page" at bounding box center [371, 569] width 29 height 29
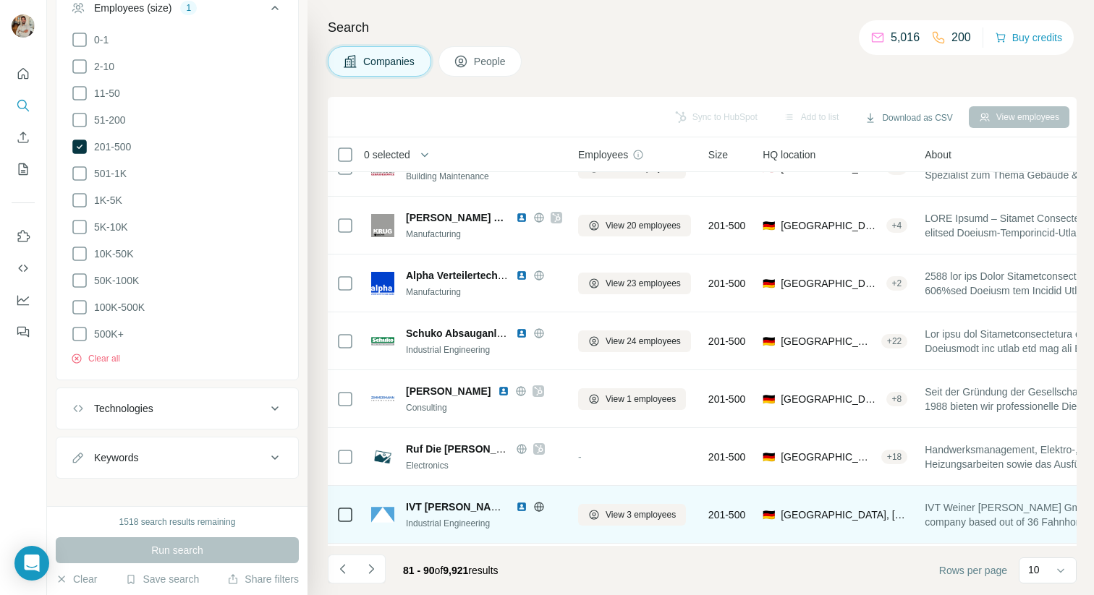
scroll to position [31, 1]
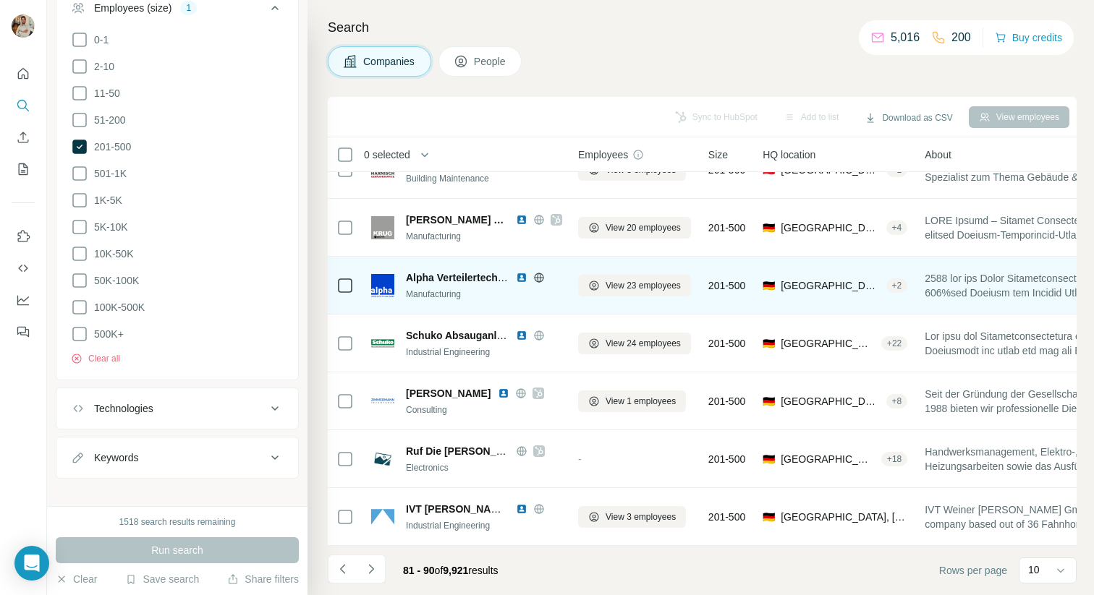
click at [534, 280] on icon at bounding box center [539, 278] width 12 height 12
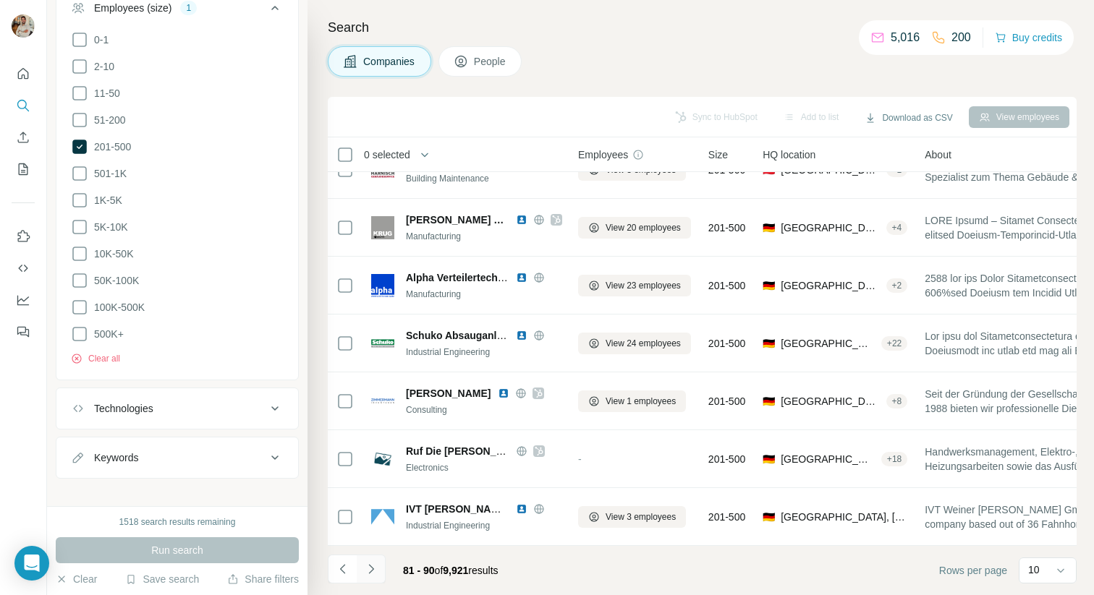
click at [378, 557] on button "Navigate to next page" at bounding box center [371, 569] width 29 height 29
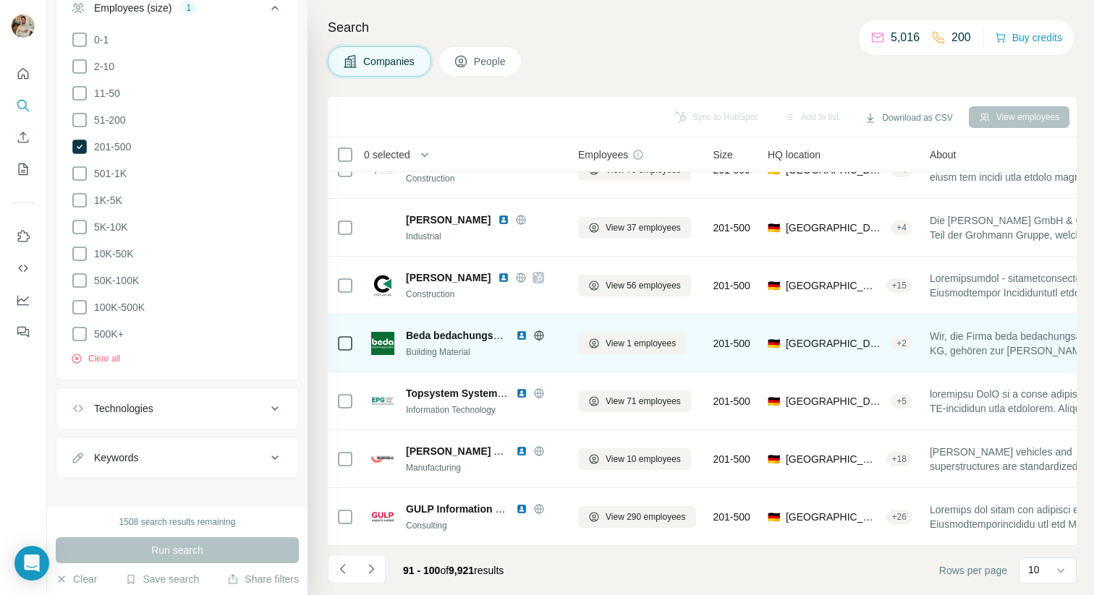
scroll to position [0, 1]
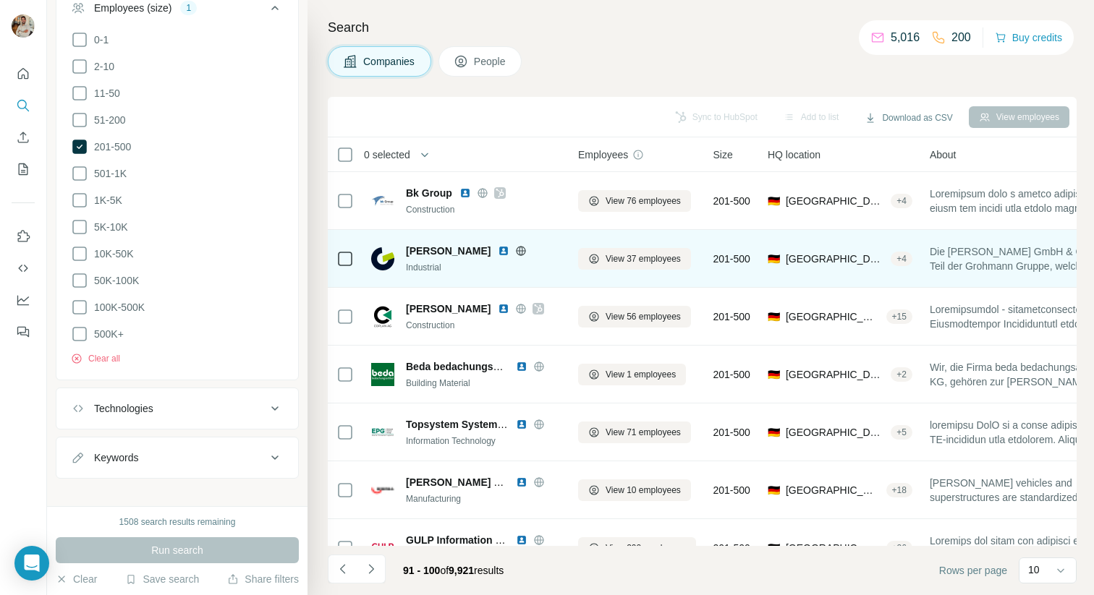
click at [527, 250] on icon at bounding box center [521, 251] width 12 height 12
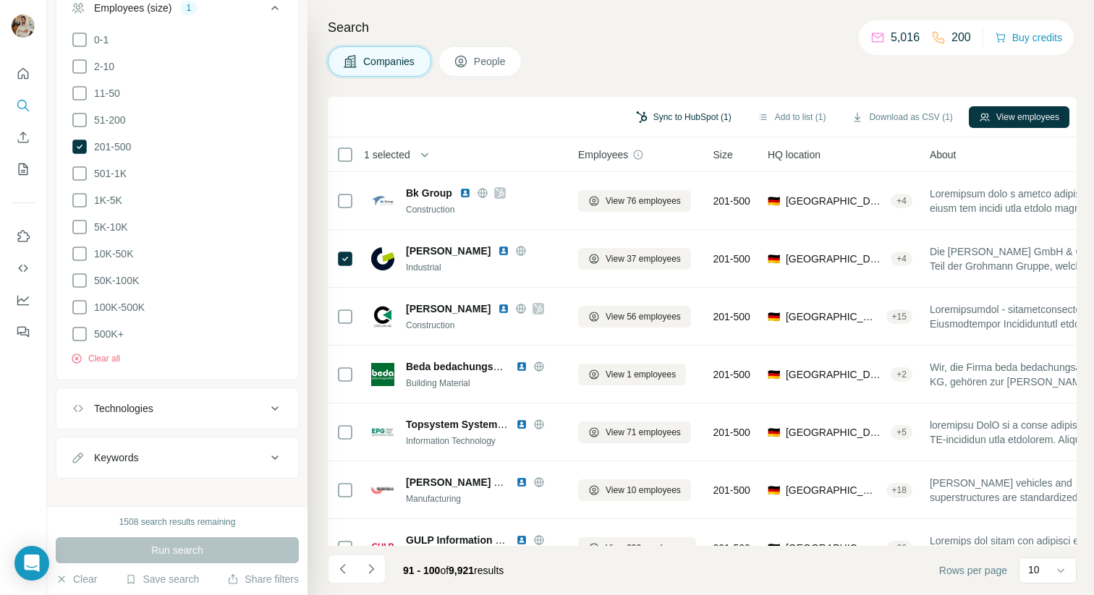
click at [706, 112] on button "Sync to HubSpot (1)" at bounding box center [684, 117] width 116 height 22
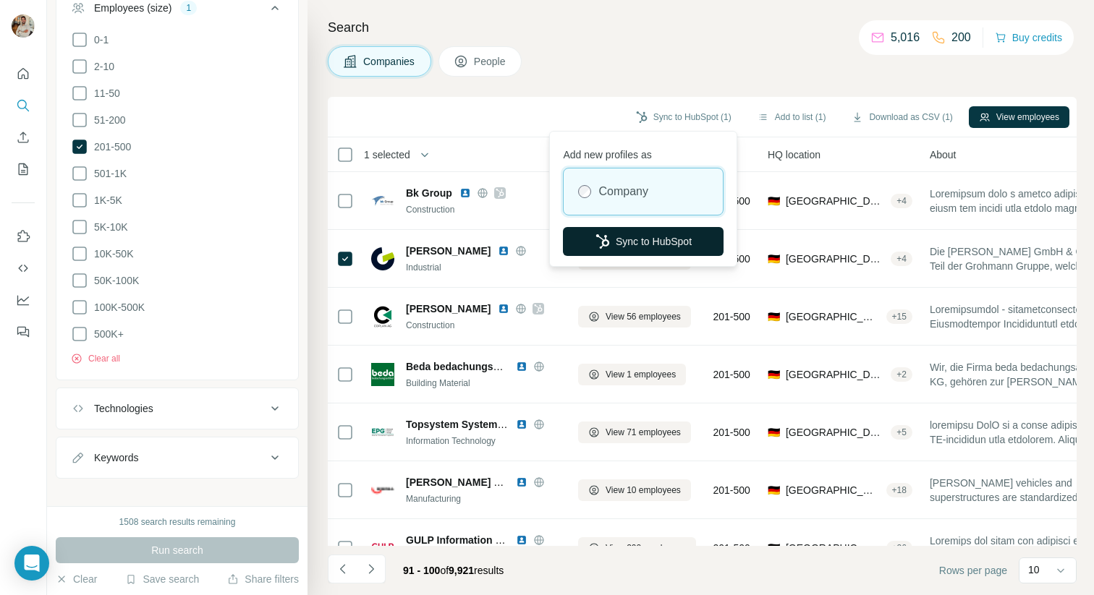
click at [617, 239] on button "Sync to HubSpot" at bounding box center [643, 241] width 161 height 29
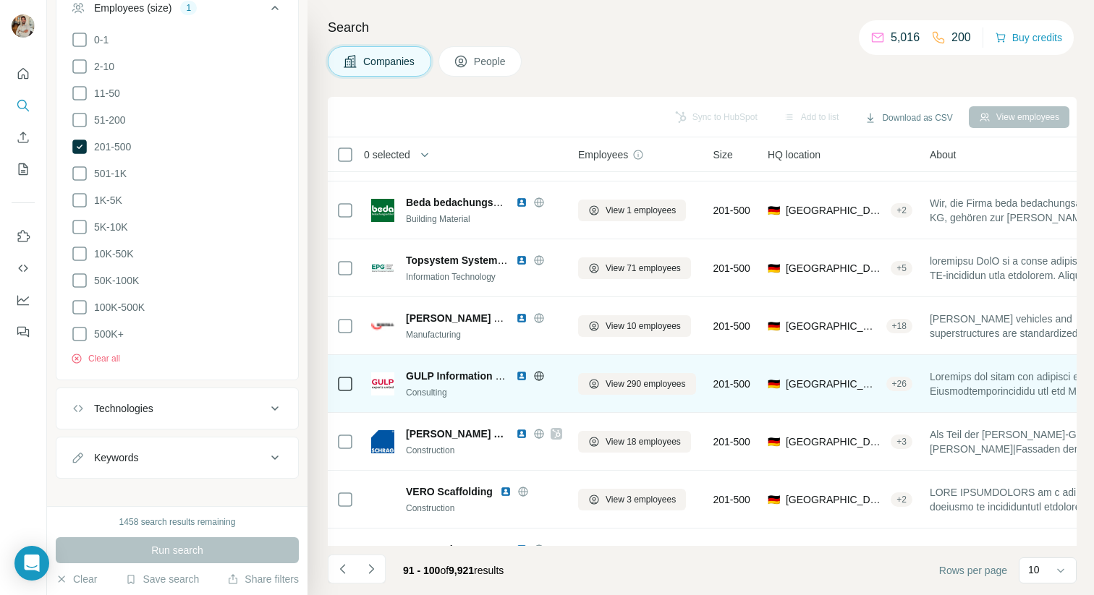
scroll to position [205, 1]
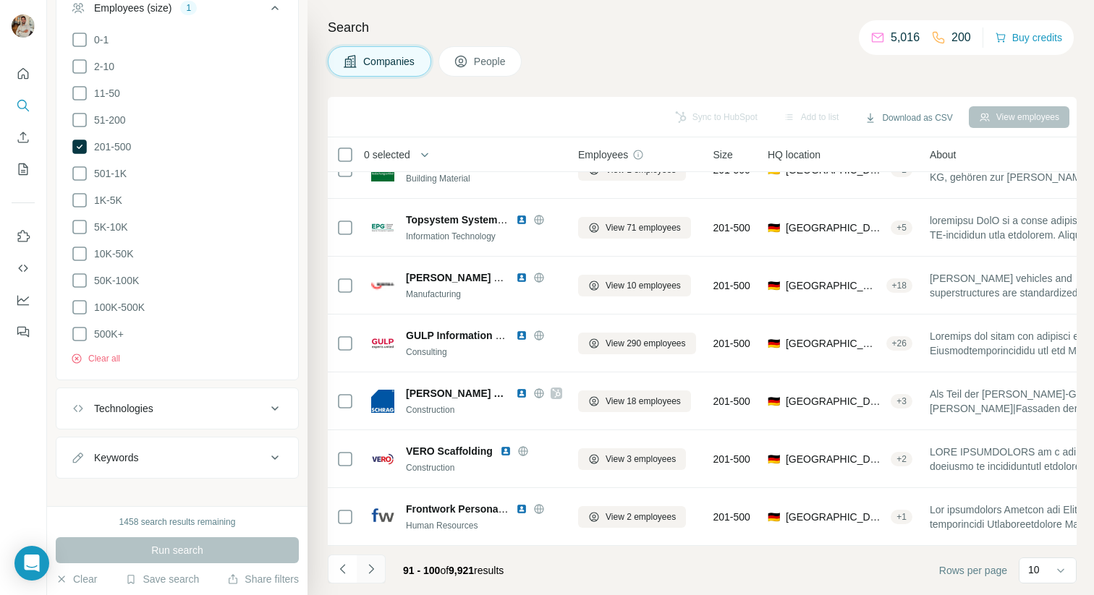
click at [365, 557] on icon "Navigate to next page" at bounding box center [371, 569] width 14 height 14
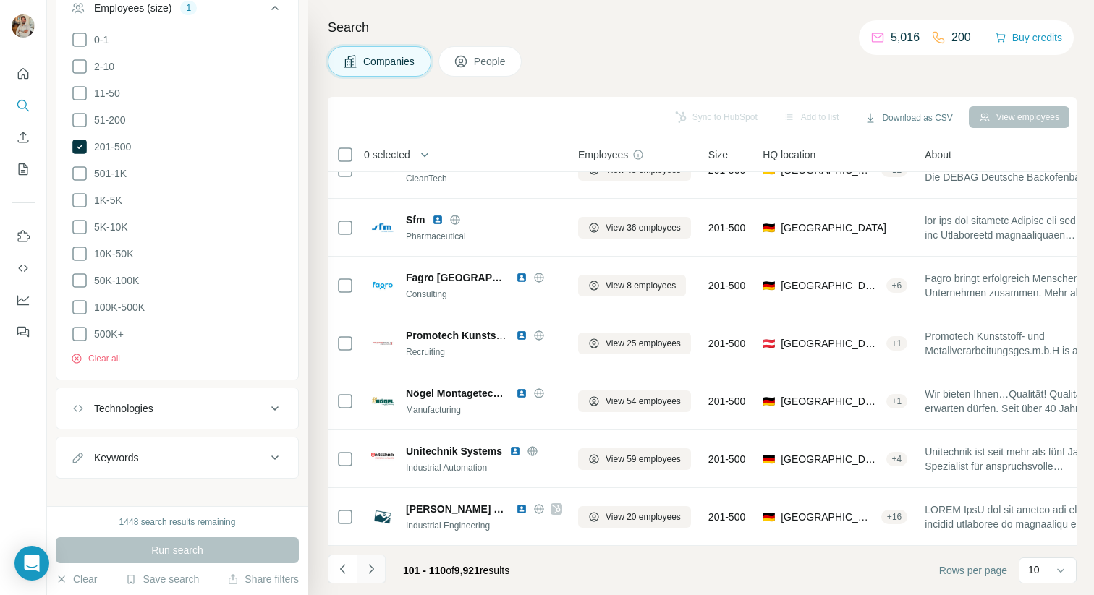
click at [369, 557] on icon "Navigate to next page" at bounding box center [371, 569] width 14 height 14
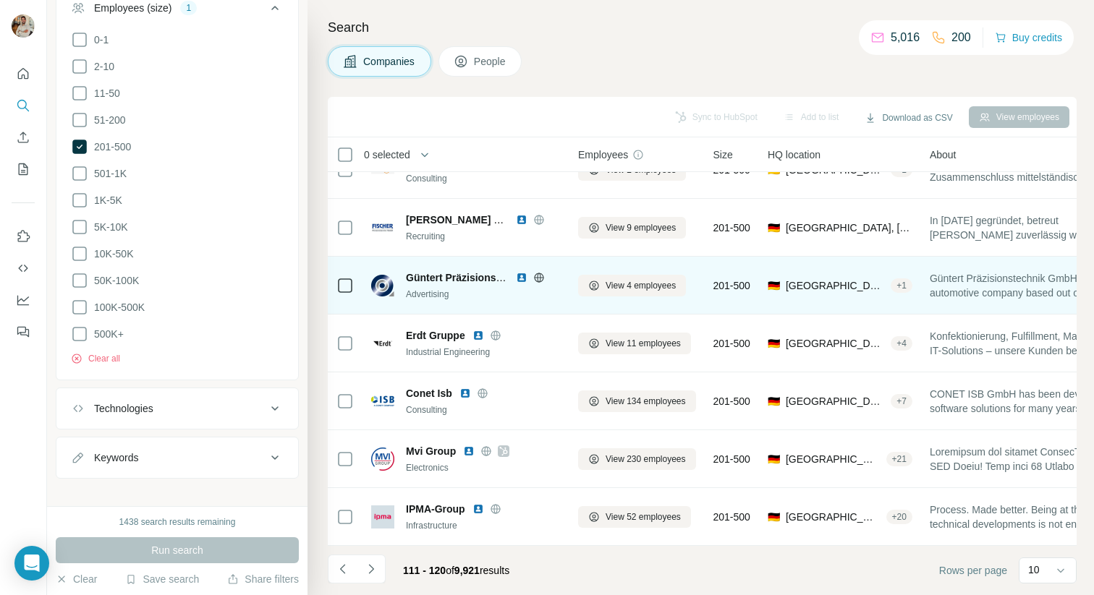
click at [537, 275] on icon at bounding box center [539, 277] width 4 height 9
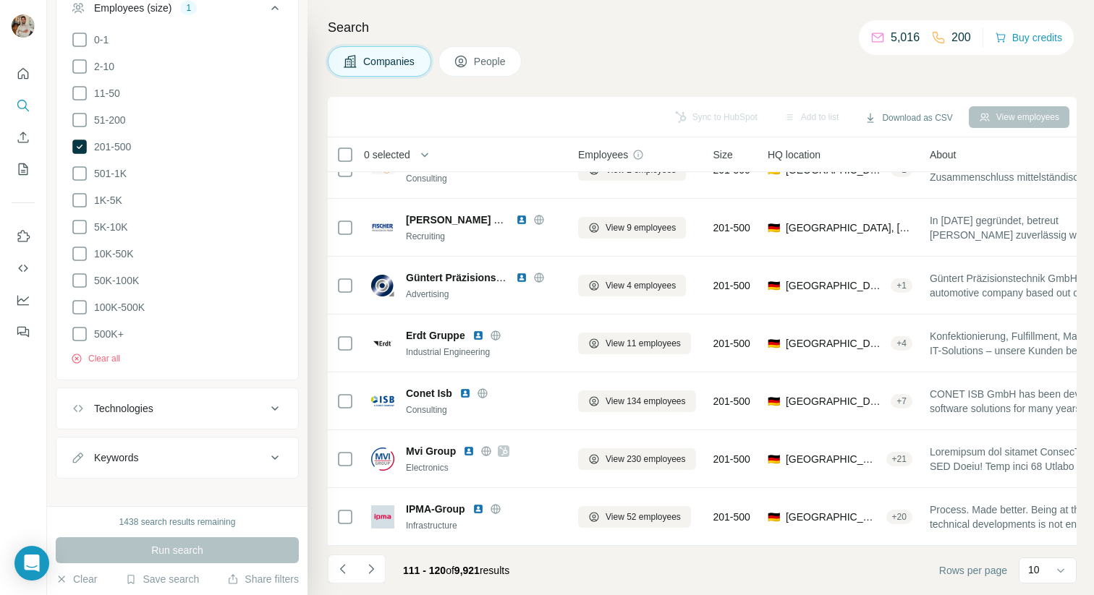
click at [657, 54] on div "Companies People" at bounding box center [702, 61] width 749 height 30
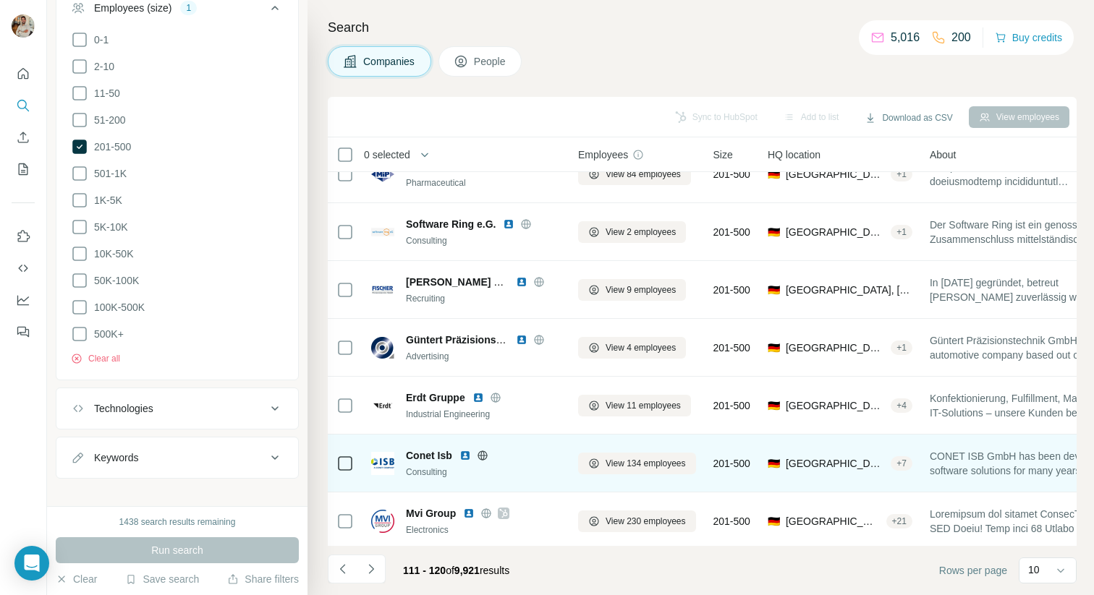
scroll to position [116, 1]
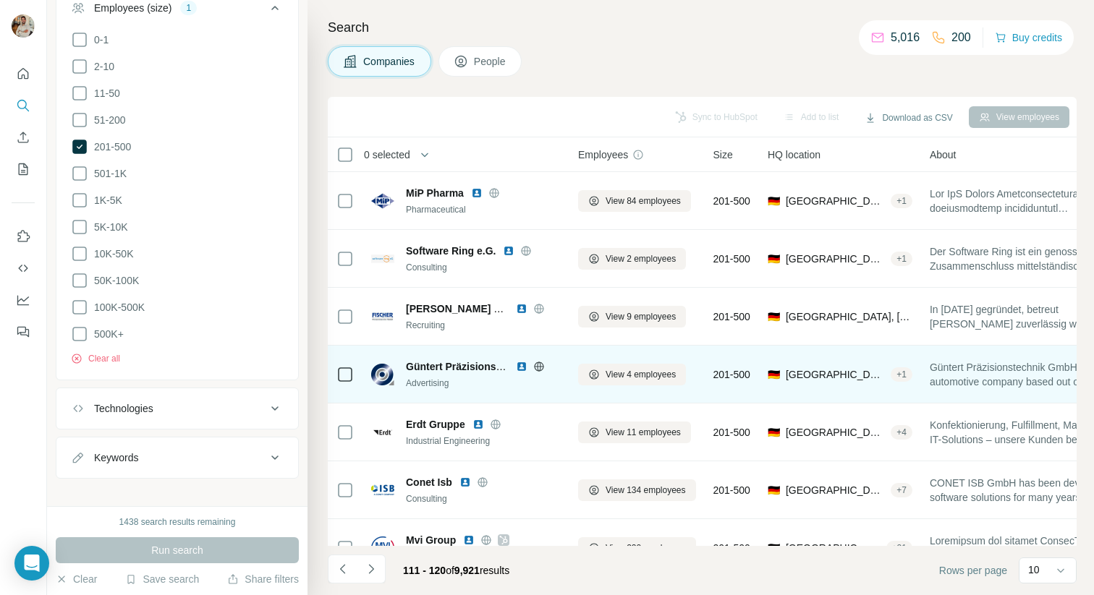
click at [551, 386] on div "Advertising" at bounding box center [484, 383] width 156 height 13
